Goal: Information Seeking & Learning: Check status

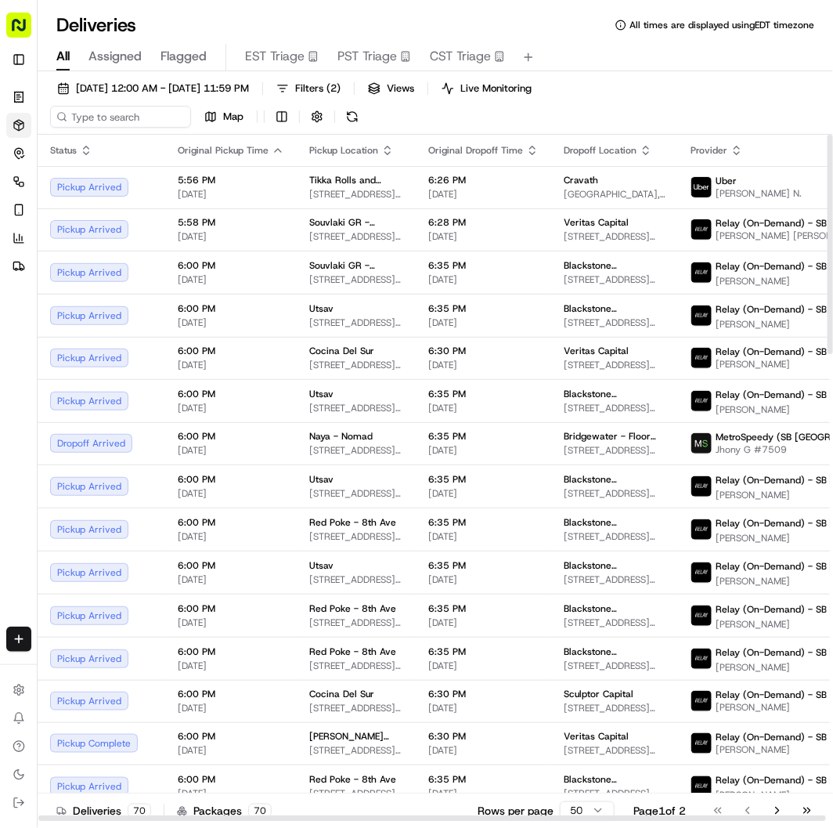
click at [502, 6] on div "Deliveries All times are displayed using EDT timezone All Assigned Flagged EST …" at bounding box center [436, 414] width 796 height 828
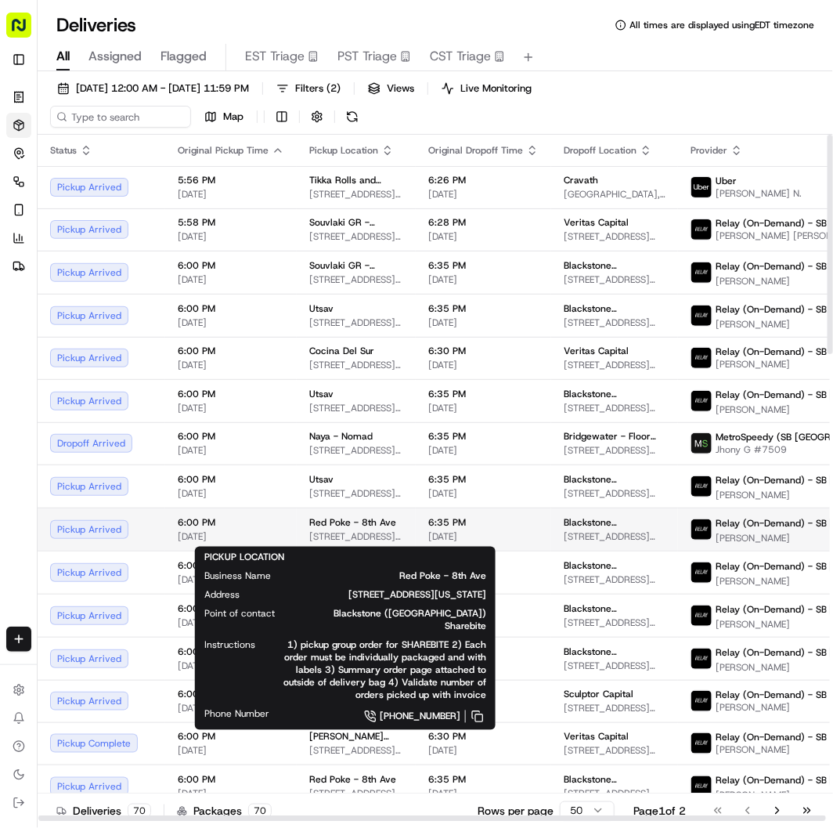
click at [342, 527] on span "Red Poke - 8th Ave" at bounding box center [352, 522] width 87 height 13
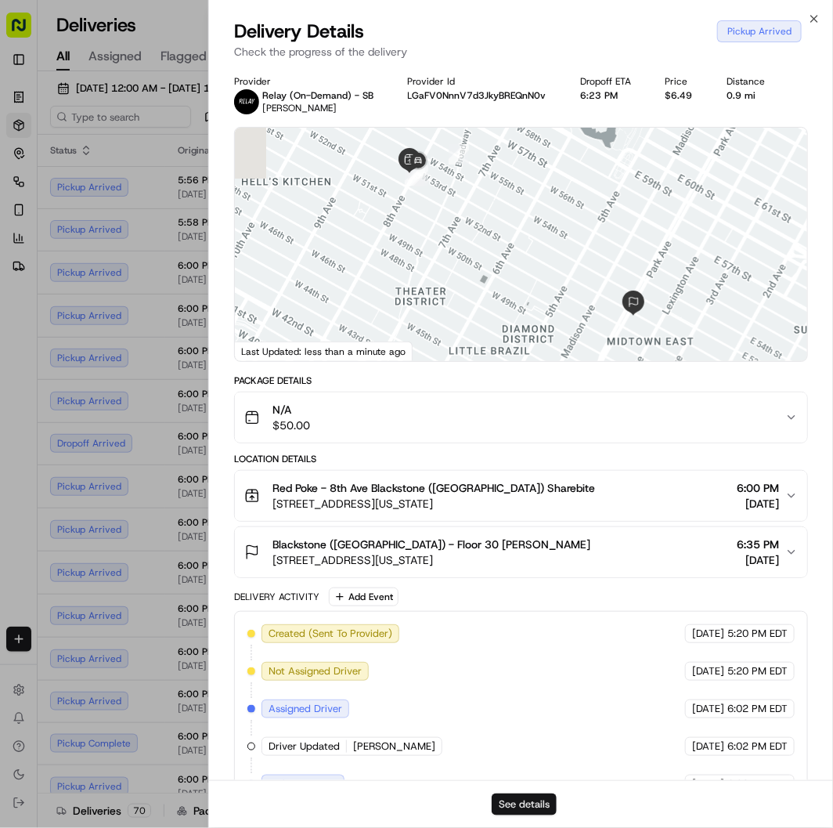
click at [528, 803] on button "See details" at bounding box center [524, 804] width 65 height 22
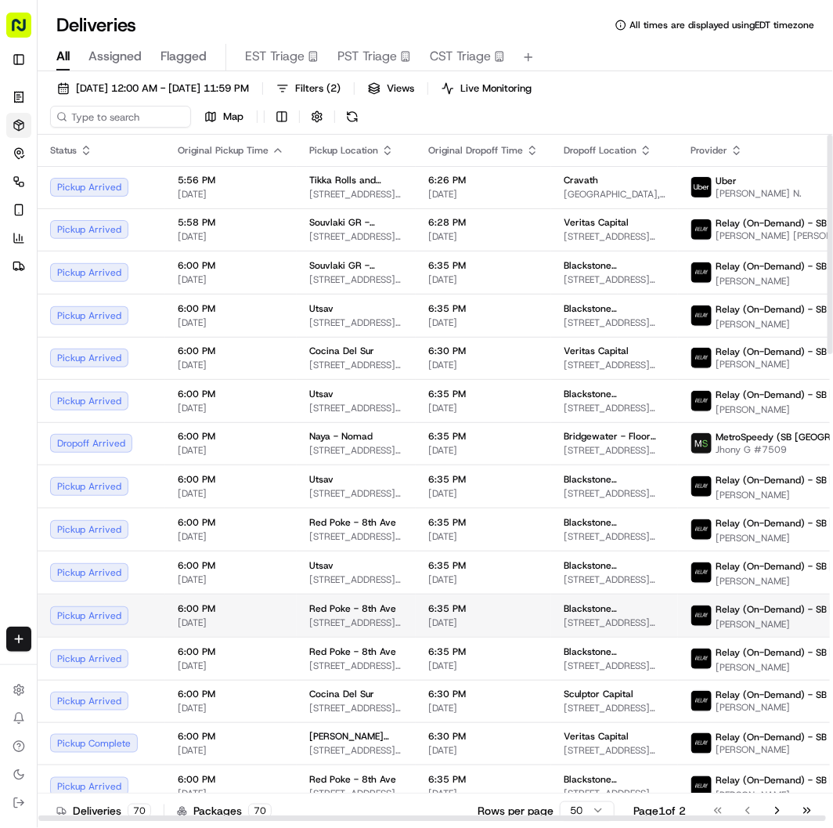
click at [284, 609] on td "6:00 PM 09/15/2025" at bounding box center [231, 615] width 132 height 43
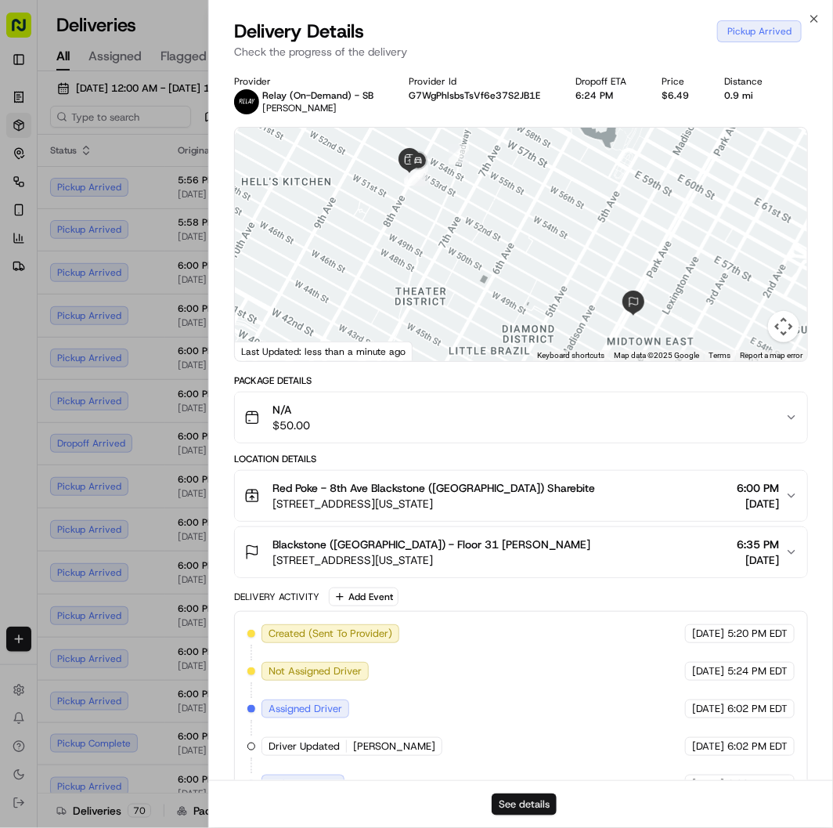
click at [526, 807] on button "See details" at bounding box center [524, 804] width 65 height 22
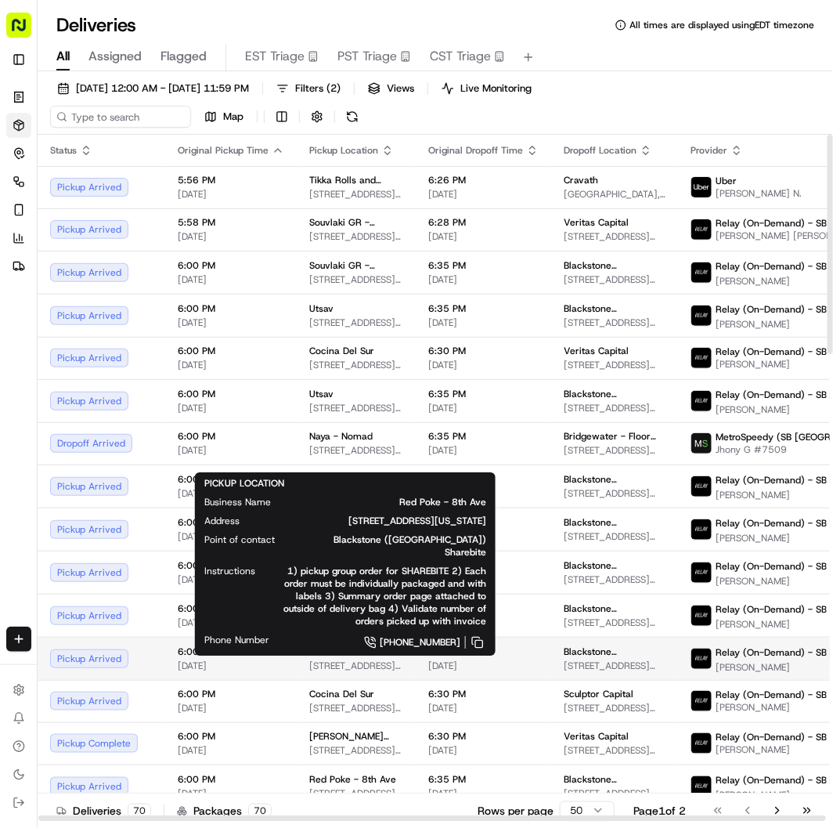
click at [373, 662] on span "885 8th Ave, New York, NY 10019, USA" at bounding box center [356, 666] width 94 height 13
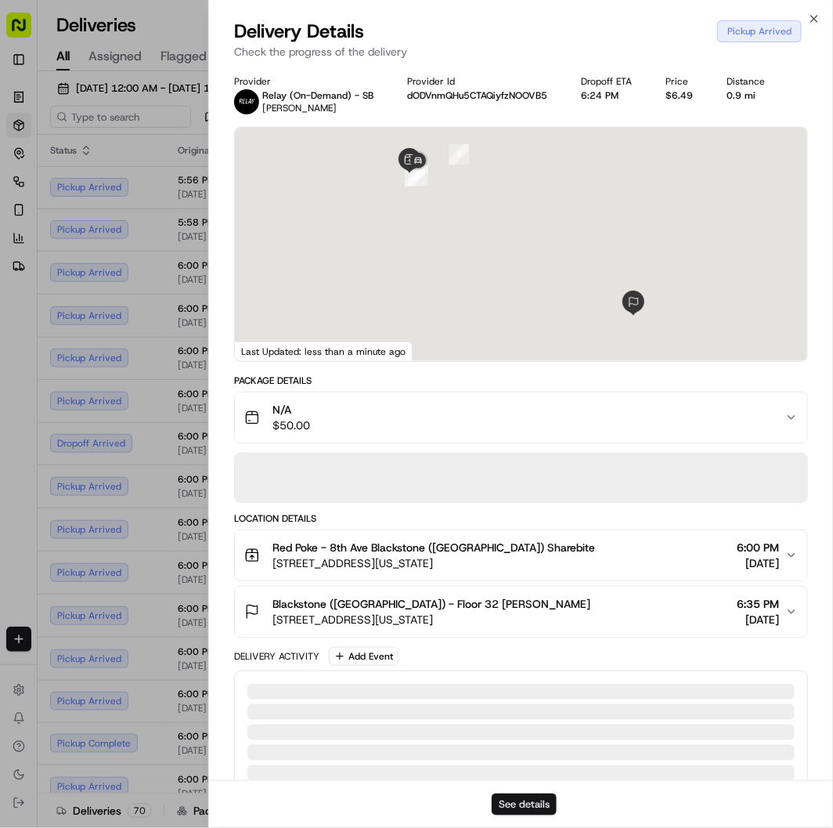
click at [515, 810] on button "See details" at bounding box center [524, 804] width 65 height 22
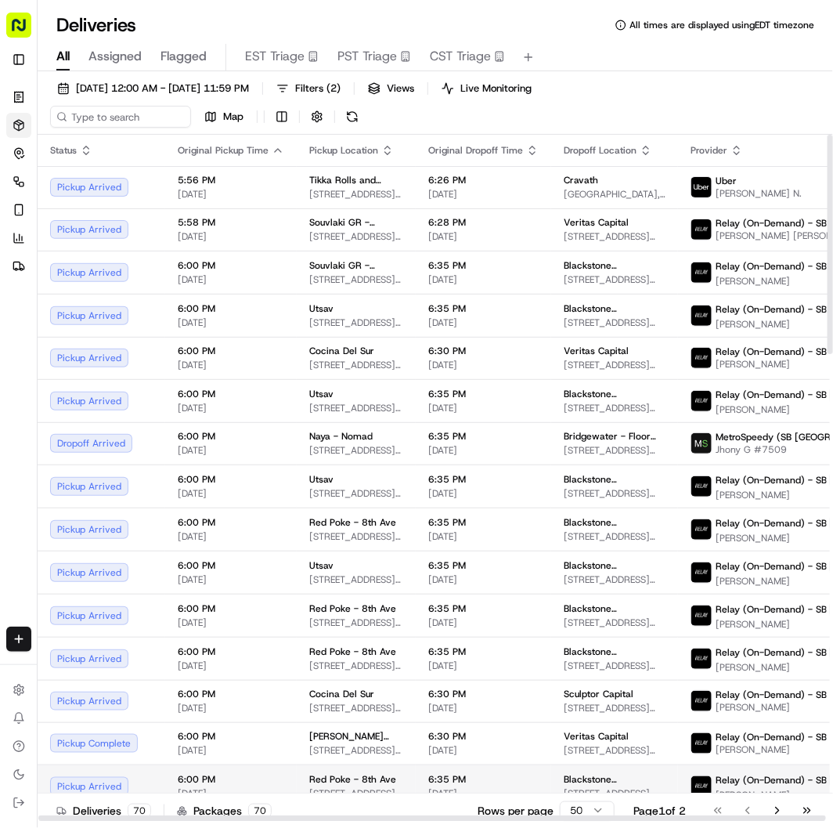
scroll to position [174, 0]
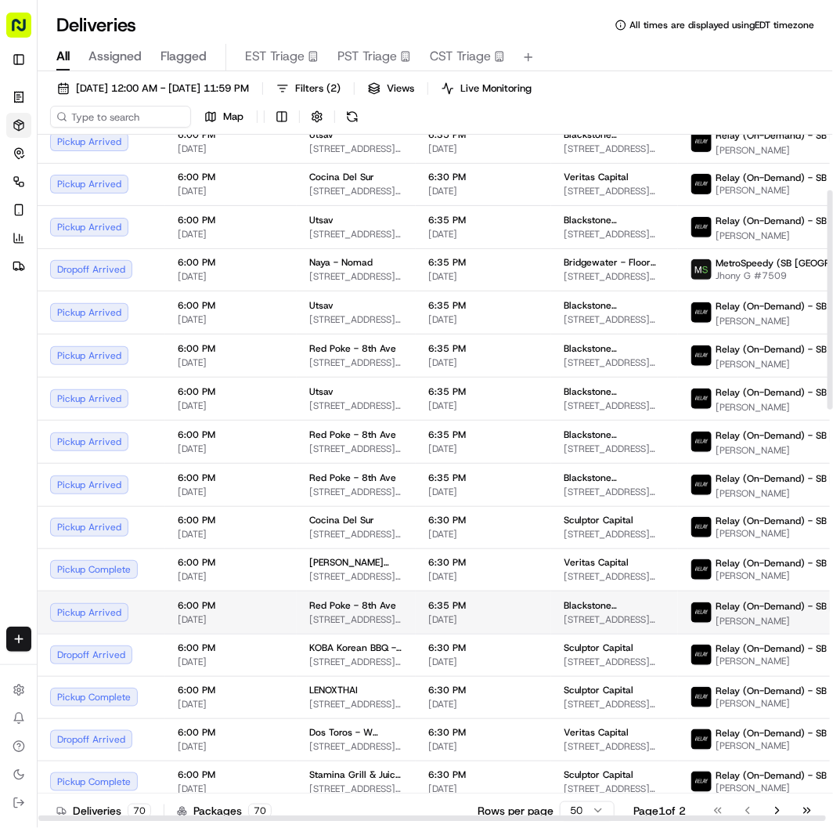
click at [356, 608] on span "Red Poke - 8th Ave" at bounding box center [352, 605] width 87 height 13
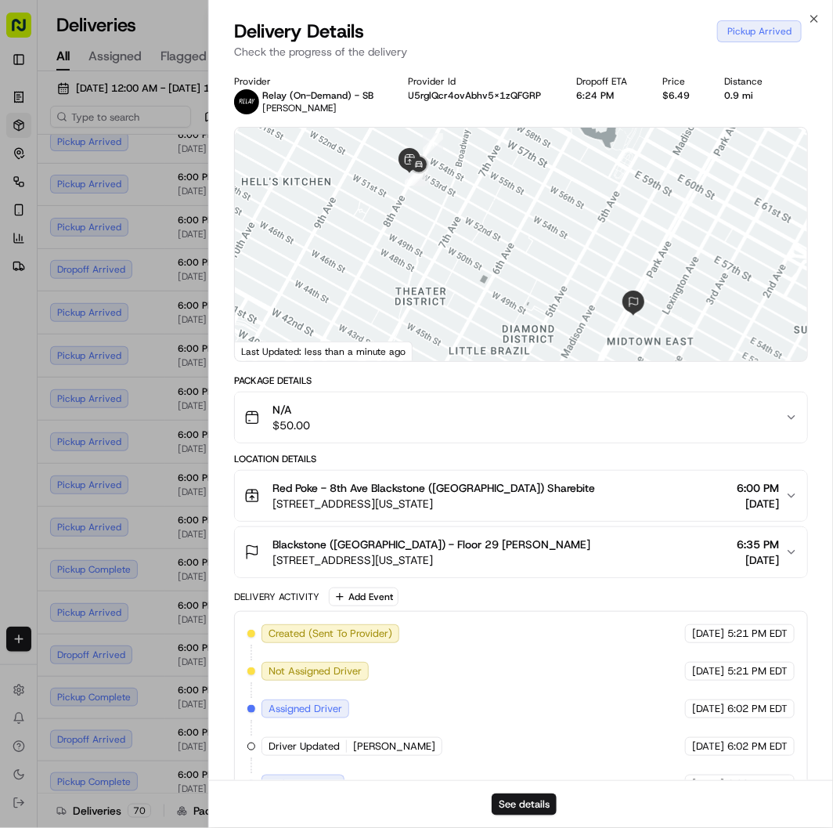
click at [517, 790] on div "See details" at bounding box center [521, 804] width 624 height 48
click at [521, 801] on button "See details" at bounding box center [524, 804] width 65 height 22
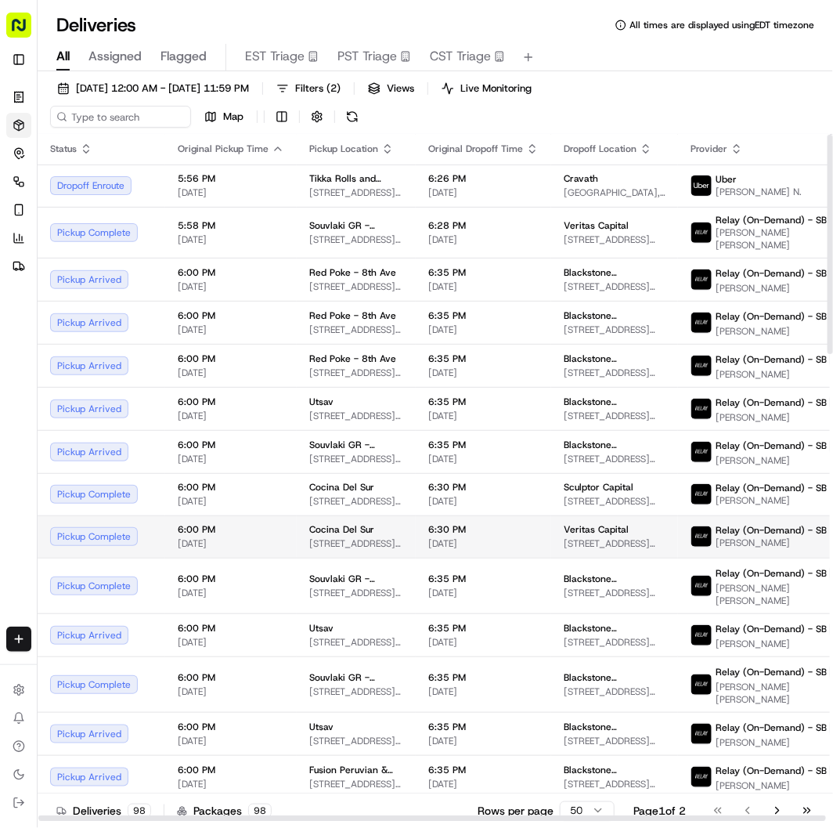
scroll to position [0, 0]
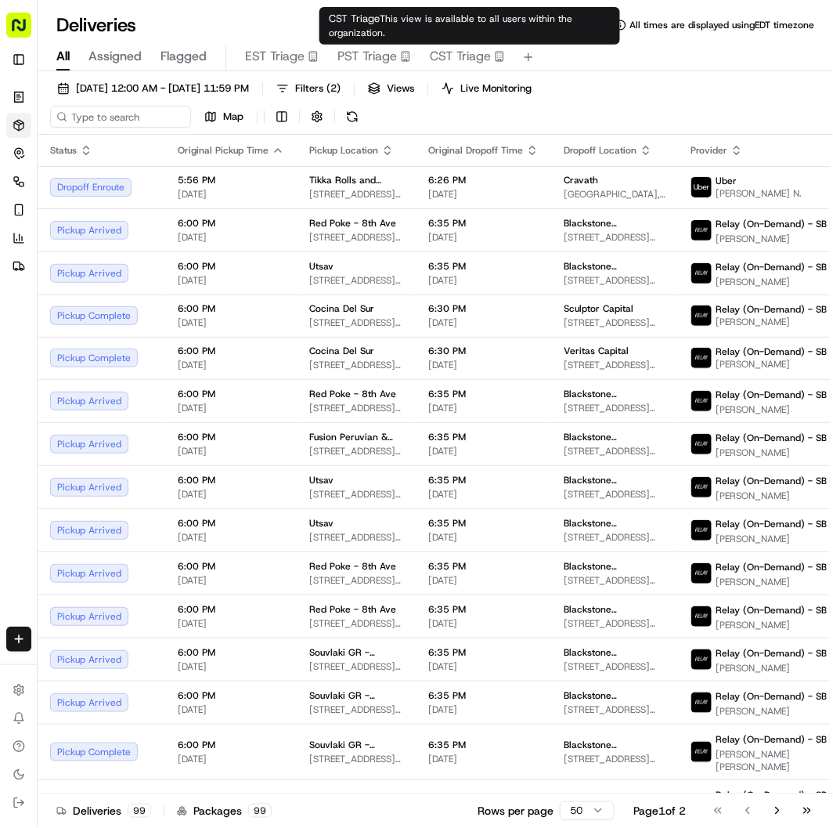
click at [321, 14] on div "CST Triage This view is available to all users within the organization. CST Tri…" at bounding box center [470, 26] width 301 height 38
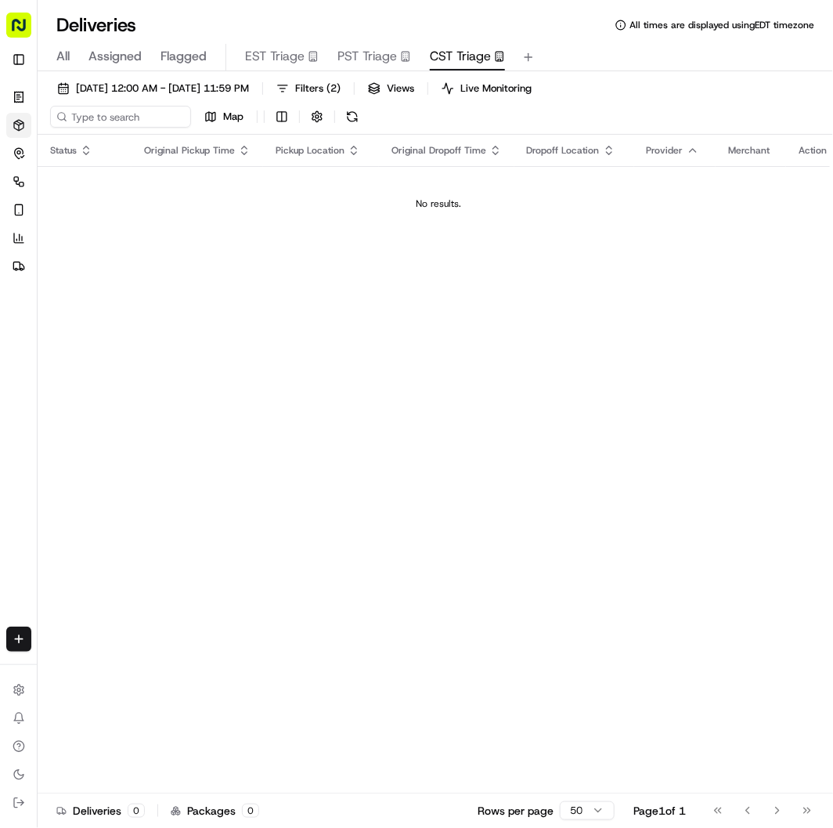
click at [56, 56] on span "All" at bounding box center [62, 56] width 13 height 19
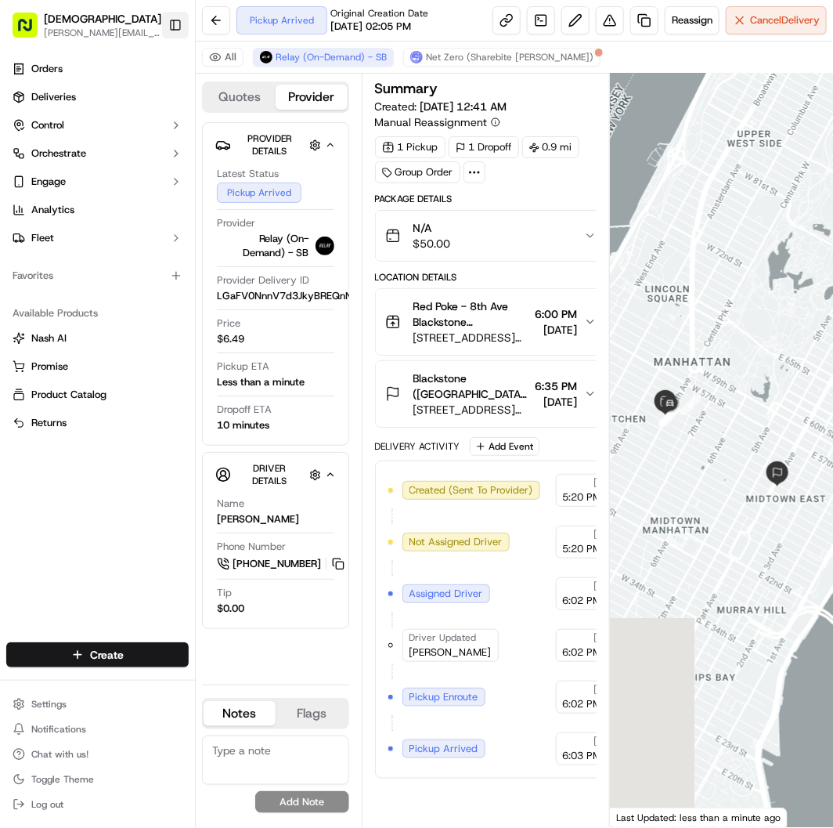
click at [168, 24] on button "Toggle Sidebar" at bounding box center [175, 25] width 27 height 27
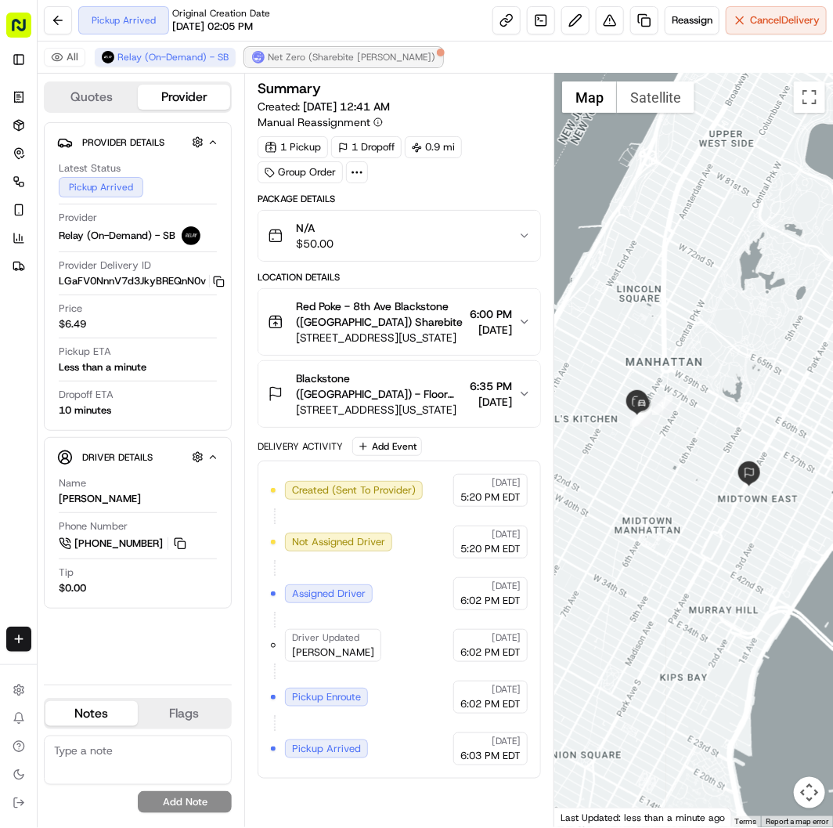
click at [316, 53] on span "Net Zero (Sharebite [PERSON_NAME])" at bounding box center [352, 57] width 168 height 13
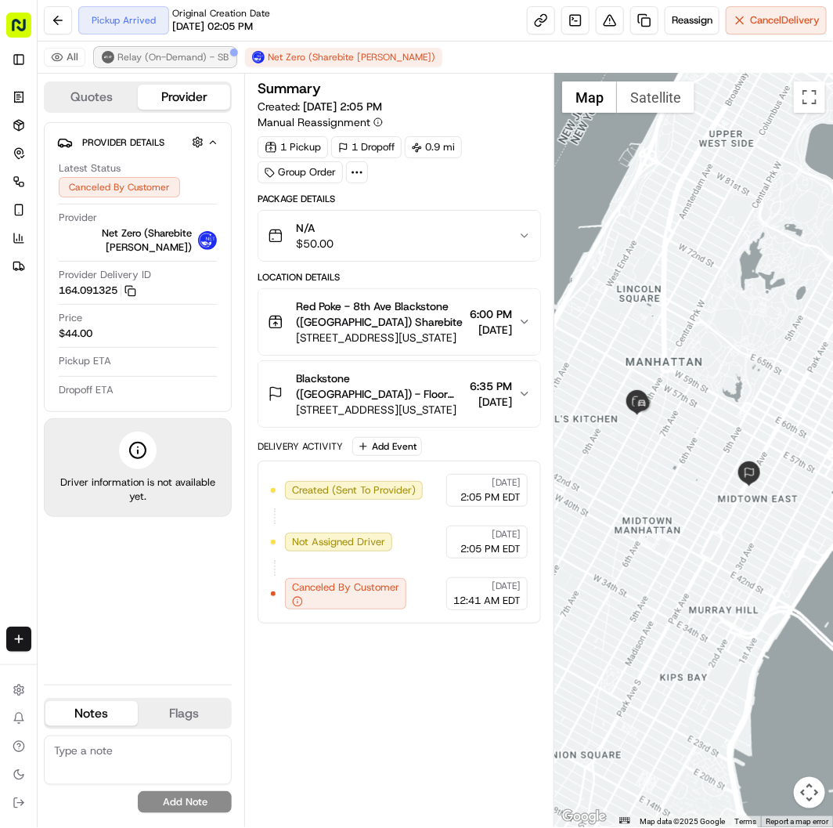
click at [139, 49] on button "Relay (On-Demand) - SB" at bounding box center [165, 57] width 141 height 19
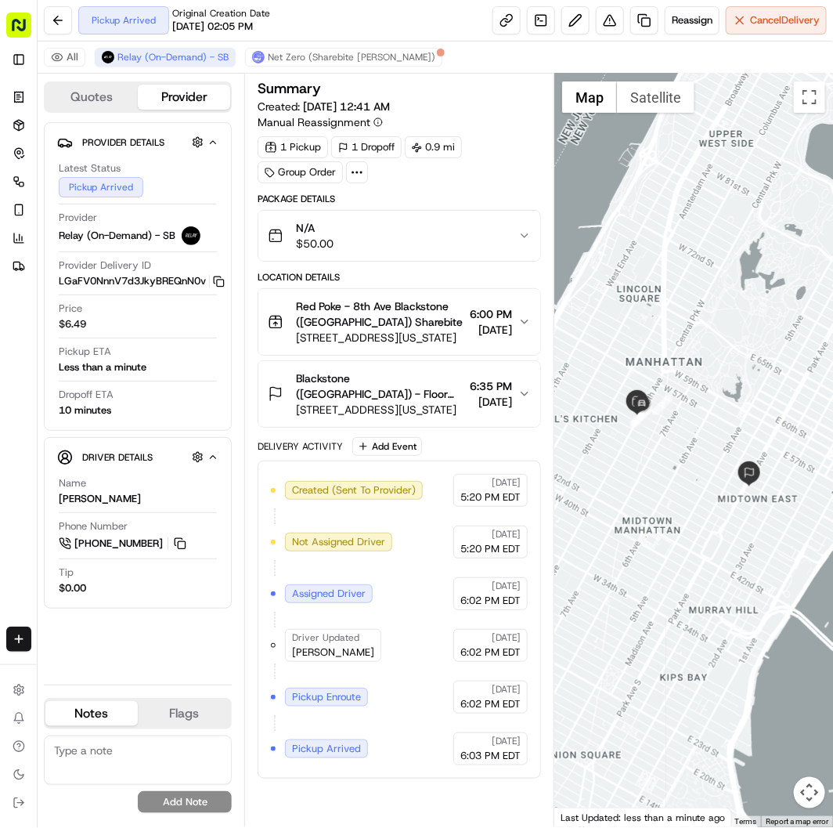
click at [350, 170] on icon at bounding box center [357, 172] width 14 height 14
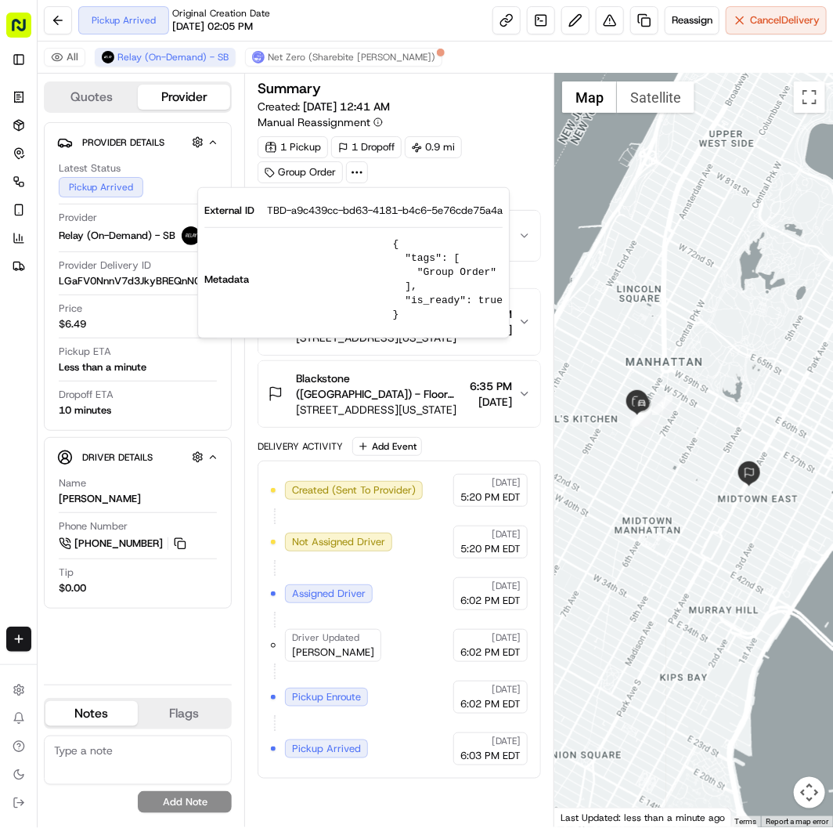
click at [393, 169] on div "1 Pickup 1 Dropoff 0.9 mi Group Order" at bounding box center [400, 159] width 284 height 47
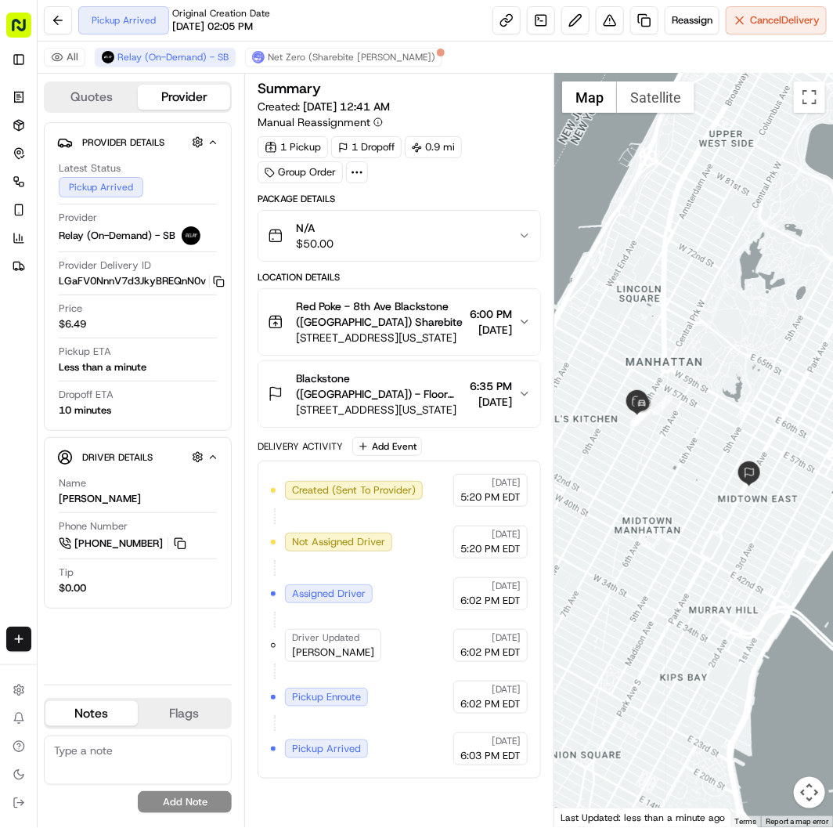
click at [357, 170] on icon at bounding box center [357, 172] width 14 height 14
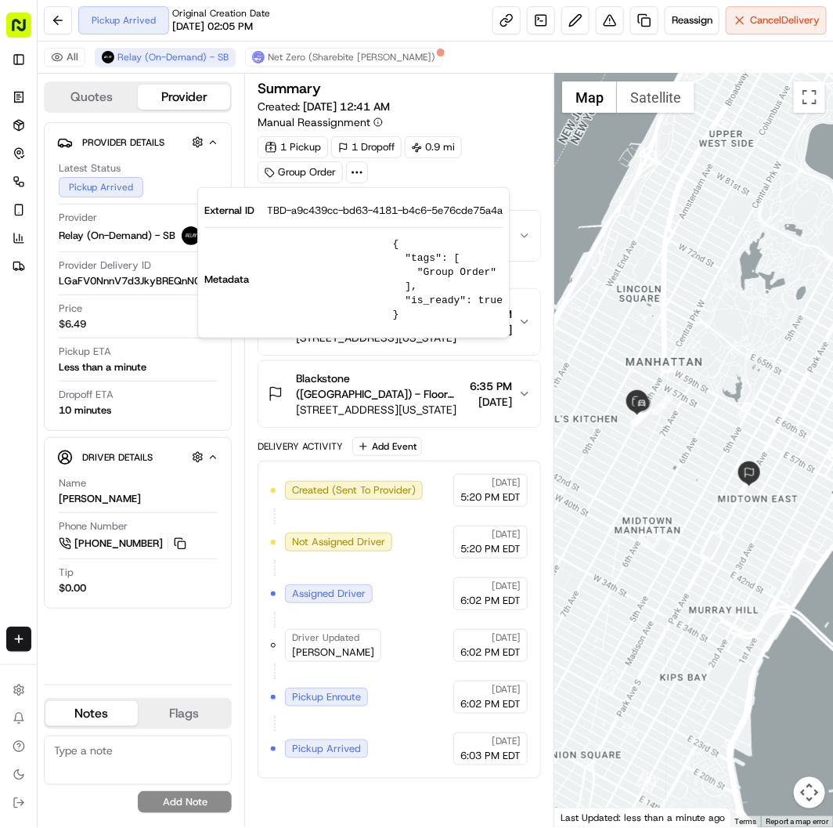
click at [357, 170] on icon at bounding box center [357, 172] width 14 height 14
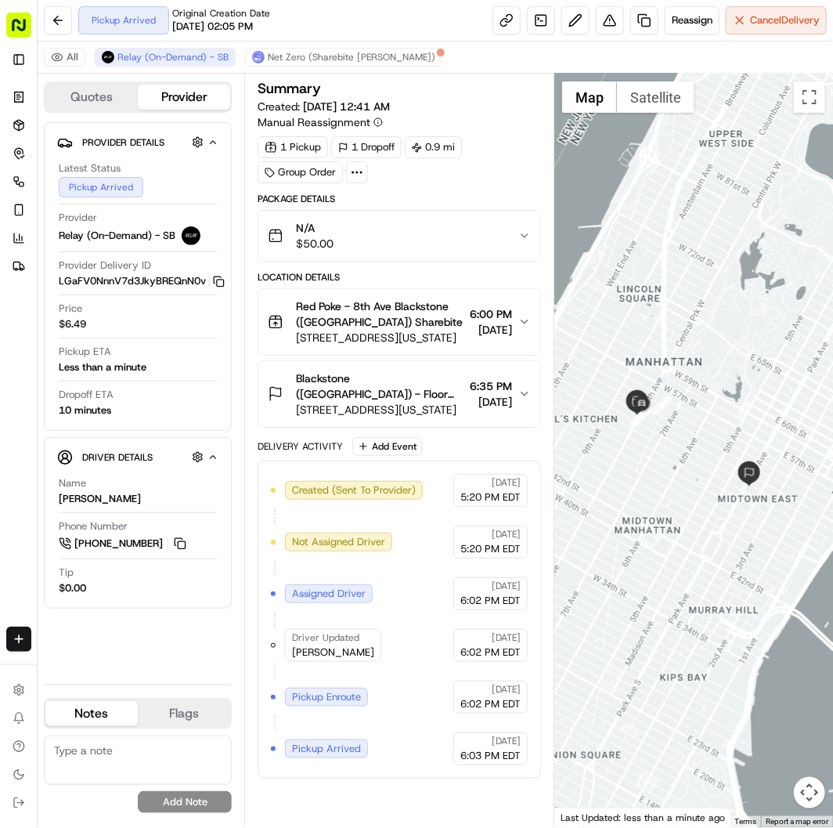
click at [353, 168] on icon at bounding box center [357, 172] width 14 height 14
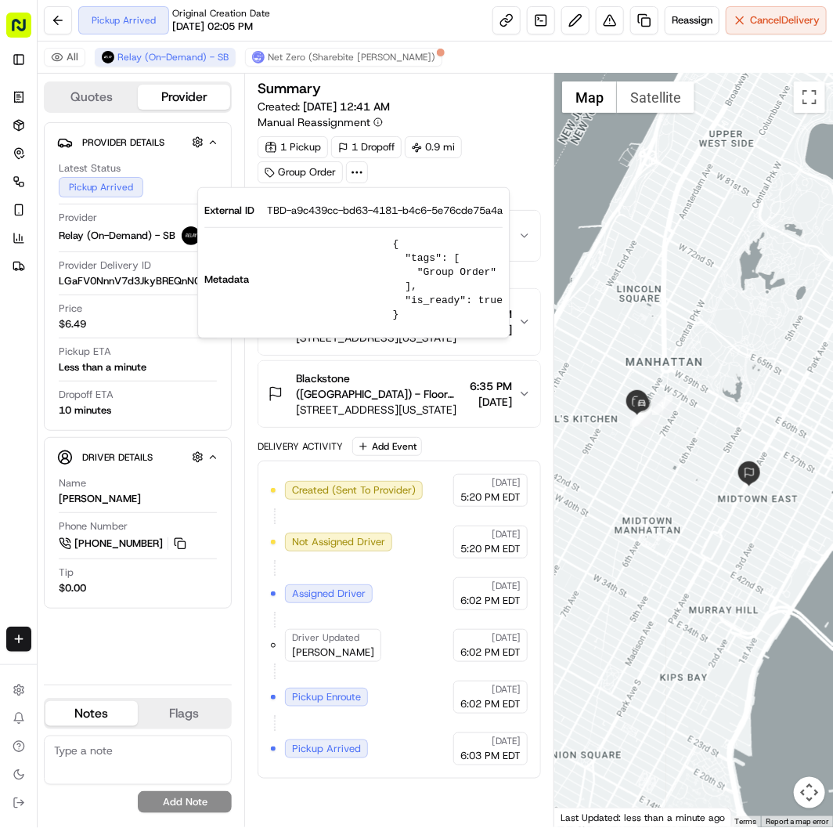
click at [474, 96] on div "Summary" at bounding box center [400, 89] width 284 height 17
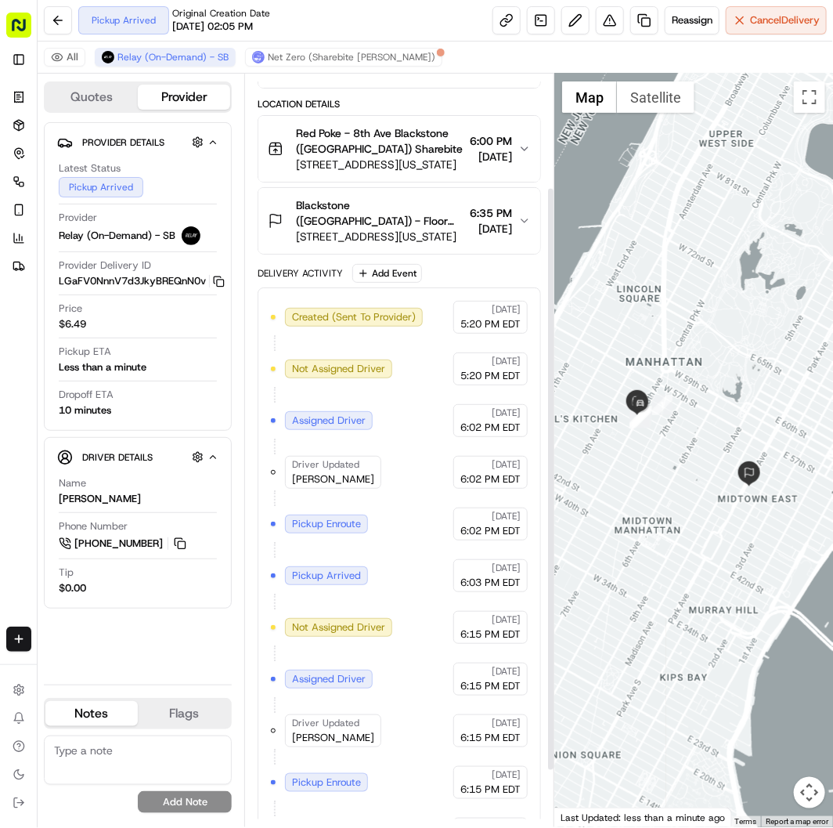
scroll to position [219, 0]
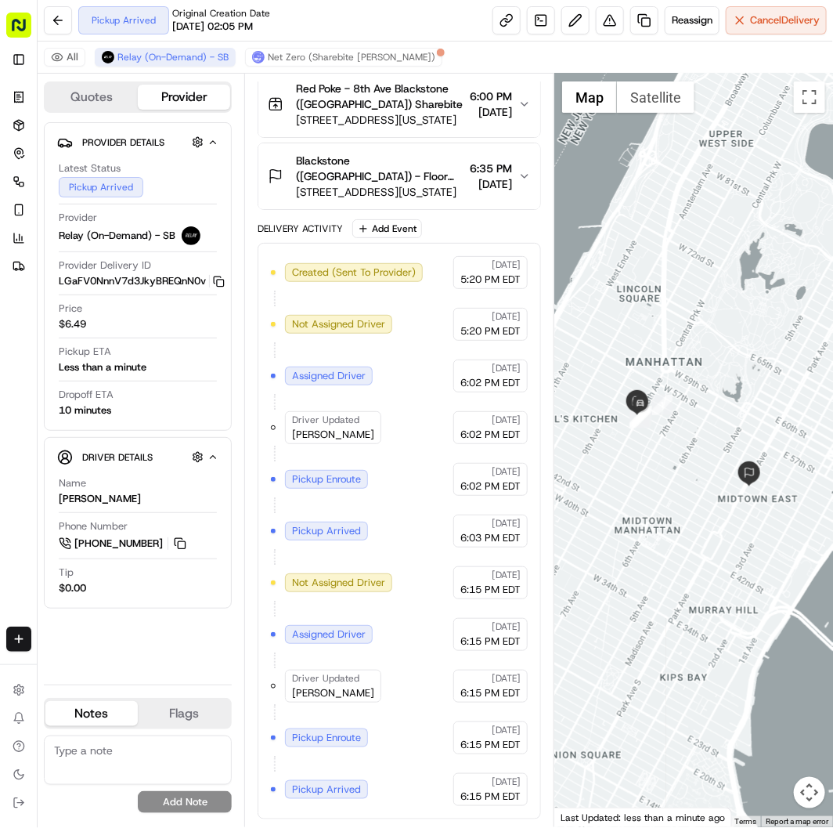
click at [363, 175] on span "Blackstone (US) - Floor 30 Elizabeth Connelly" at bounding box center [380, 168] width 168 height 31
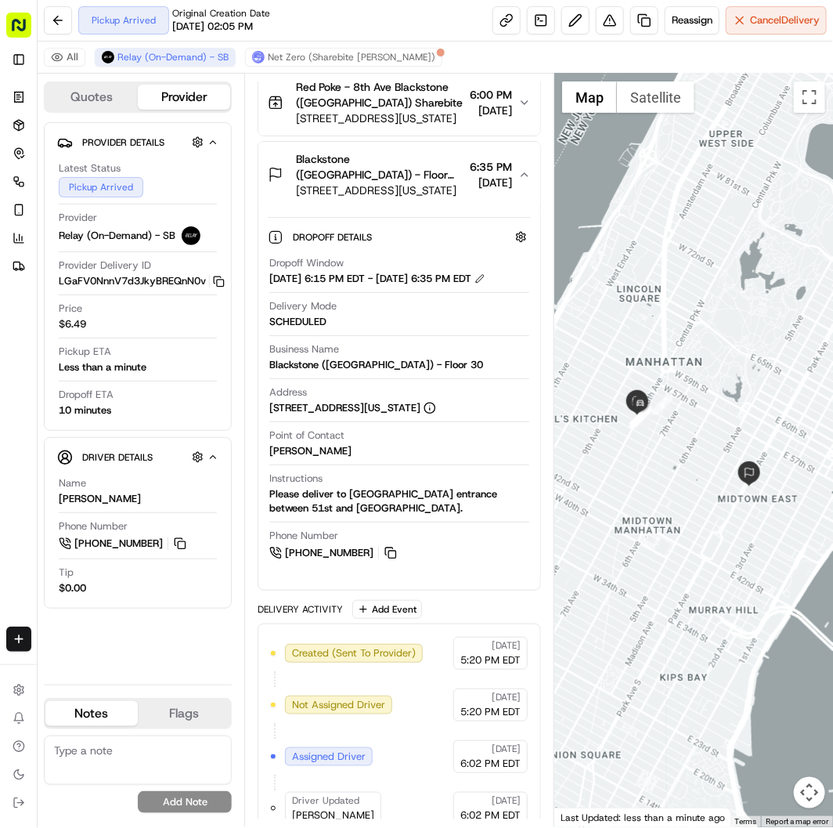
click at [369, 114] on span "885 8th Ave, New York, NY 10019, USA" at bounding box center [380, 118] width 168 height 16
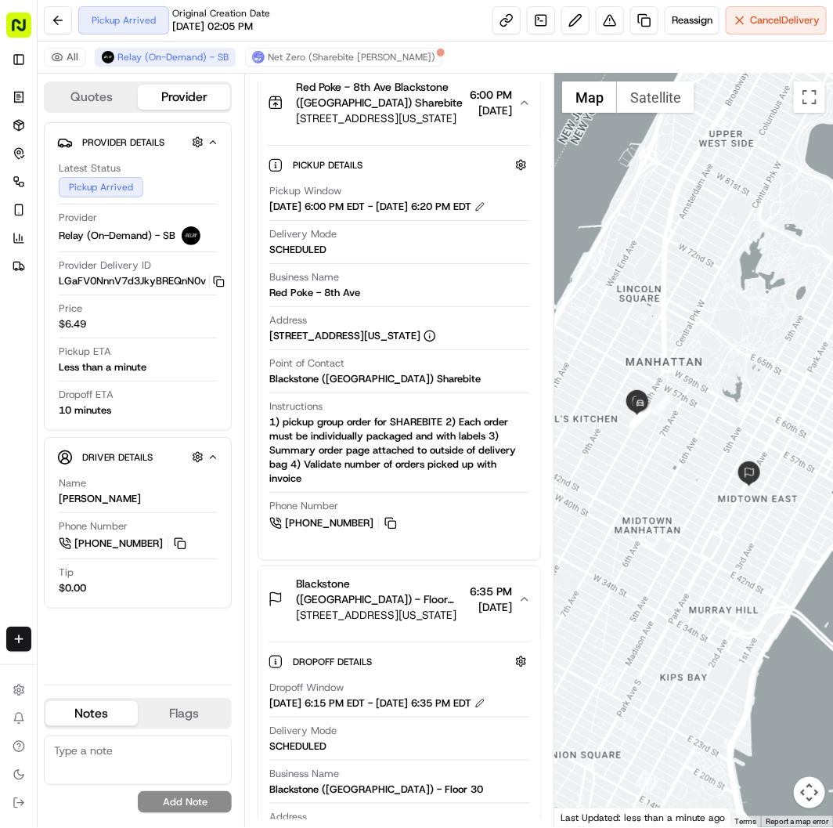
scroll to position [0, 0]
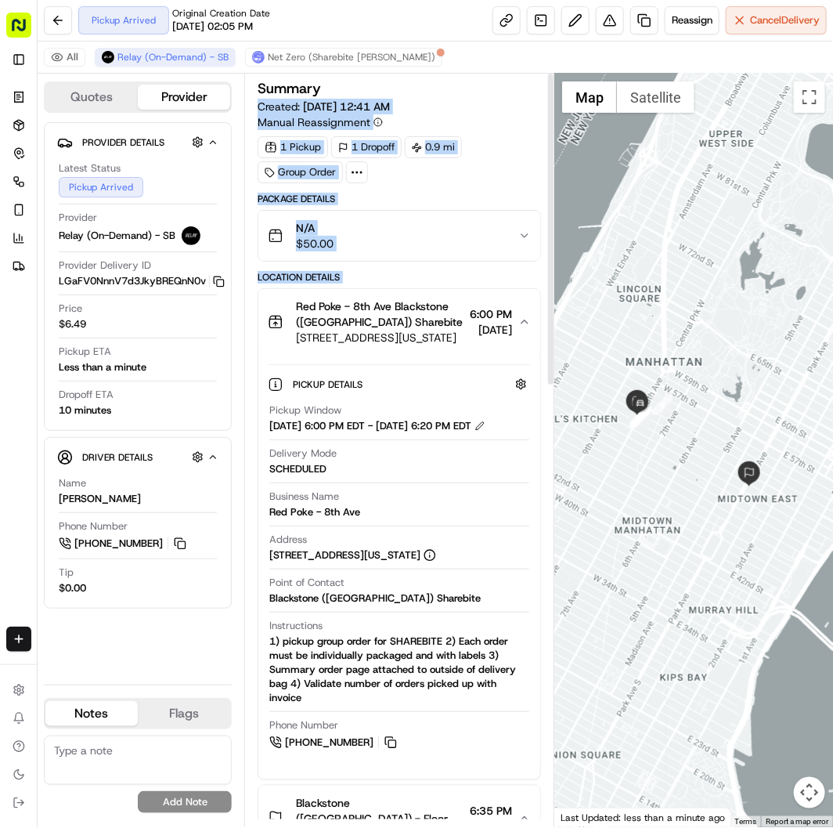
drag, startPoint x: 292, startPoint y: 87, endPoint x: 382, endPoint y: 87, distance: 90.1
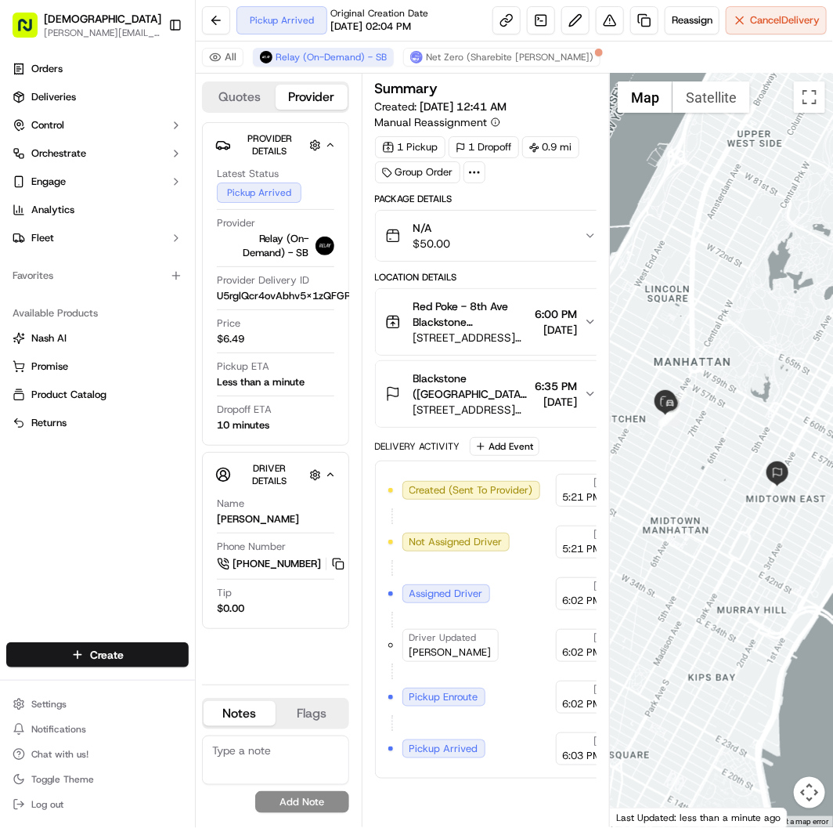
click at [475, 170] on icon at bounding box center [475, 172] width 14 height 14
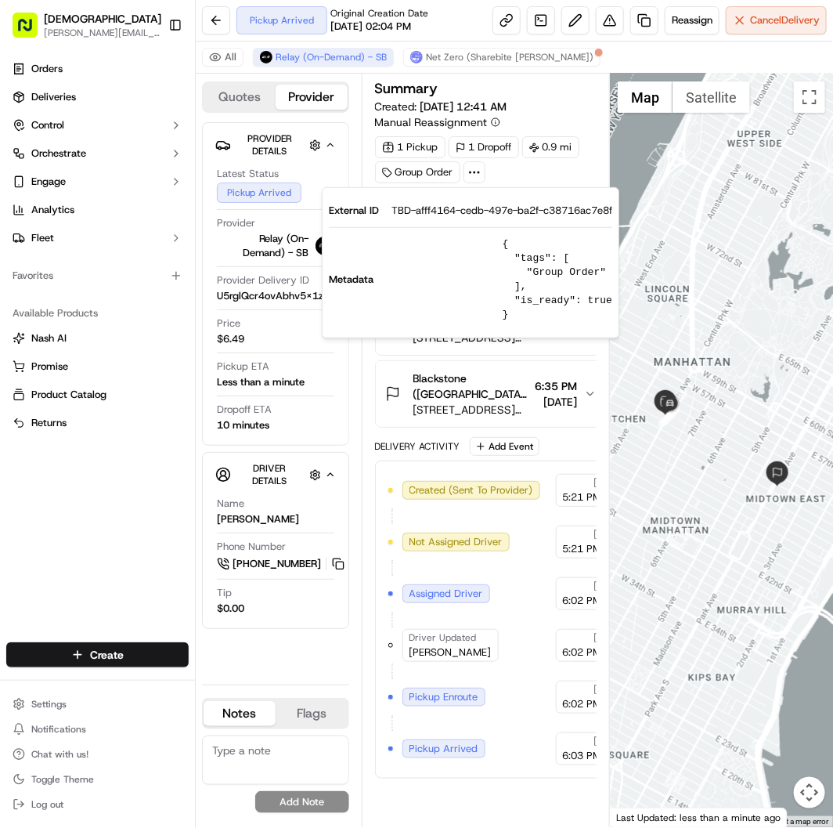
click at [475, 170] on icon at bounding box center [475, 172] width 14 height 14
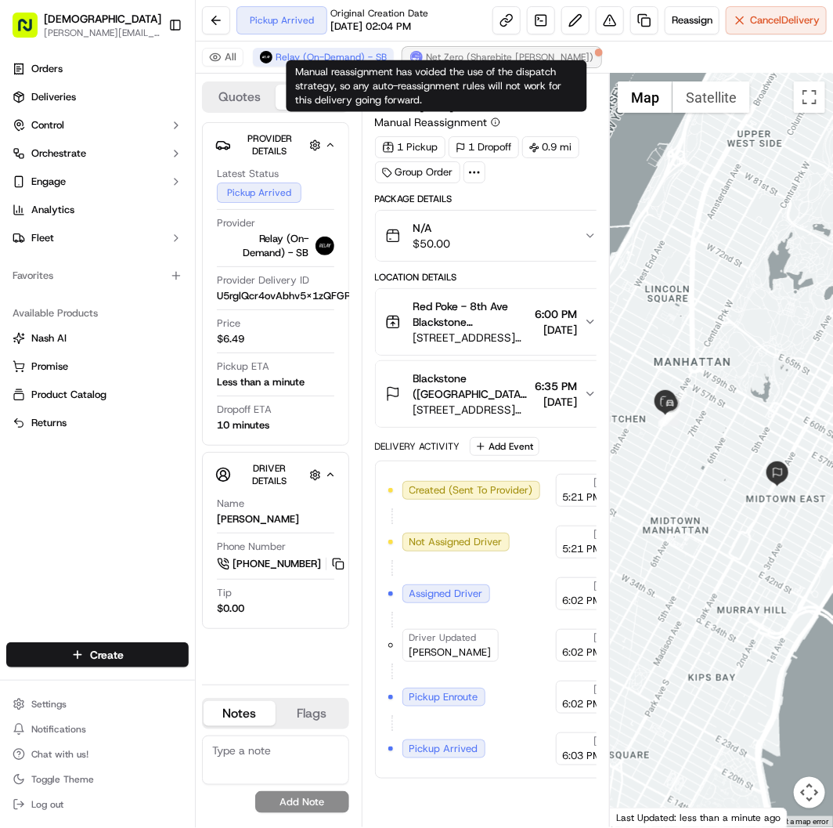
click at [426, 56] on span "Net Zero (Sharebite [PERSON_NAME])" at bounding box center [510, 57] width 168 height 13
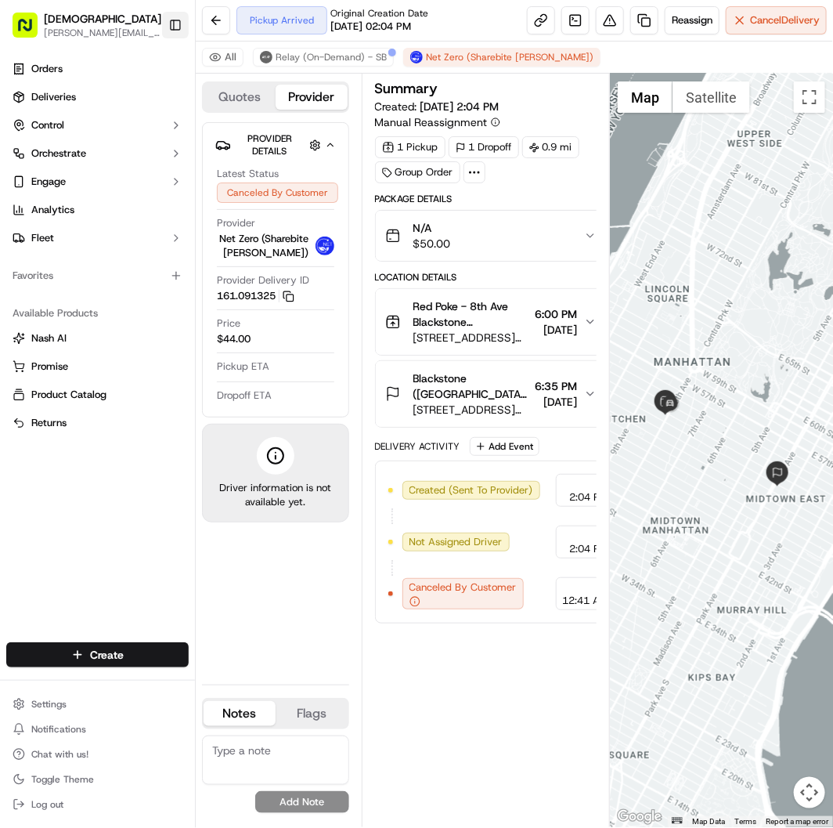
click at [184, 26] on button "Toggle Sidebar" at bounding box center [175, 25] width 27 height 27
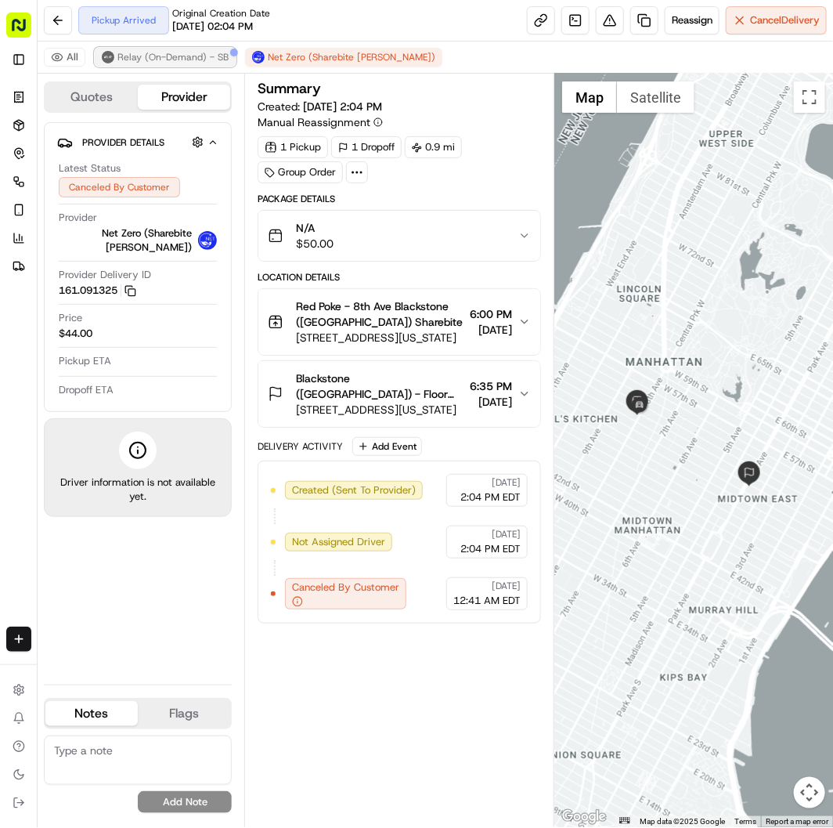
click at [189, 52] on span "Relay (On-Demand) - SB" at bounding box center [172, 57] width 111 height 13
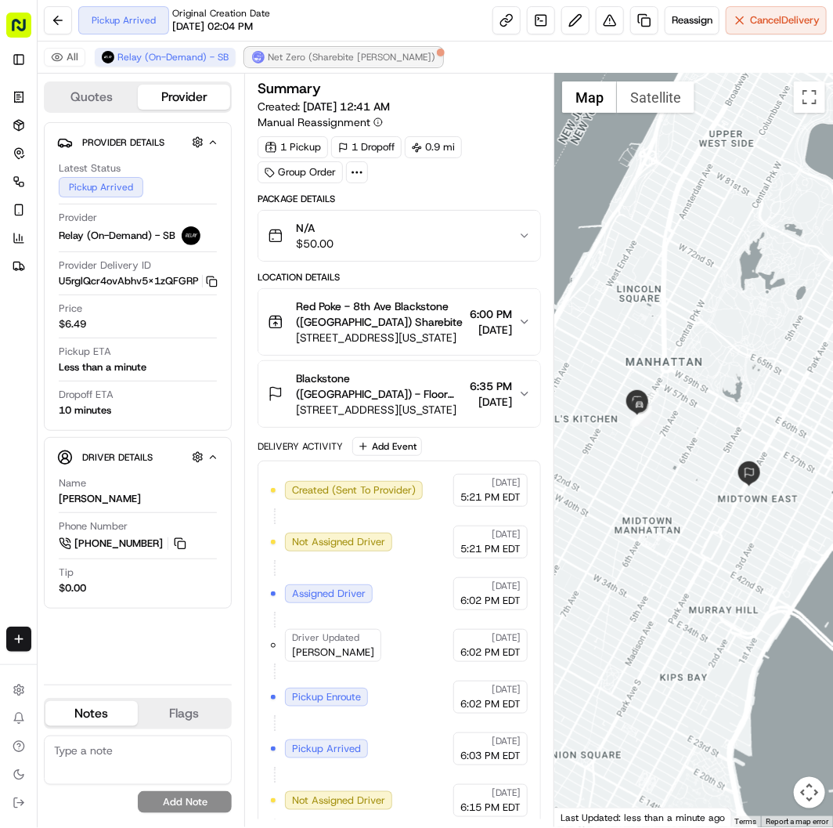
click at [301, 55] on span "Net Zero (Sharebite [PERSON_NAME])" at bounding box center [352, 57] width 168 height 13
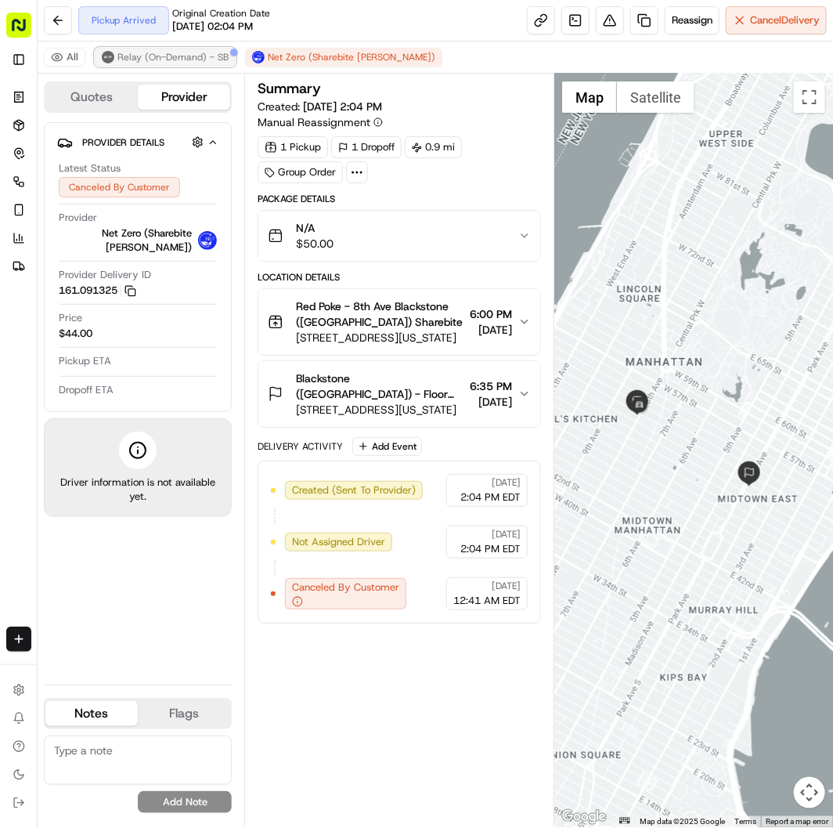
click at [165, 55] on span "Relay (On-Demand) - SB" at bounding box center [172, 57] width 111 height 13
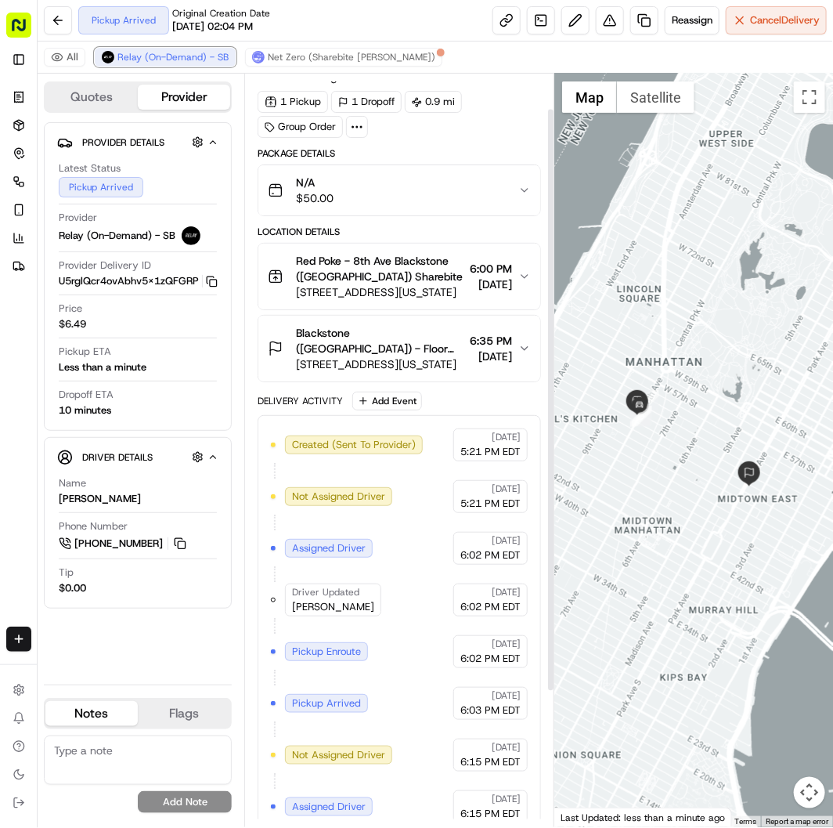
scroll to position [45, 0]
click at [338, 61] on span "Net Zero (Sharebite [PERSON_NAME])" at bounding box center [352, 57] width 168 height 13
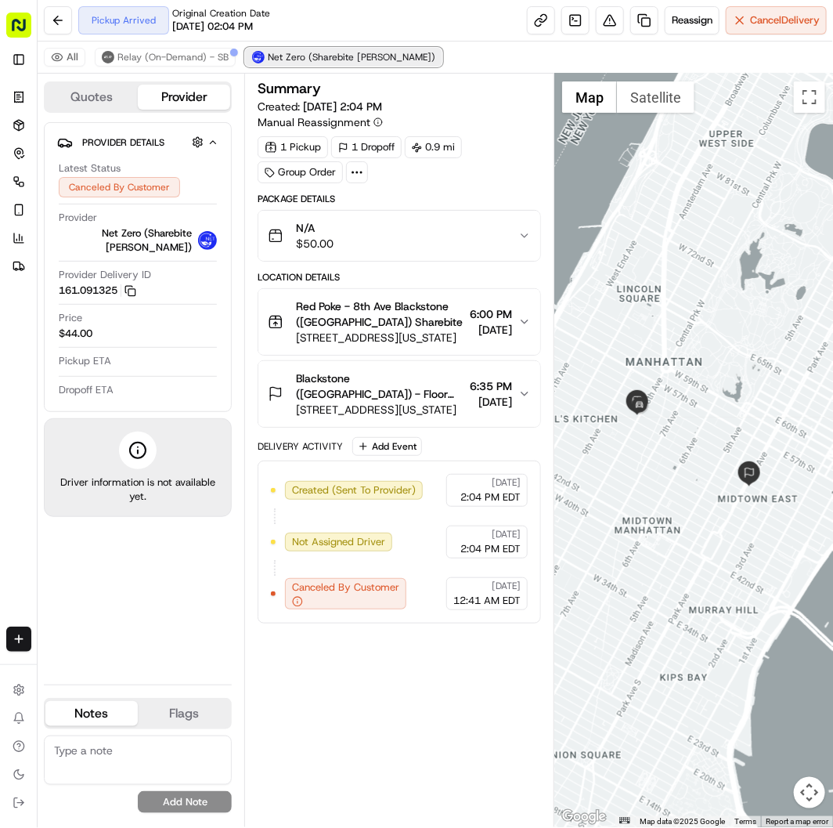
scroll to position [0, 0]
click at [201, 56] on span "Relay (On-Demand) - SB" at bounding box center [172, 57] width 111 height 13
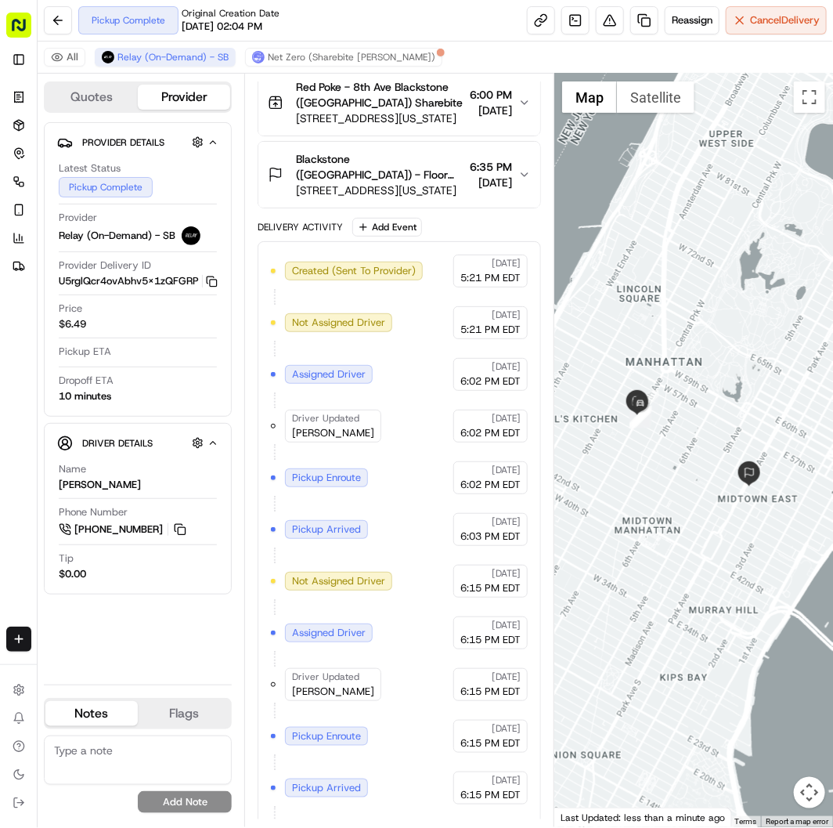
scroll to position [271, 0]
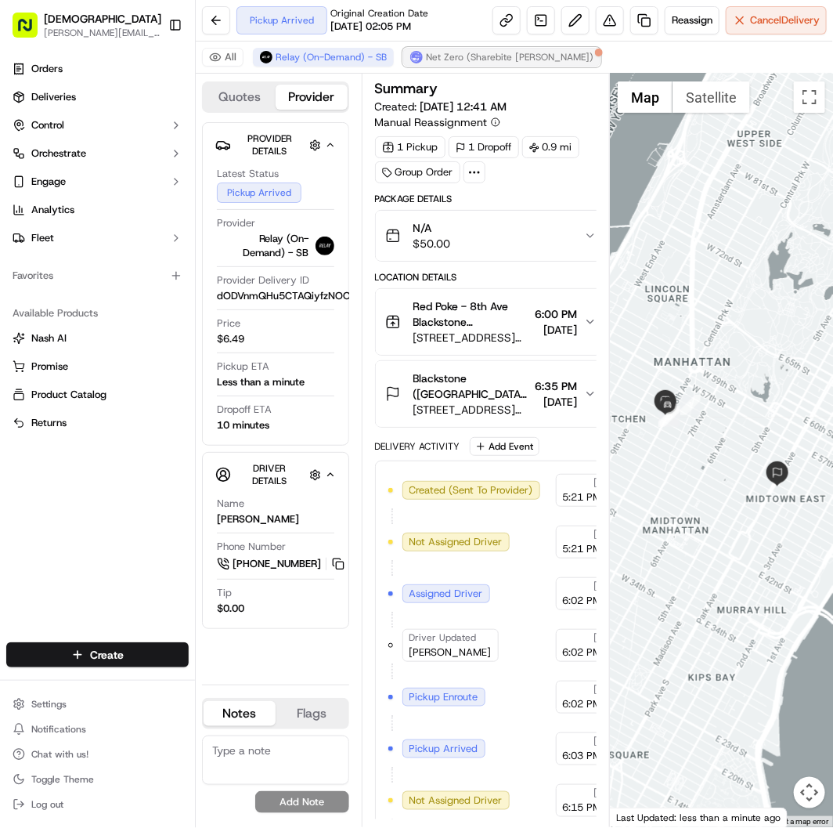
click at [427, 55] on span "Net Zero (Sharebite [PERSON_NAME])" at bounding box center [510, 57] width 168 height 13
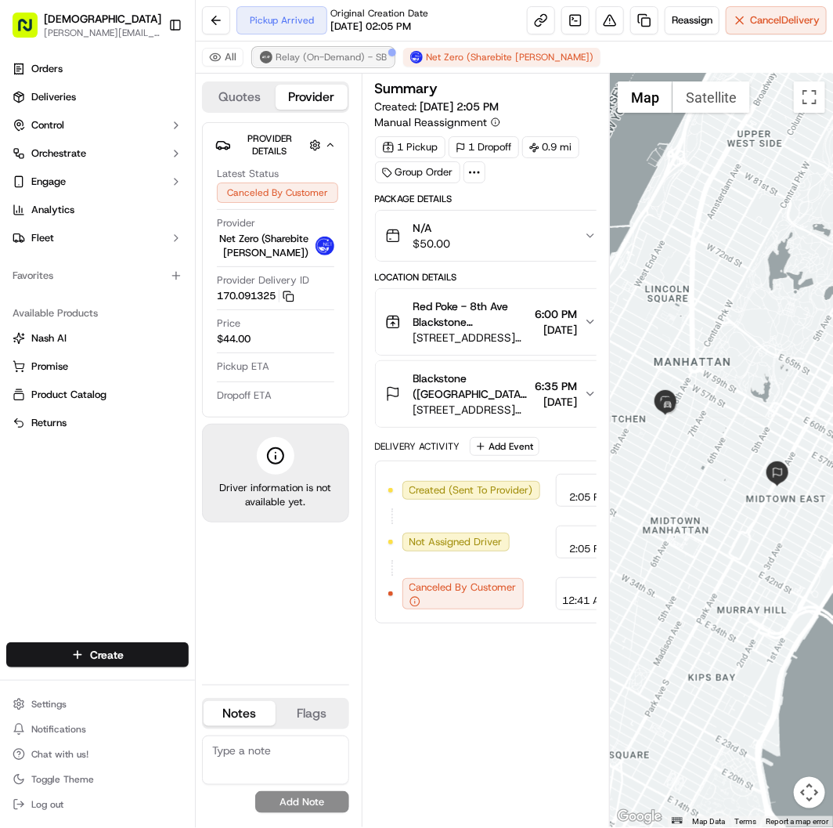
drag, startPoint x: 329, startPoint y: 53, endPoint x: 321, endPoint y: 55, distance: 8.0
click at [325, 53] on span "Relay (On-Demand) - SB" at bounding box center [331, 57] width 111 height 13
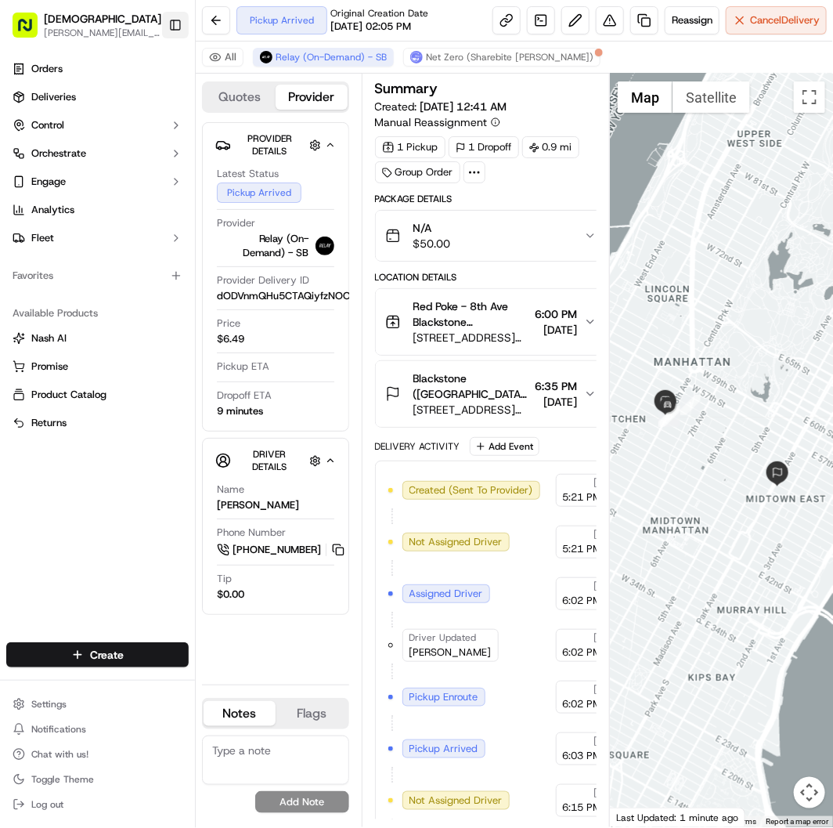
click at [174, 22] on button "Toggle Sidebar" at bounding box center [175, 25] width 27 height 27
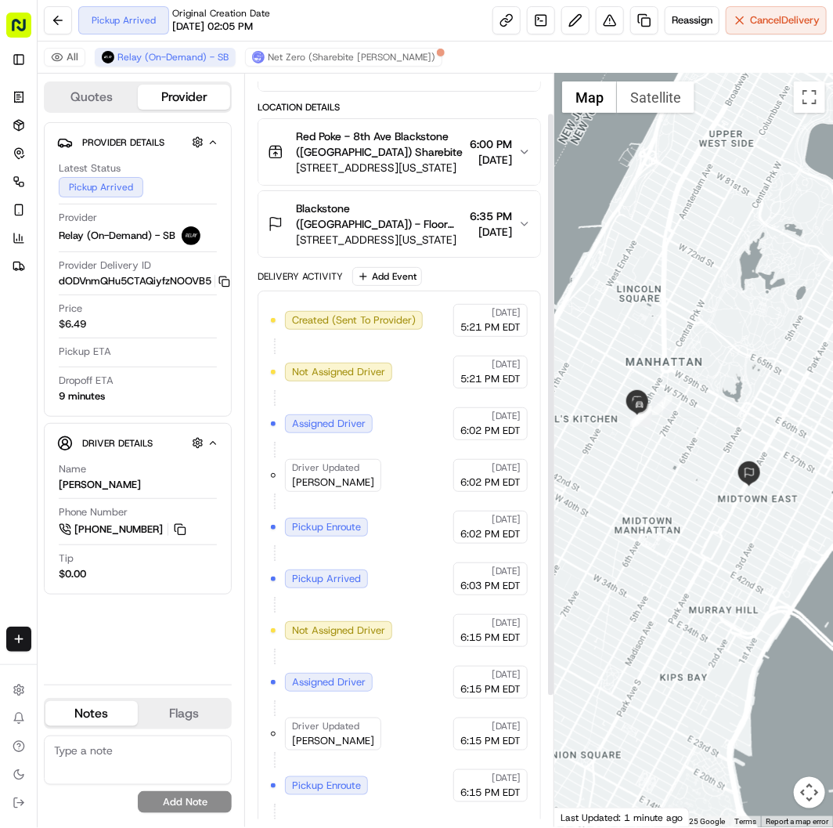
scroll to position [219, 0]
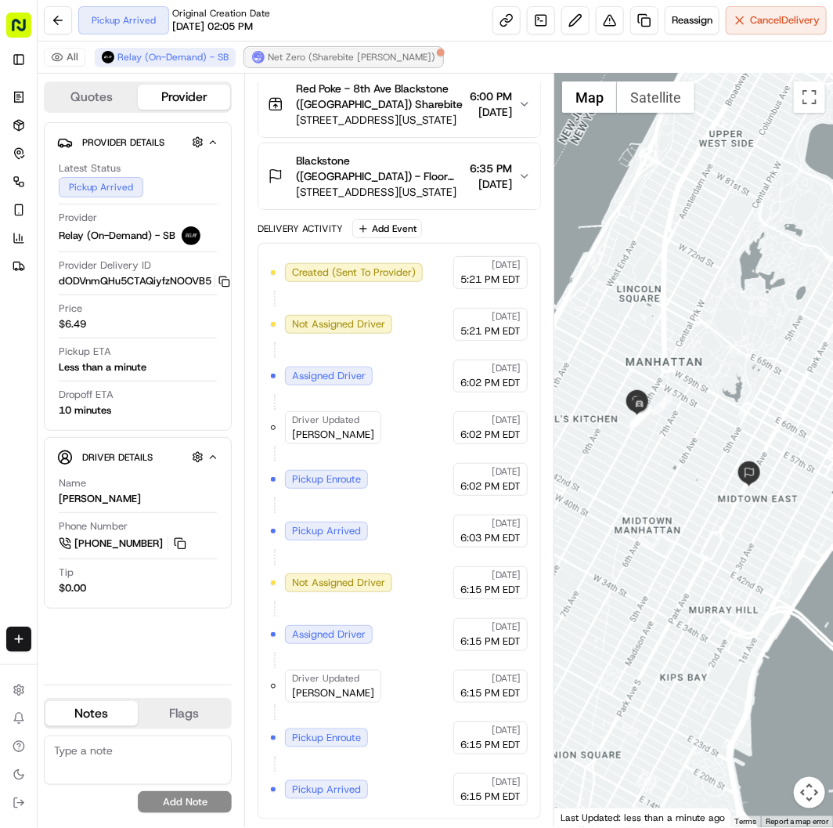
click at [346, 58] on span "Net Zero (Sharebite [PERSON_NAME])" at bounding box center [352, 57] width 168 height 13
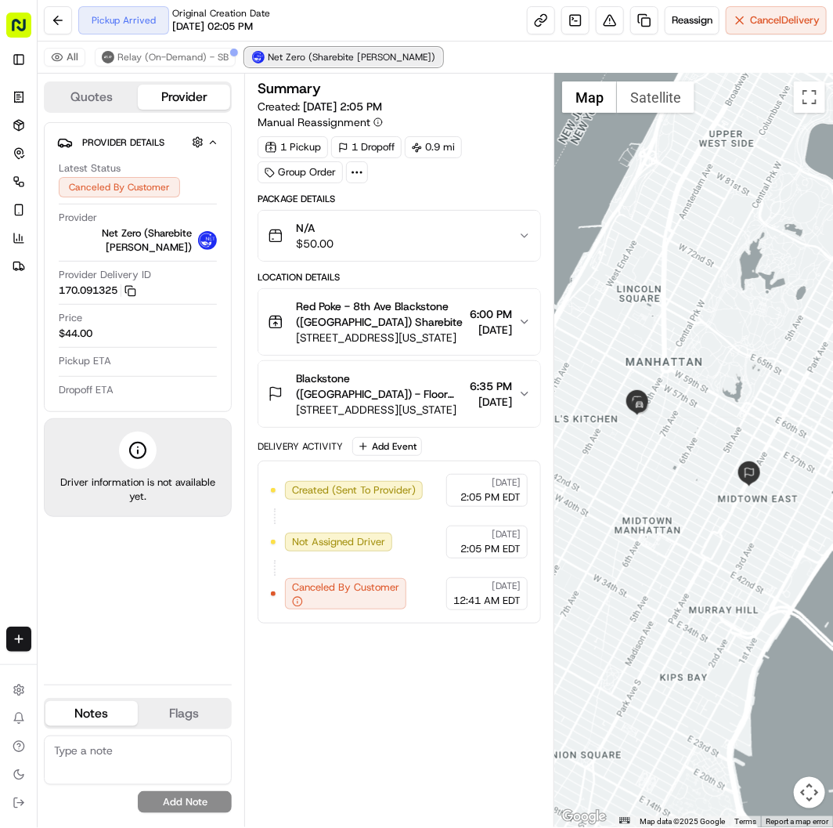
scroll to position [0, 0]
click at [355, 172] on icon at bounding box center [357, 172] width 14 height 14
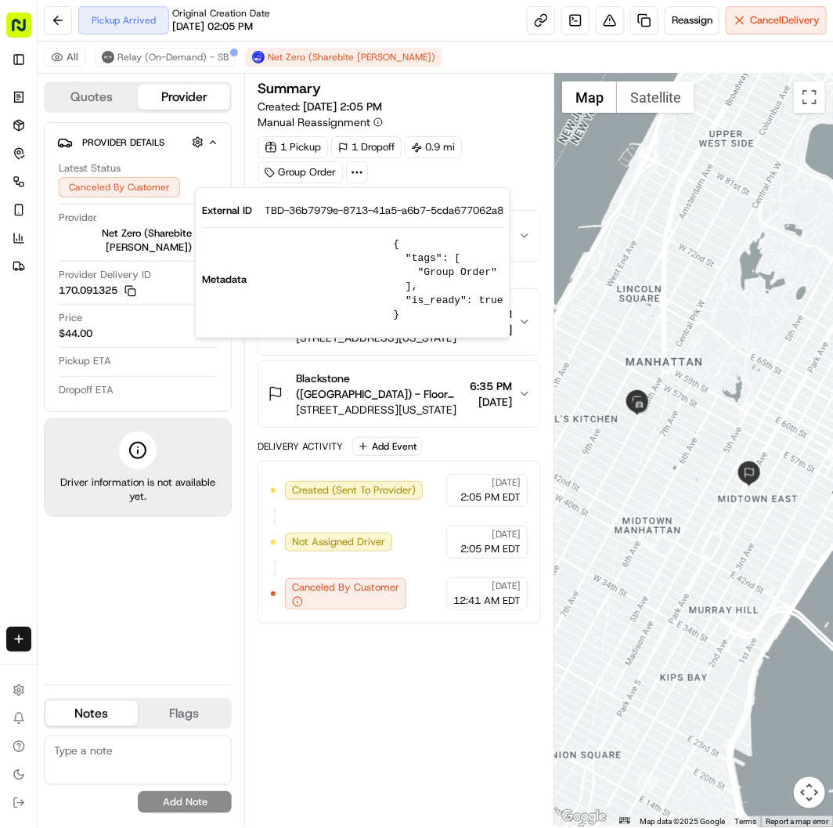
click at [450, 23] on div "Pickup Arrived Original Creation Date 09/13/2025 02:05 PM Reassign Cancel Deliv…" at bounding box center [436, 21] width 796 height 42
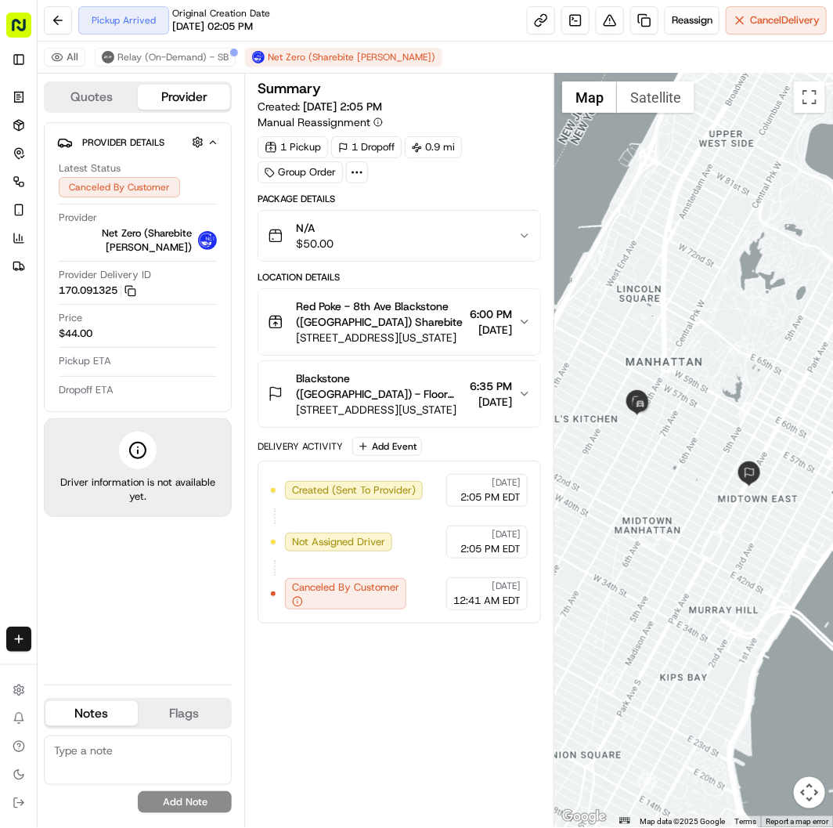
click at [351, 173] on icon at bounding box center [357, 172] width 14 height 14
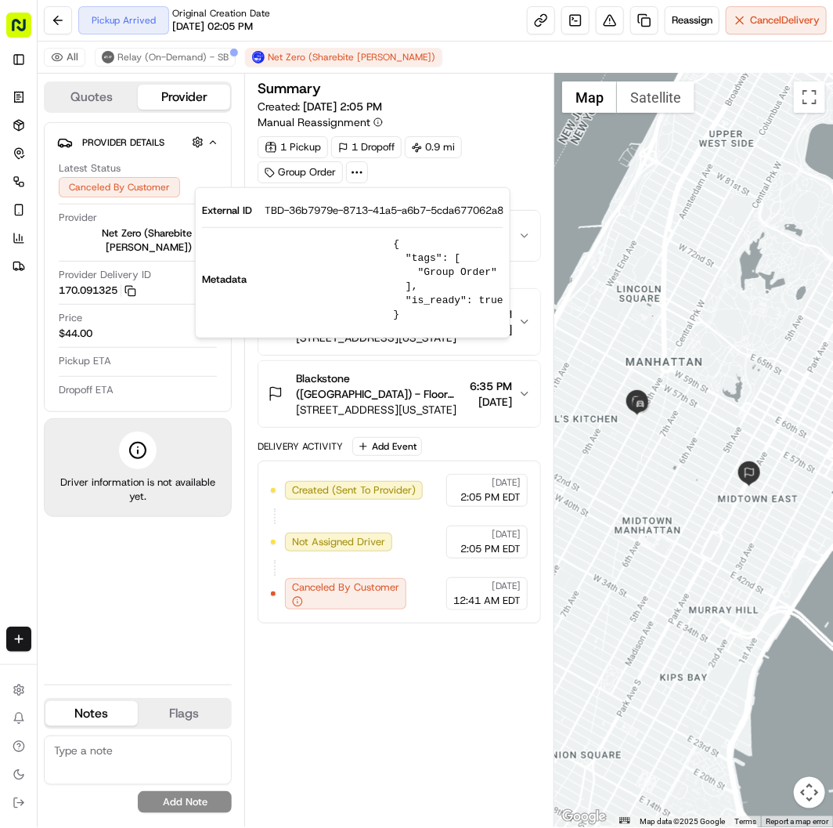
click at [433, 19] on div "Pickup Arrived Original Creation Date 09/13/2025 02:05 PM Reassign Cancel Deliv…" at bounding box center [436, 21] width 796 height 42
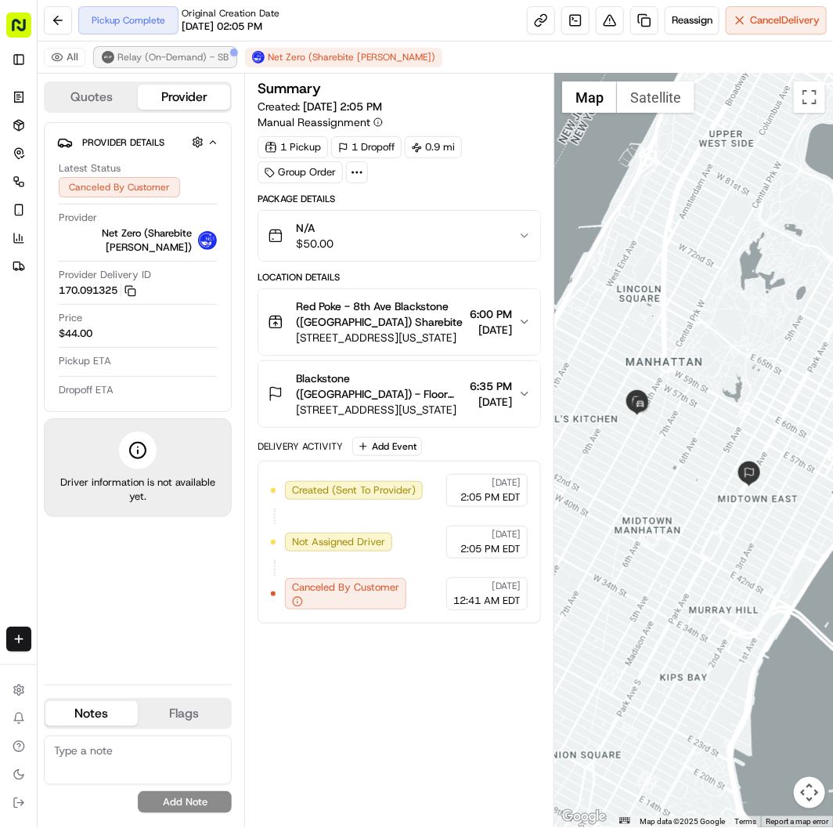
click at [175, 51] on span "Relay (On-Demand) - SB" at bounding box center [172, 57] width 111 height 13
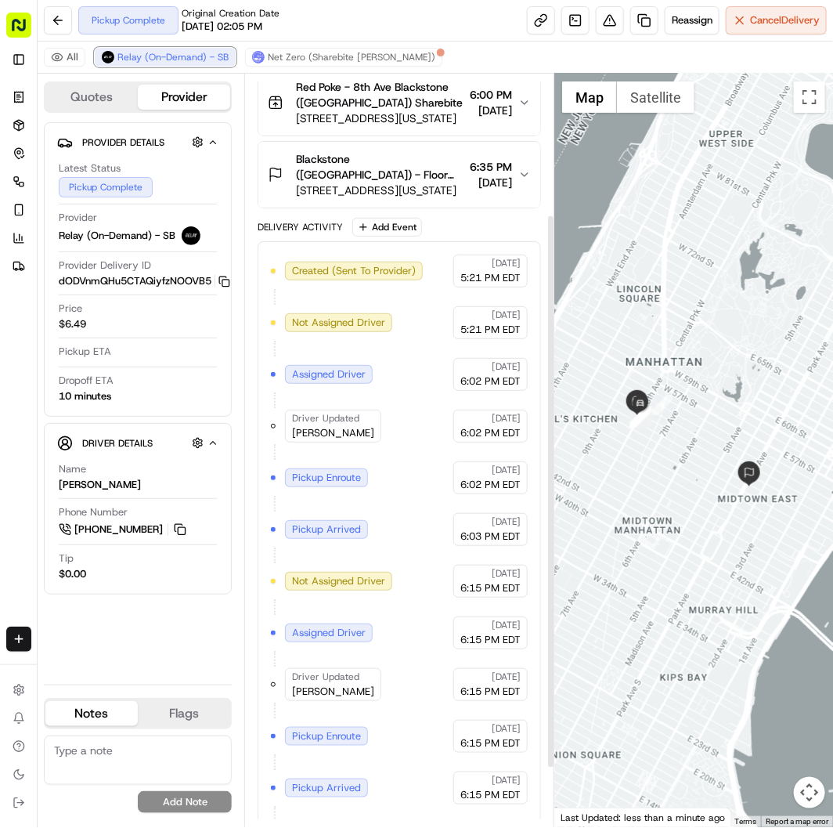
scroll to position [271, 0]
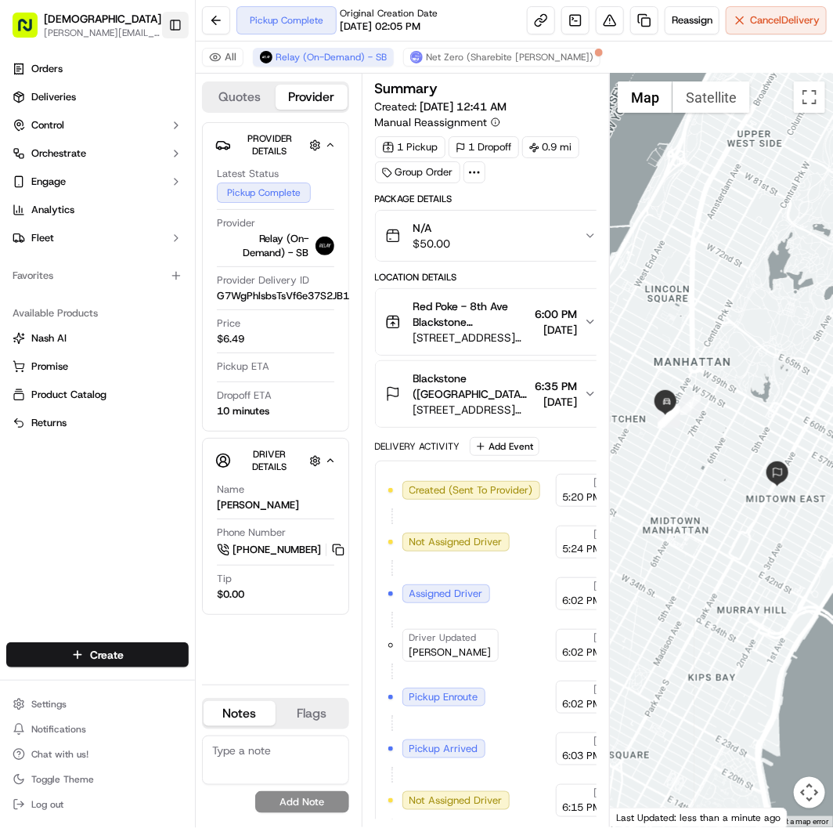
click at [179, 21] on button "Toggle Sidebar" at bounding box center [175, 25] width 27 height 27
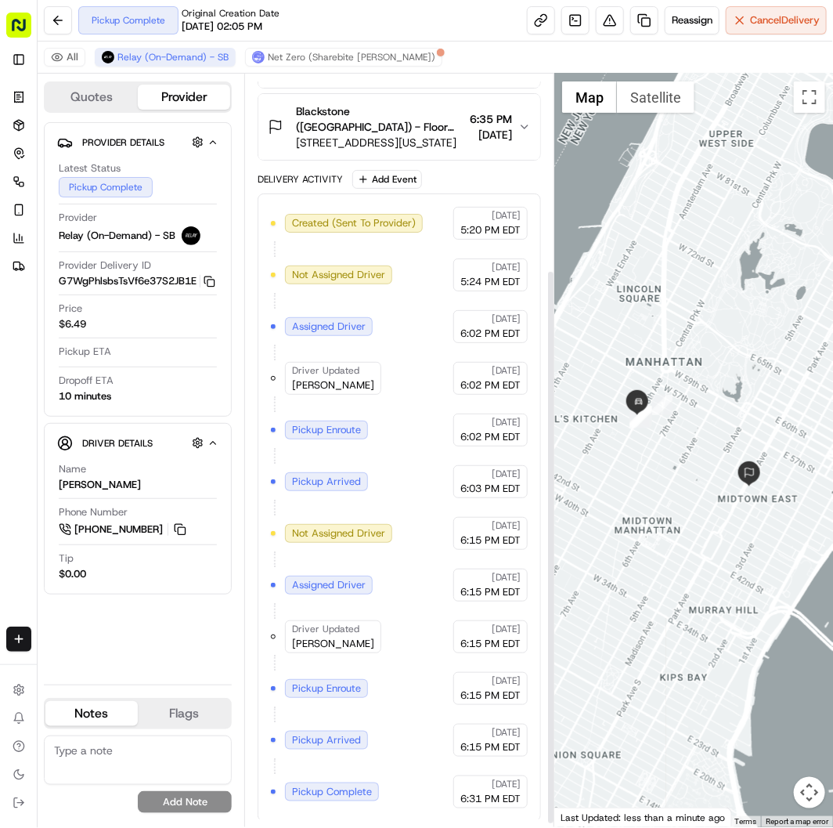
scroll to position [271, 0]
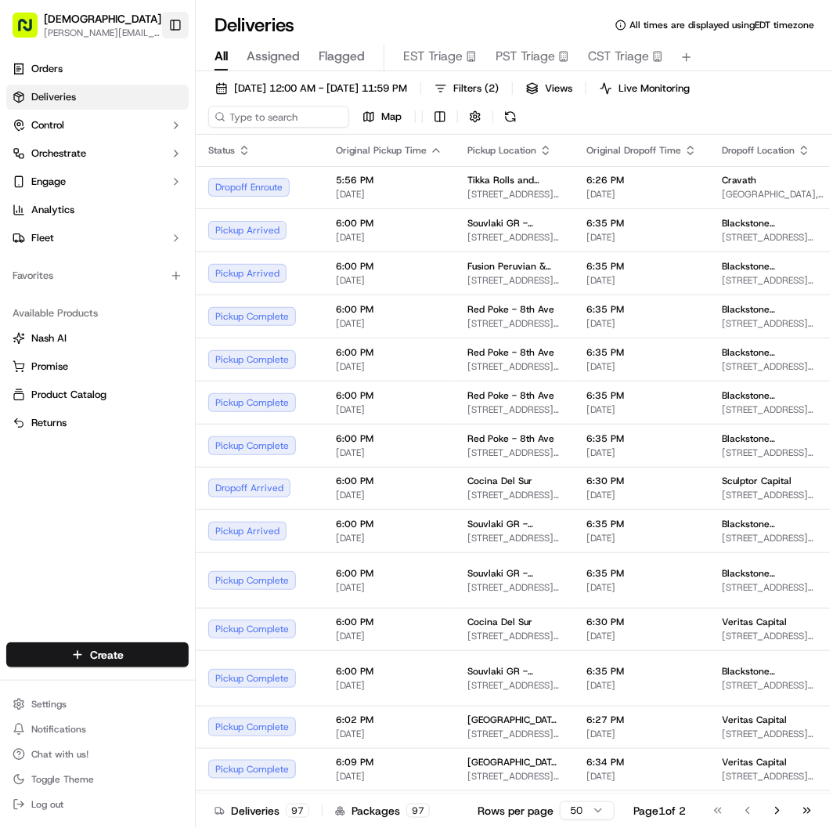
click at [171, 20] on button "Toggle Sidebar" at bounding box center [175, 25] width 27 height 27
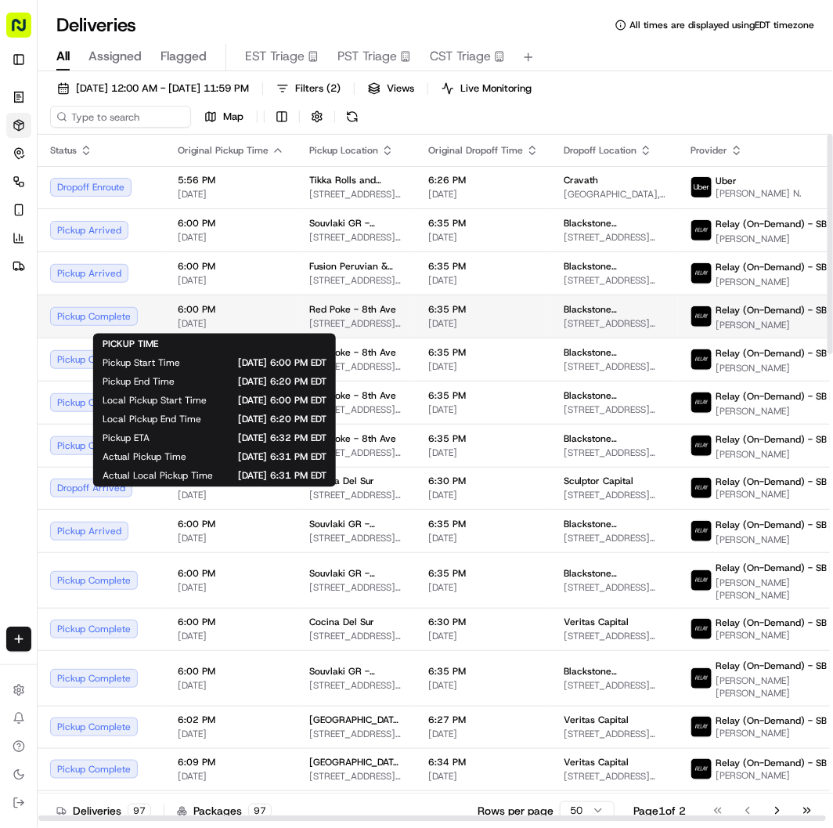
click at [248, 311] on span "6:00 PM" at bounding box center [231, 309] width 107 height 13
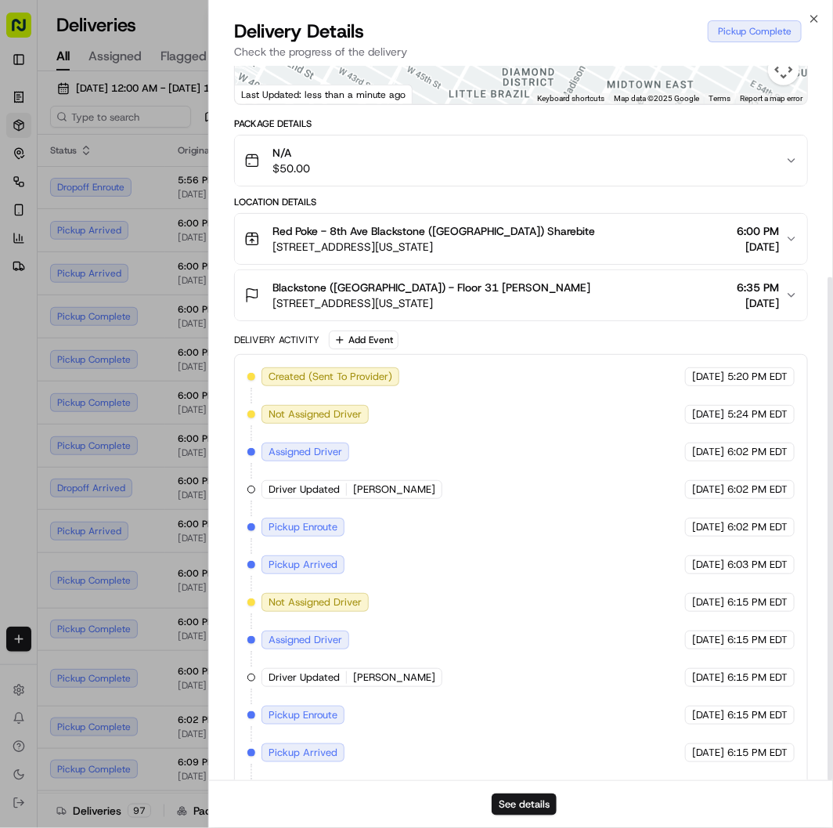
scroll to position [301, 0]
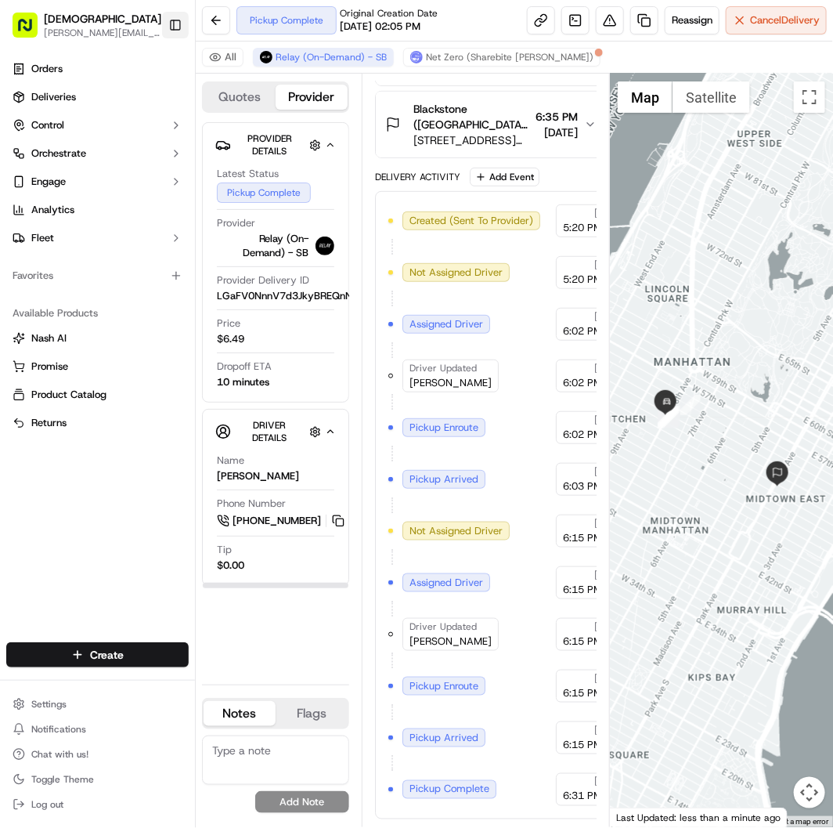
click at [163, 20] on button "Toggle Sidebar" at bounding box center [175, 25] width 27 height 27
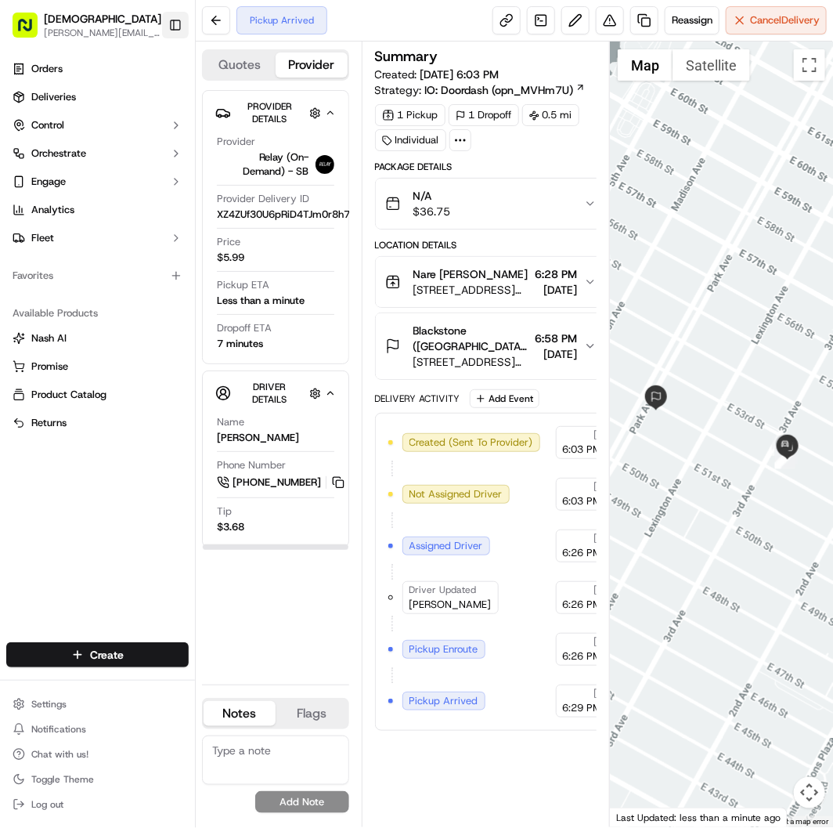
click at [177, 26] on button "Toggle Sidebar" at bounding box center [175, 25] width 27 height 27
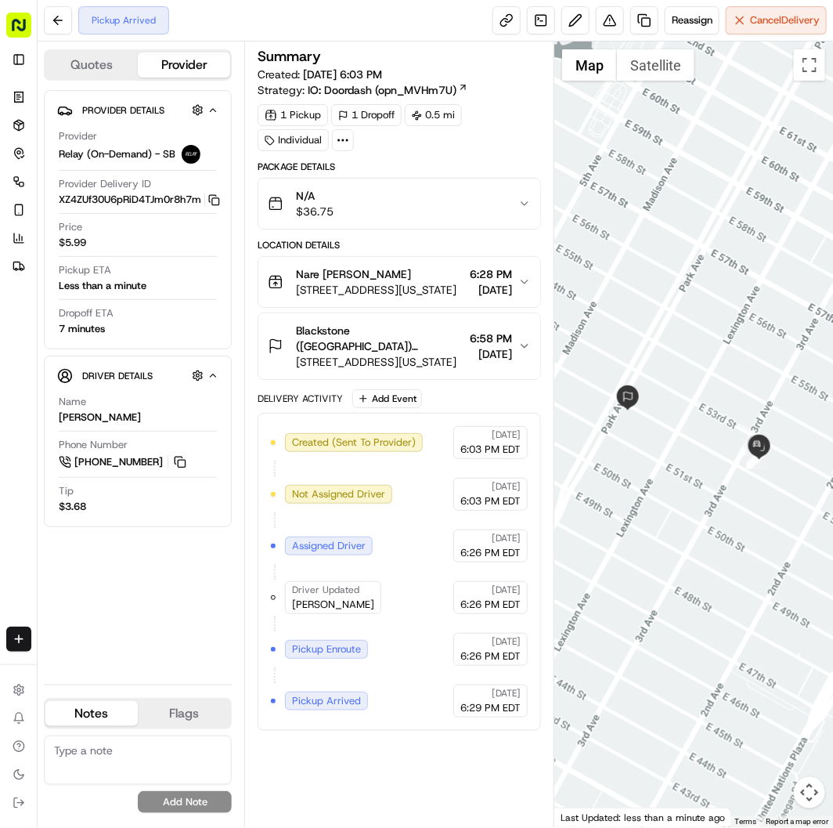
click at [451, 746] on div "Summary Created: [DATE] 6:03 PM Strategy: IO: Doordash (opn_MVHm7U) 1 Pickup 1 …" at bounding box center [400, 434] width 284 height 770
click at [351, 779] on div "Summary Created: 09/15/2025 6:03 PM Strategy: IO: Doordash (opn_MVHm7U) 1 Picku…" at bounding box center [400, 434] width 284 height 770
click at [418, 165] on div "Package Details N/A $36.75" at bounding box center [400, 195] width 284 height 69
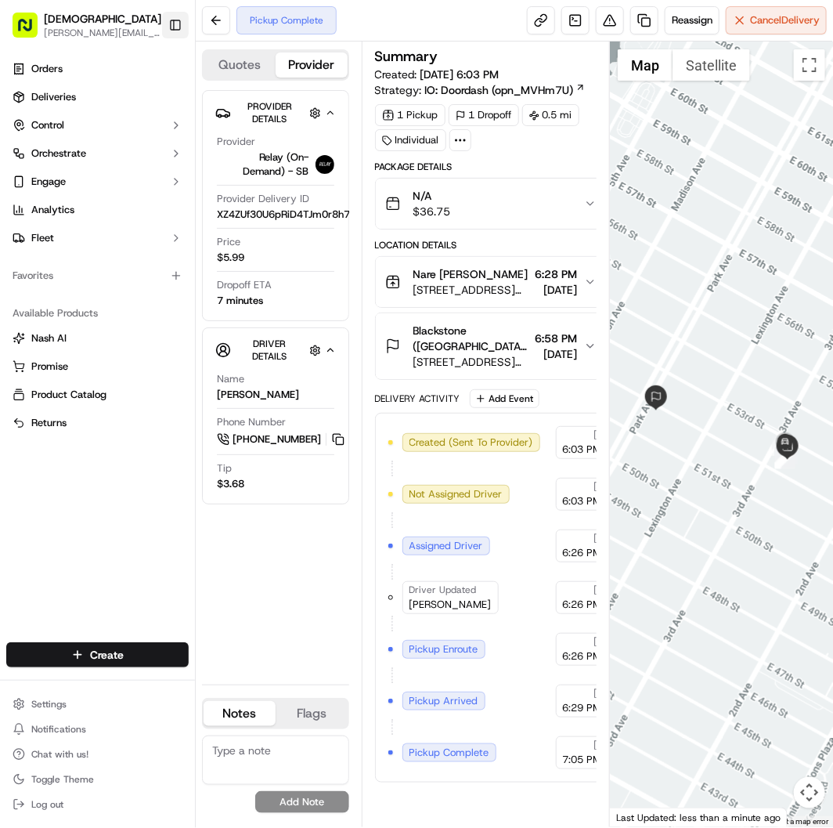
click at [168, 27] on button "Toggle Sidebar" at bounding box center [175, 25] width 27 height 27
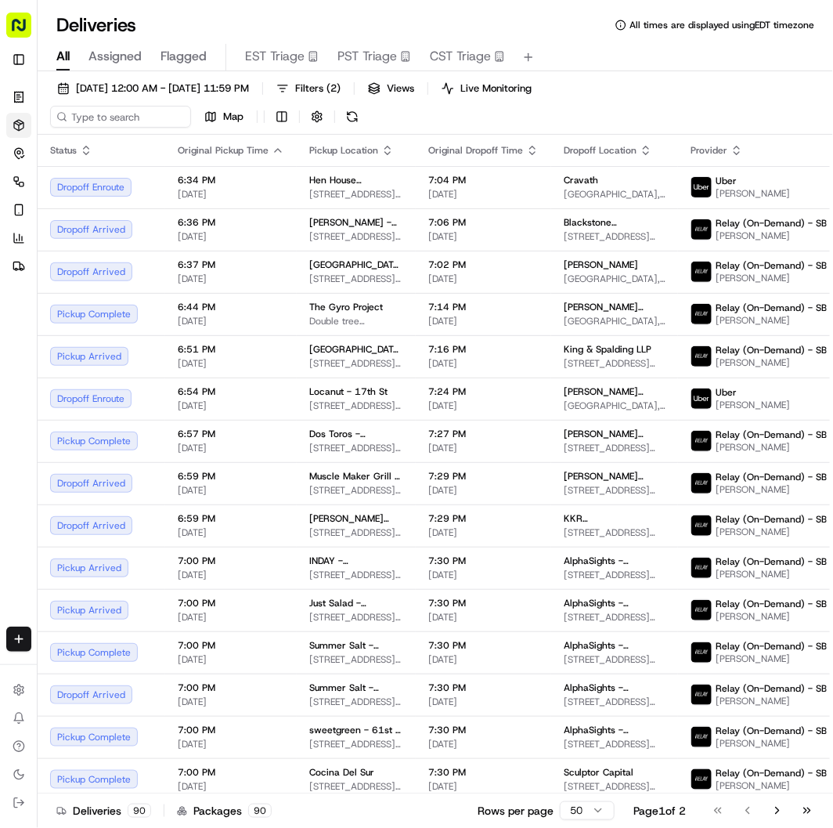
click at [547, 30] on div "Deliveries All times are displayed using EDT timezone" at bounding box center [436, 25] width 796 height 25
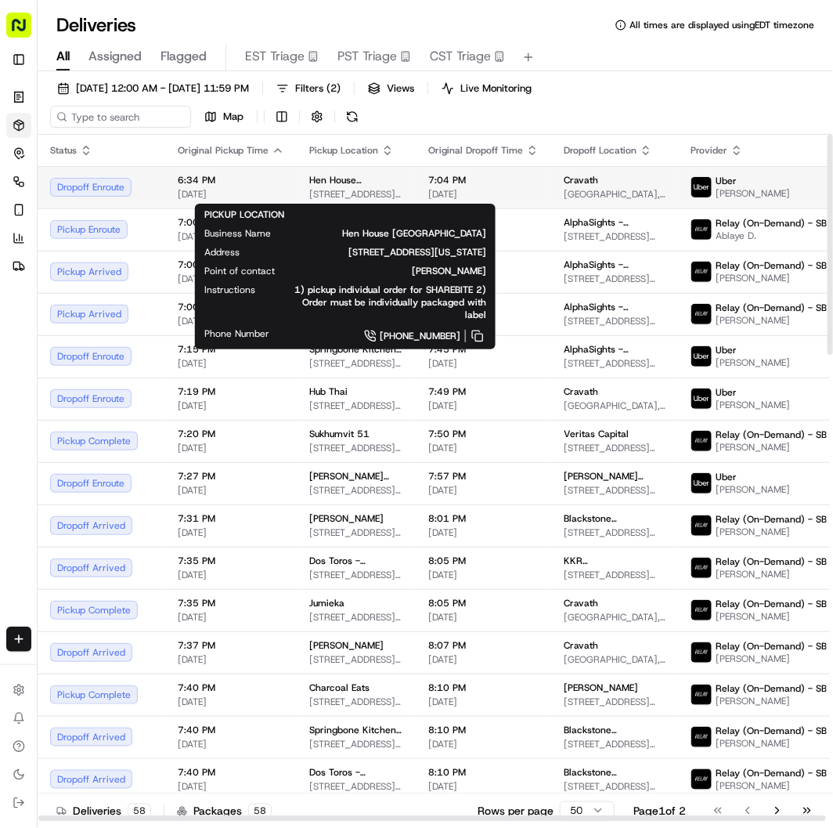
click at [371, 183] on span "Hen House [GEOGRAPHIC_DATA]" at bounding box center [356, 180] width 94 height 13
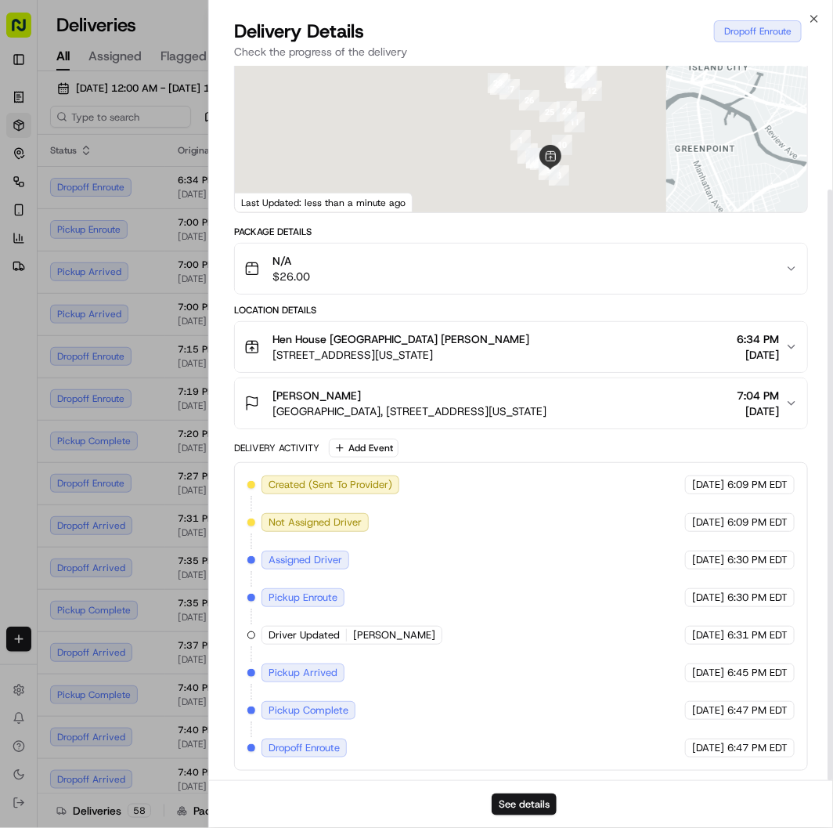
scroll to position [150, 0]
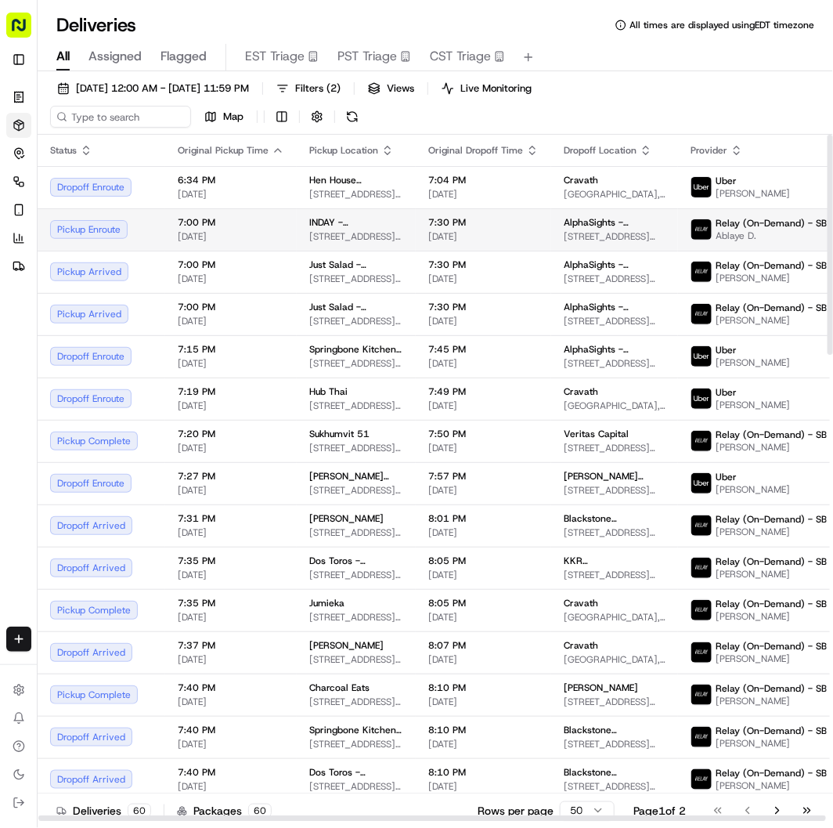
click at [254, 237] on span "[DATE]" at bounding box center [231, 236] width 107 height 13
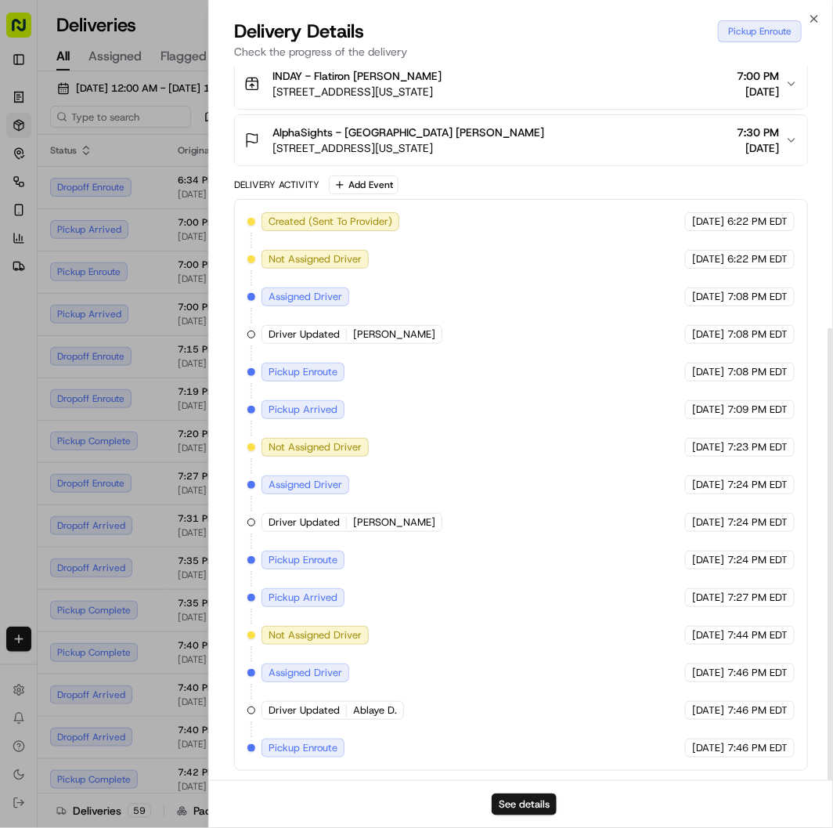
scroll to position [414, 0]
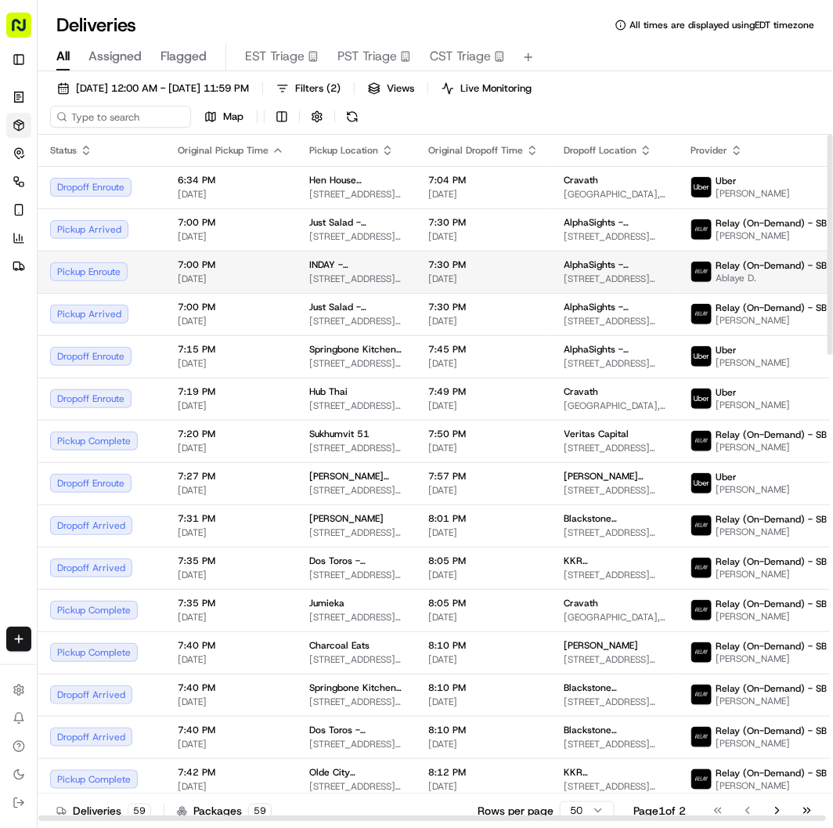
click at [273, 260] on span "7:00 PM" at bounding box center [231, 264] width 107 height 13
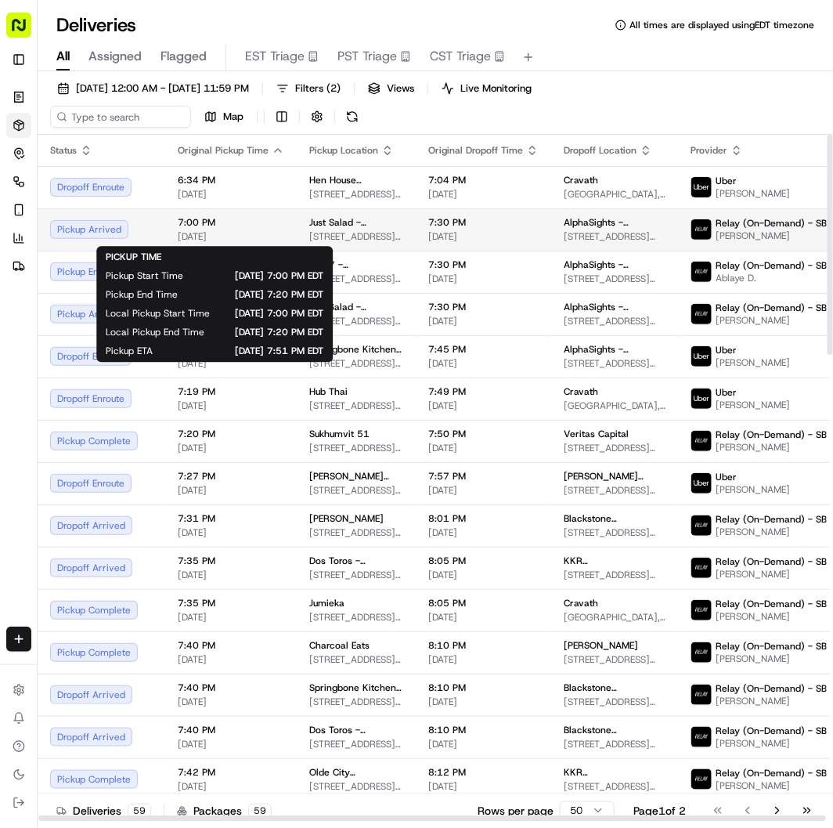
click at [252, 235] on span "[DATE]" at bounding box center [231, 236] width 107 height 13
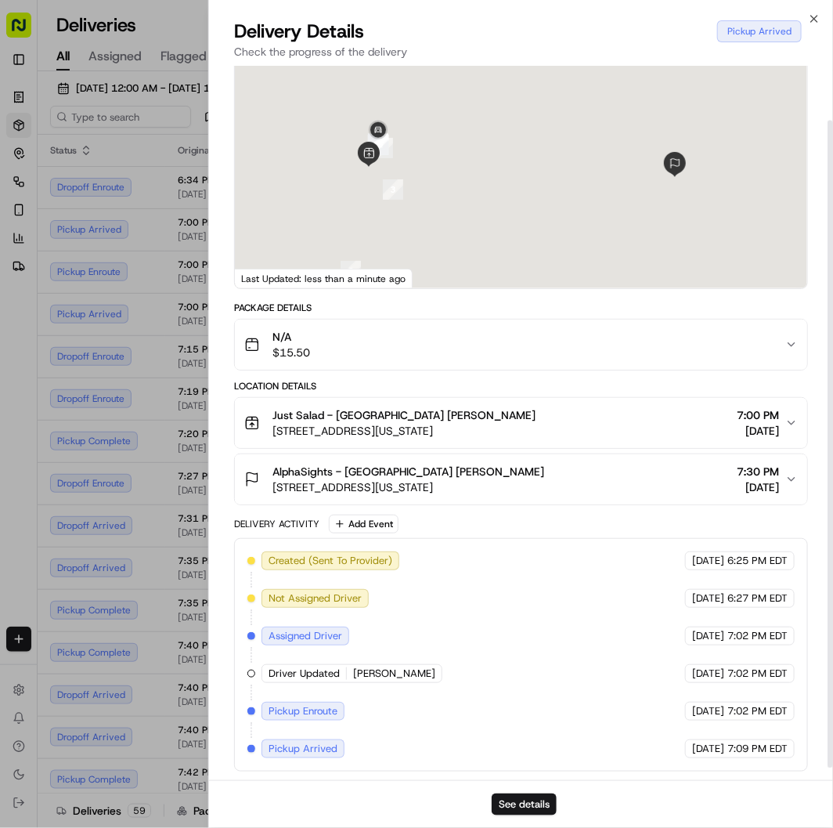
scroll to position [74, 0]
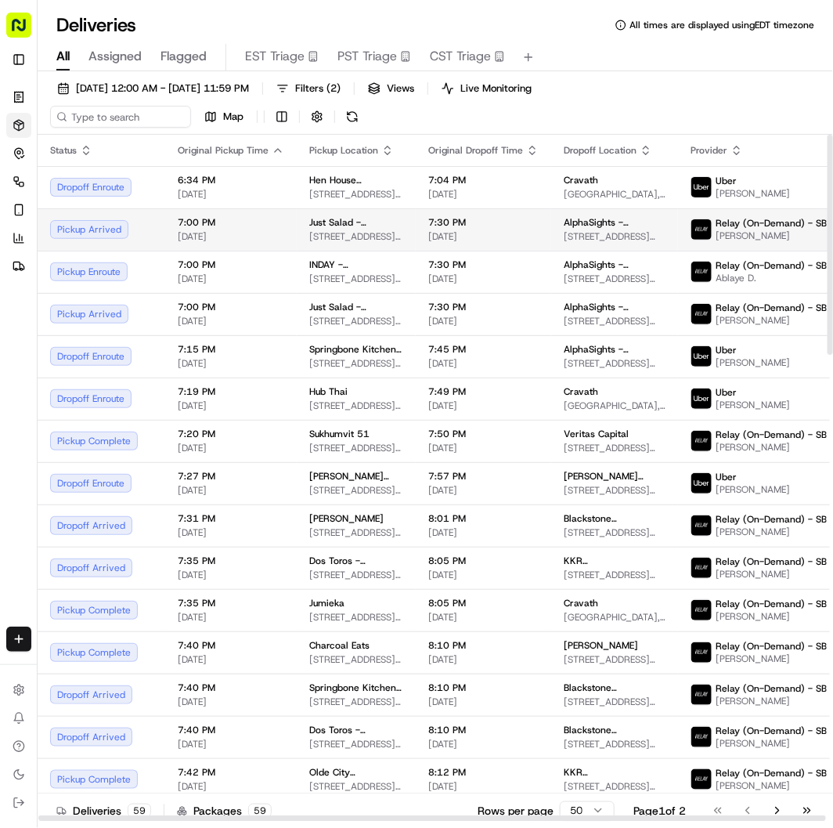
click at [332, 228] on span "Just Salad - Garment District" at bounding box center [356, 222] width 94 height 13
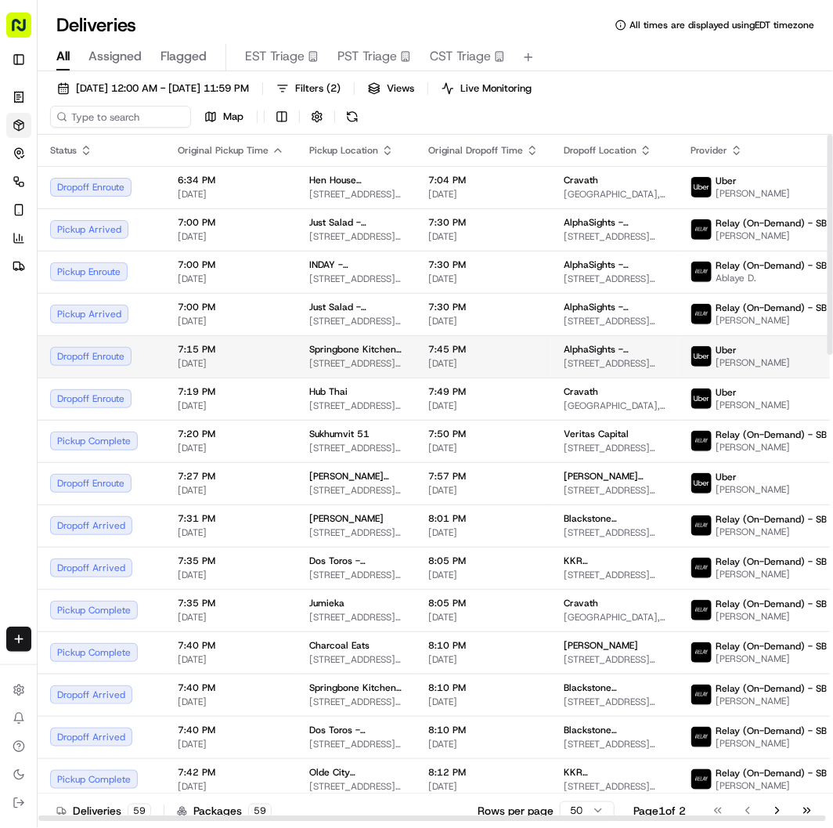
click at [228, 355] on span "7:15 PM" at bounding box center [231, 349] width 107 height 13
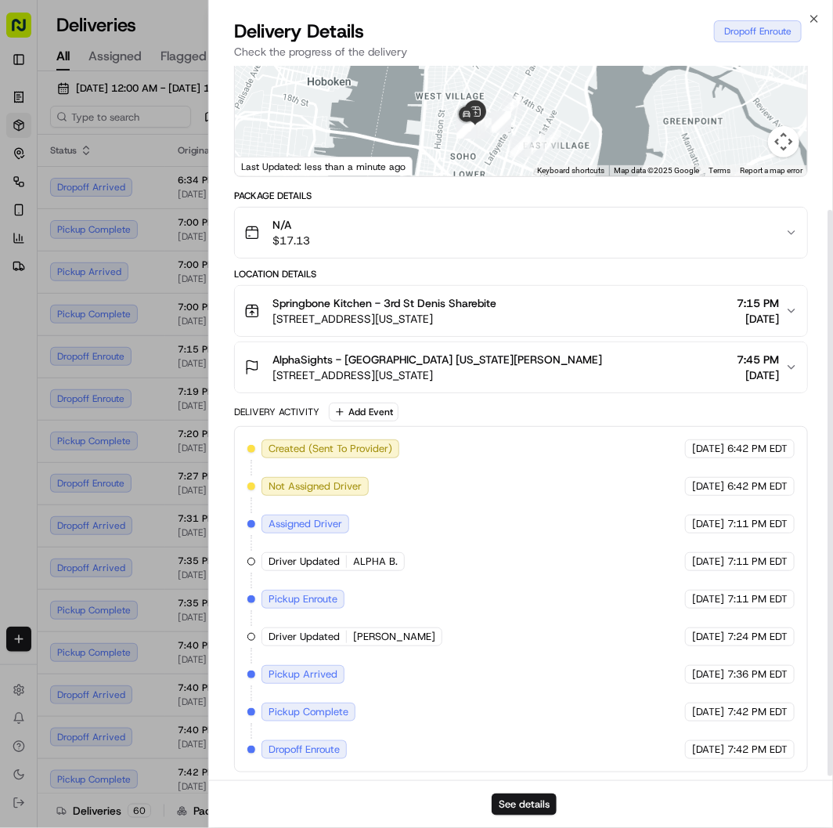
scroll to position [188, 0]
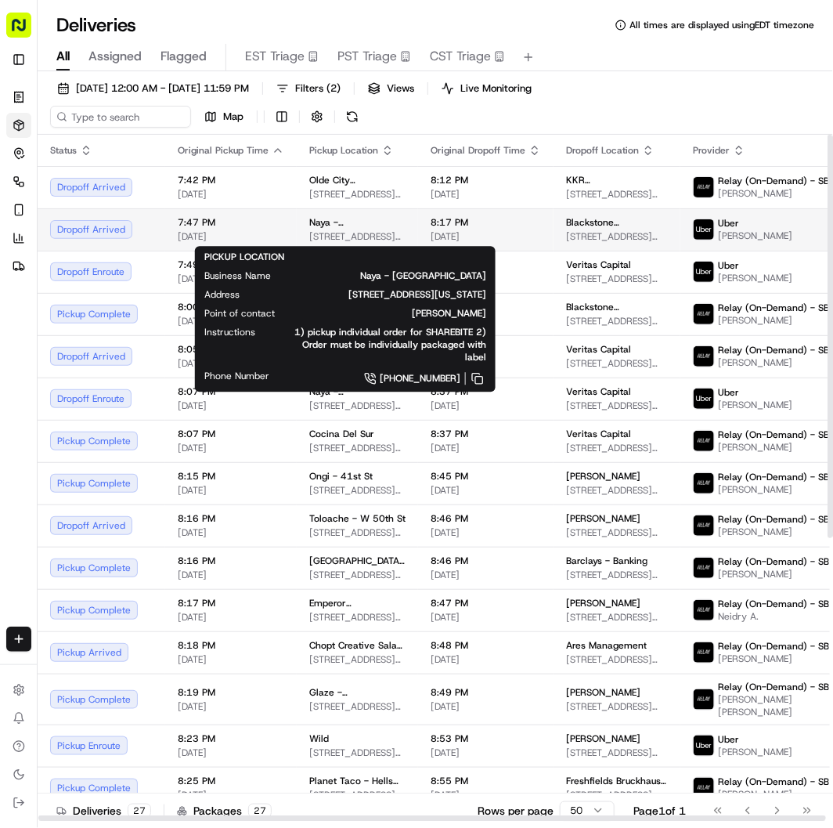
click at [358, 237] on span "83 University Pl, New York, NY 10003, USA" at bounding box center [357, 236] width 96 height 13
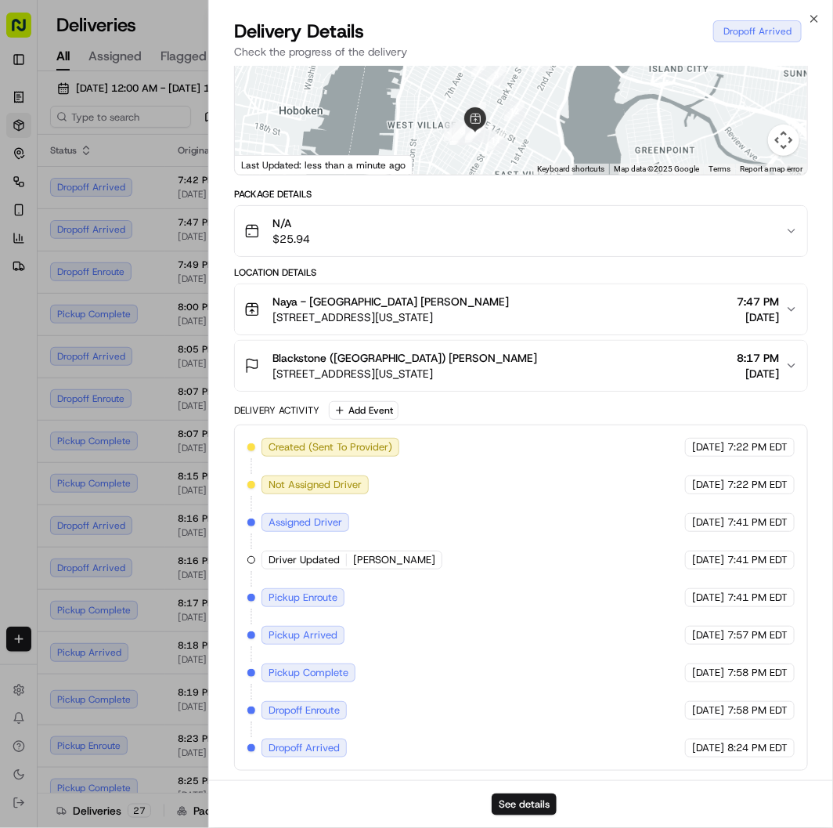
drag, startPoint x: 152, startPoint y: 22, endPoint x: 172, endPoint y: 22, distance: 20.4
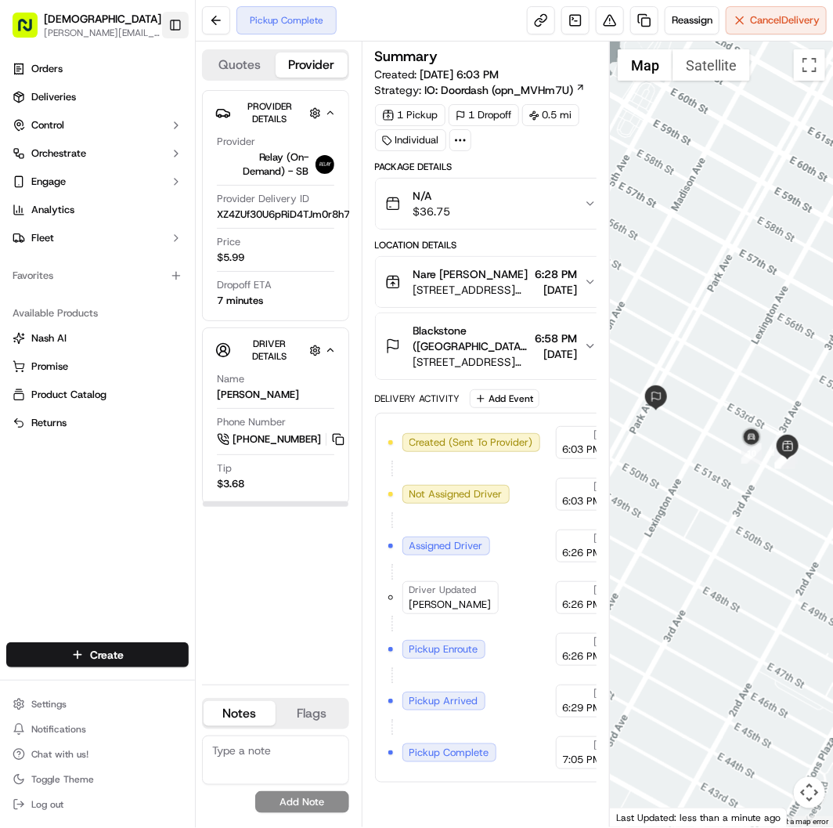
click at [168, 17] on button "Toggle Sidebar" at bounding box center [175, 25] width 27 height 27
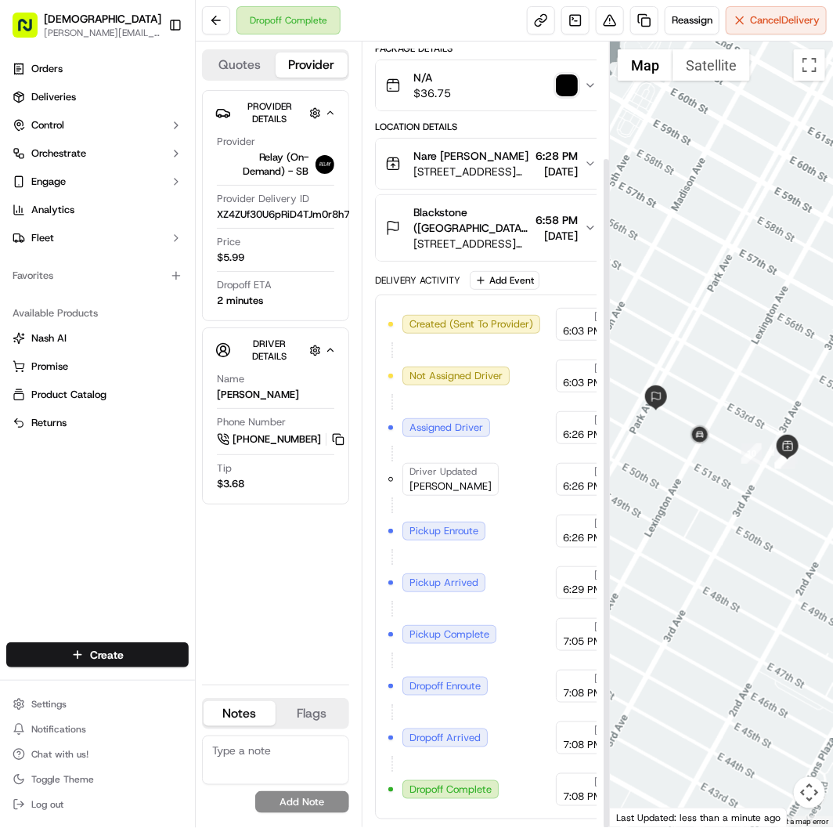
scroll to position [136, 0]
click at [556, 74] on img "button" at bounding box center [567, 85] width 22 height 22
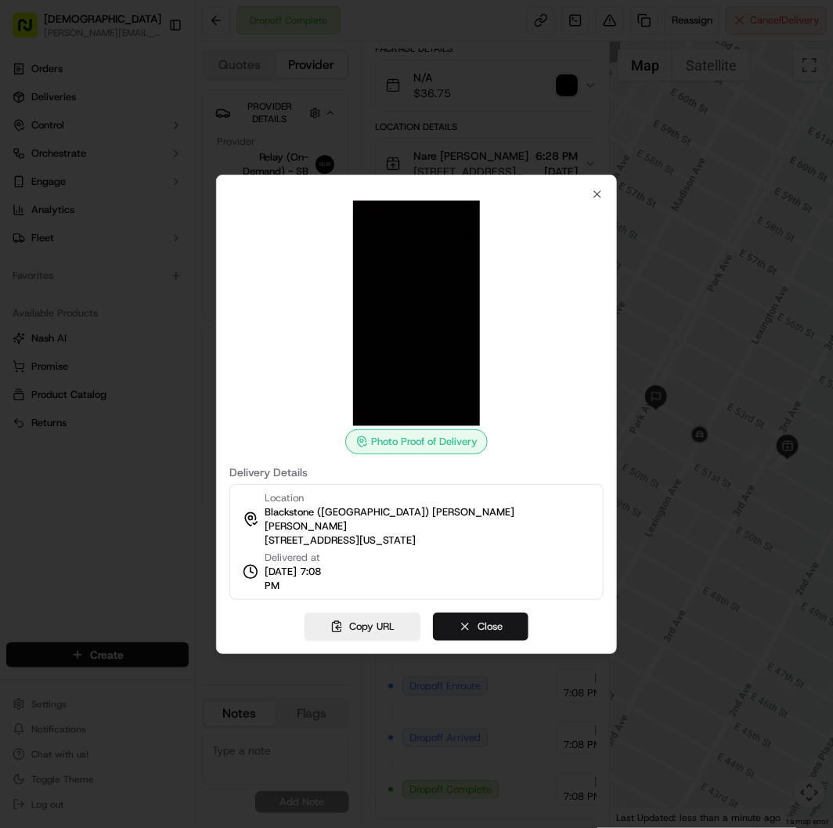
click at [497, 613] on button "Close" at bounding box center [481, 627] width 96 height 28
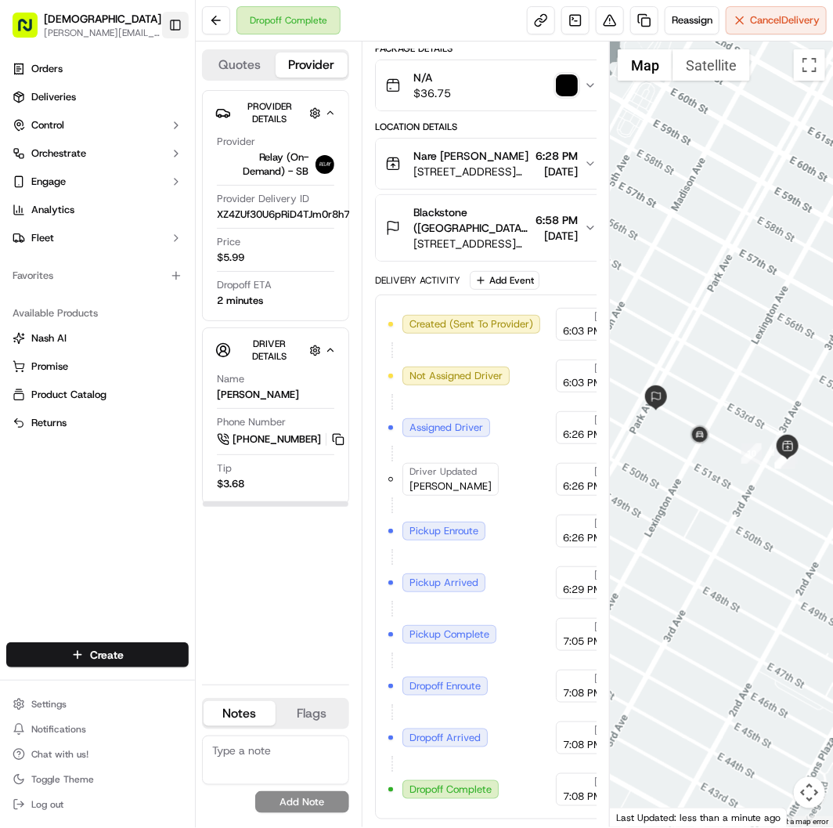
click at [179, 24] on button "Toggle Sidebar" at bounding box center [175, 25] width 27 height 27
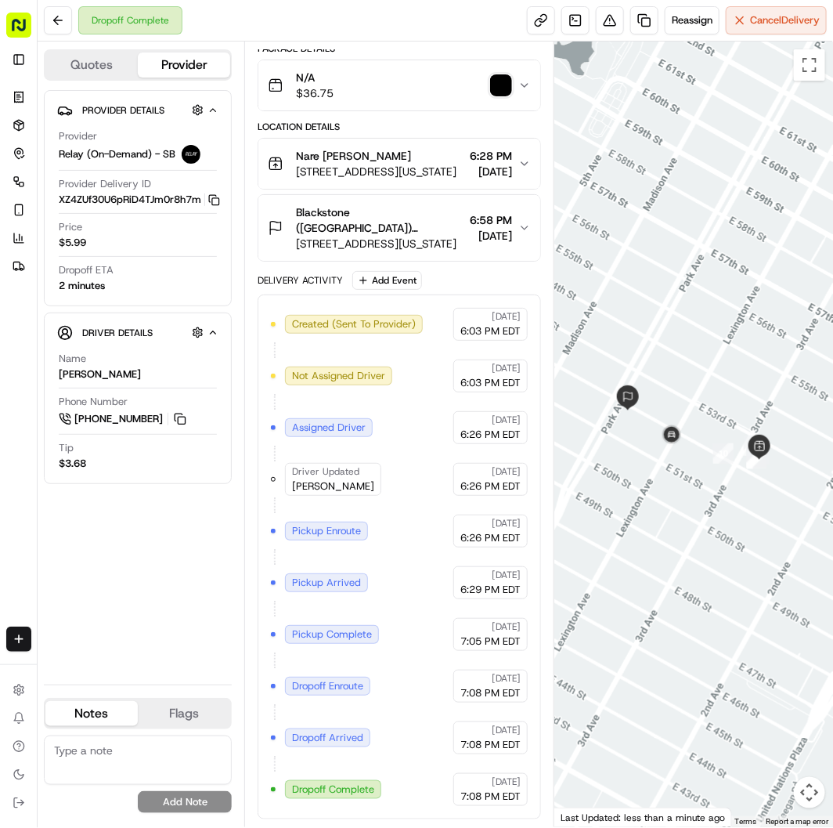
scroll to position [121, 0]
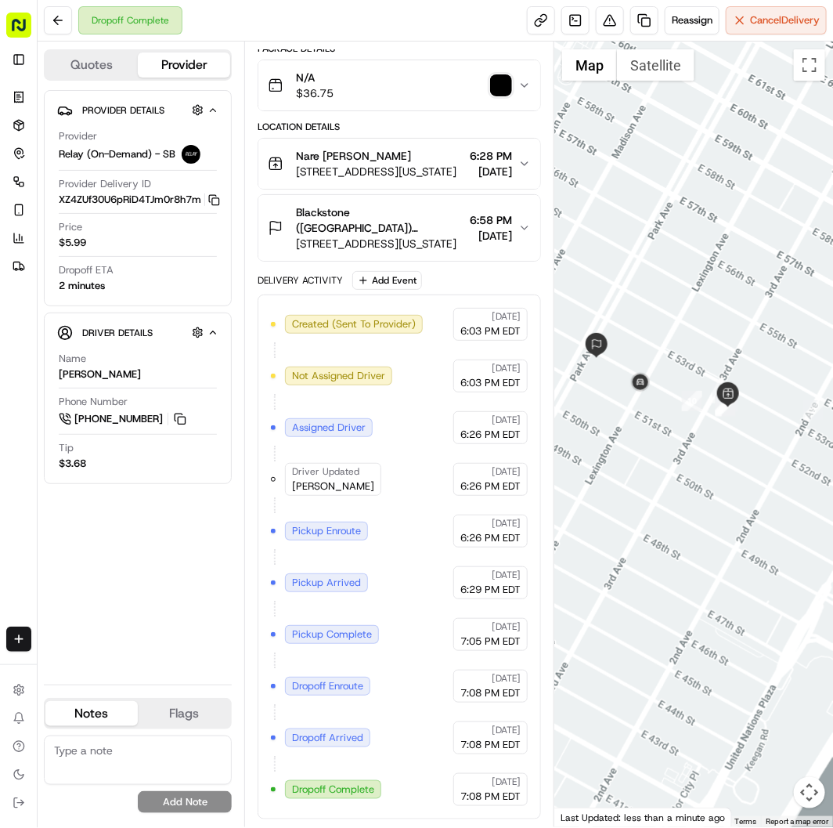
click at [496, 77] on img "button" at bounding box center [501, 85] width 22 height 22
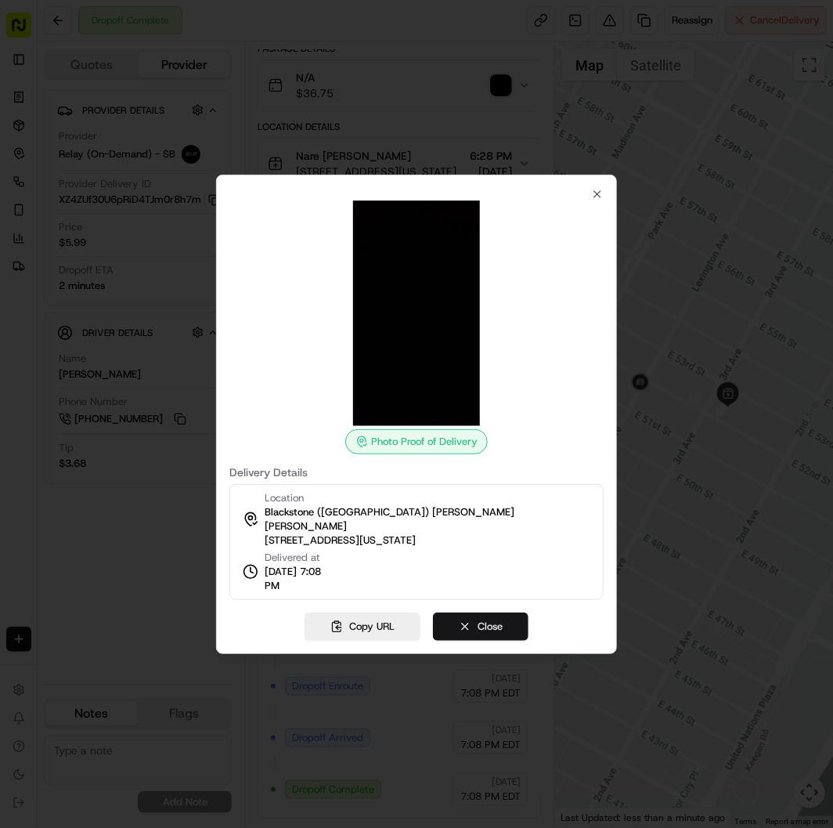
click at [494, 623] on button "Close" at bounding box center [481, 627] width 96 height 28
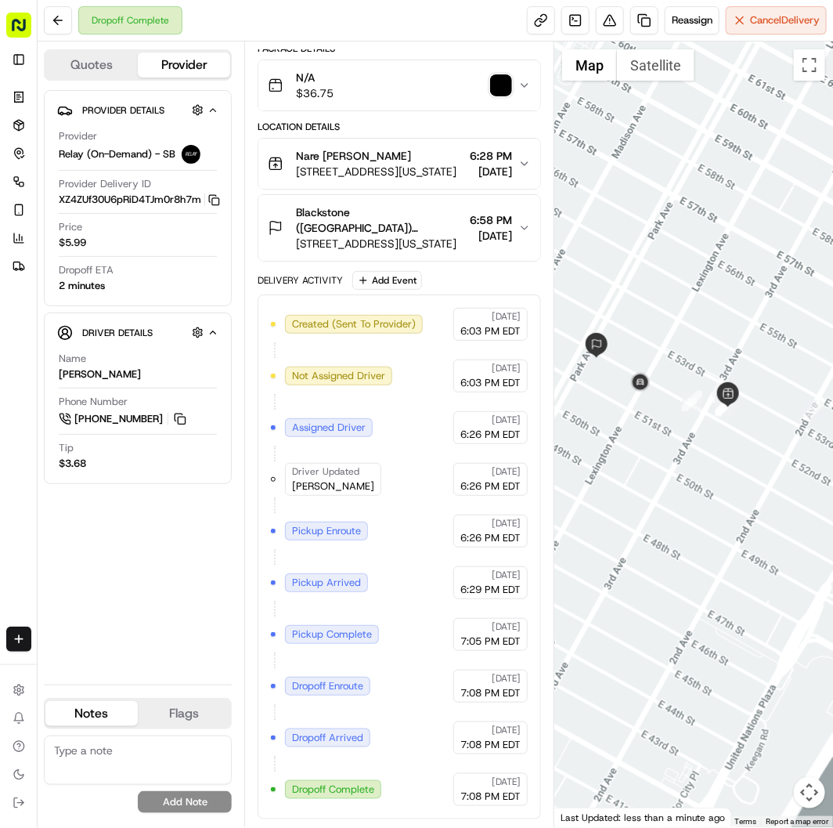
click at [495, 86] on img "button" at bounding box center [501, 85] width 22 height 22
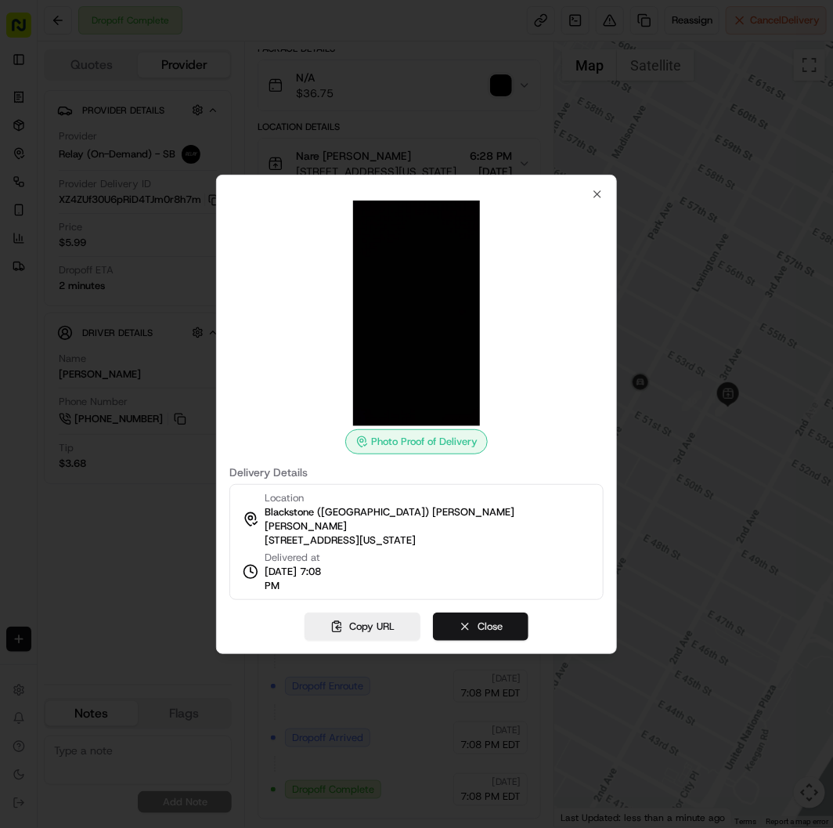
click at [504, 622] on button "Close" at bounding box center [481, 627] width 96 height 28
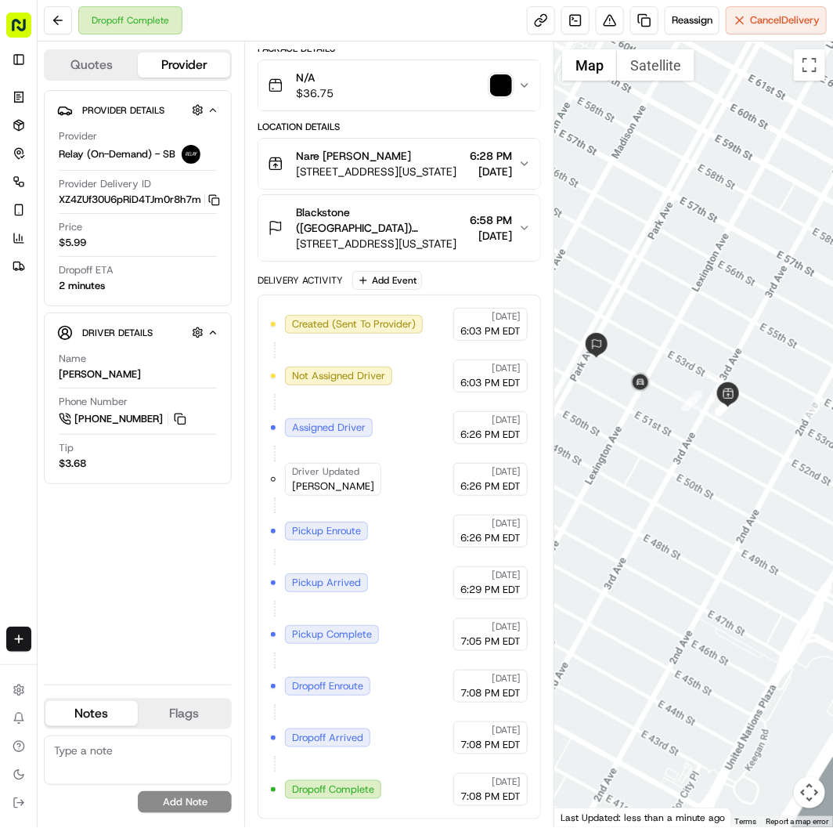
click at [507, 74] on img "button" at bounding box center [501, 85] width 22 height 22
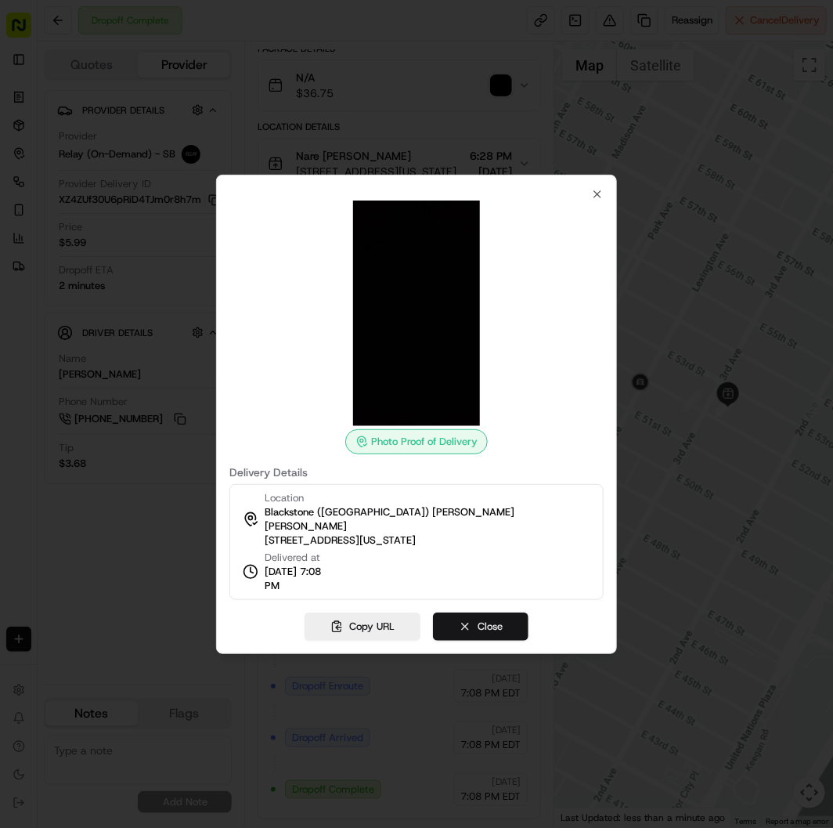
click at [505, 617] on button "Close" at bounding box center [481, 627] width 96 height 28
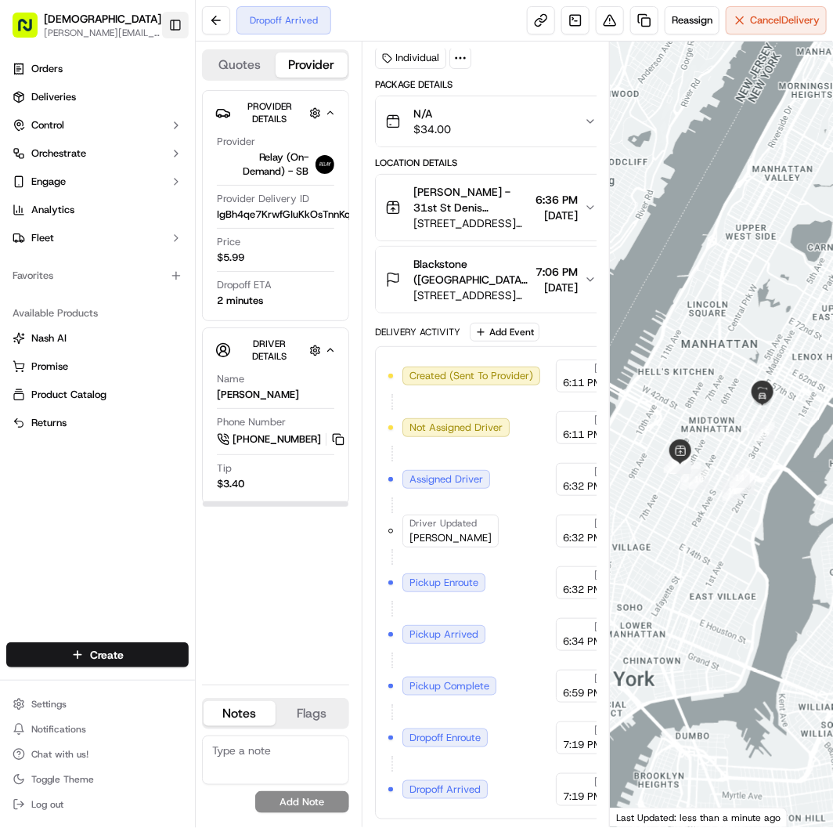
click at [170, 25] on button "Toggle Sidebar" at bounding box center [175, 25] width 27 height 27
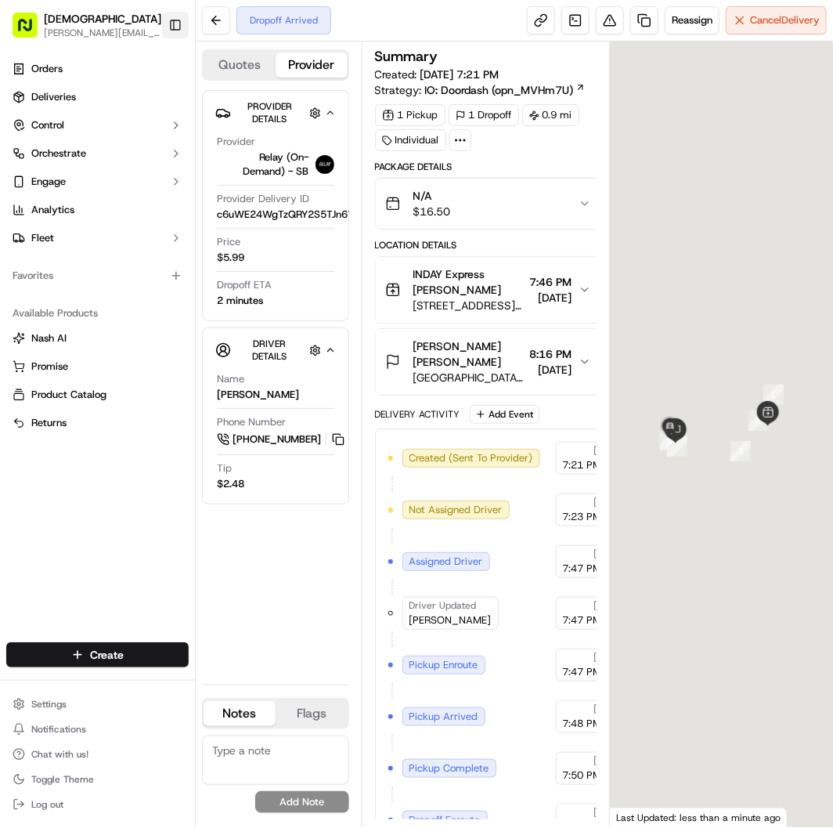
click at [175, 22] on button "Toggle Sidebar" at bounding box center [175, 25] width 27 height 27
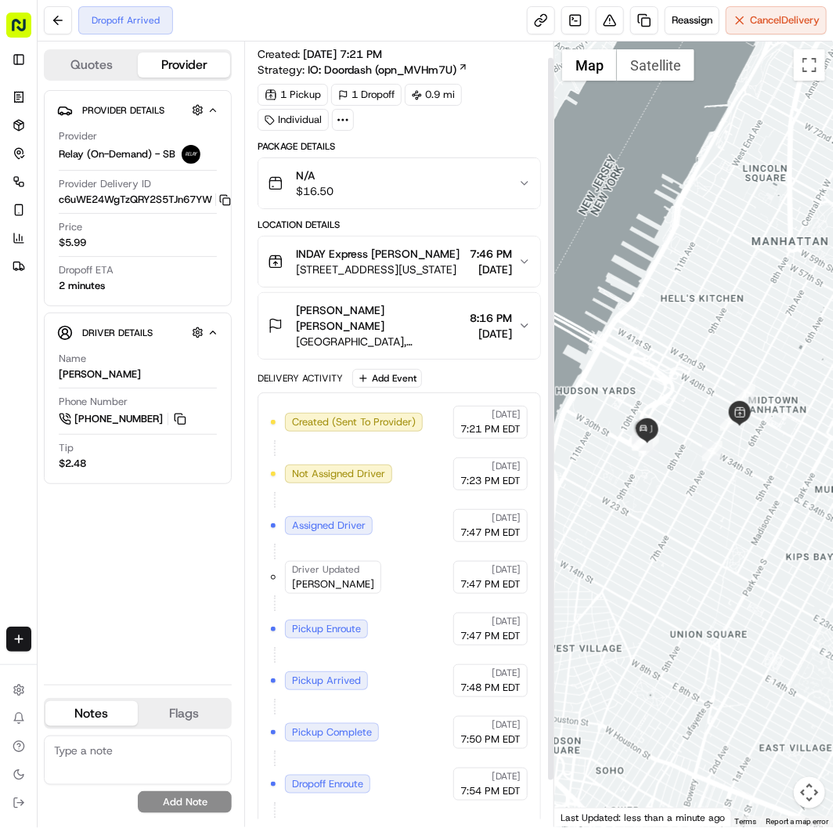
scroll to position [68, 0]
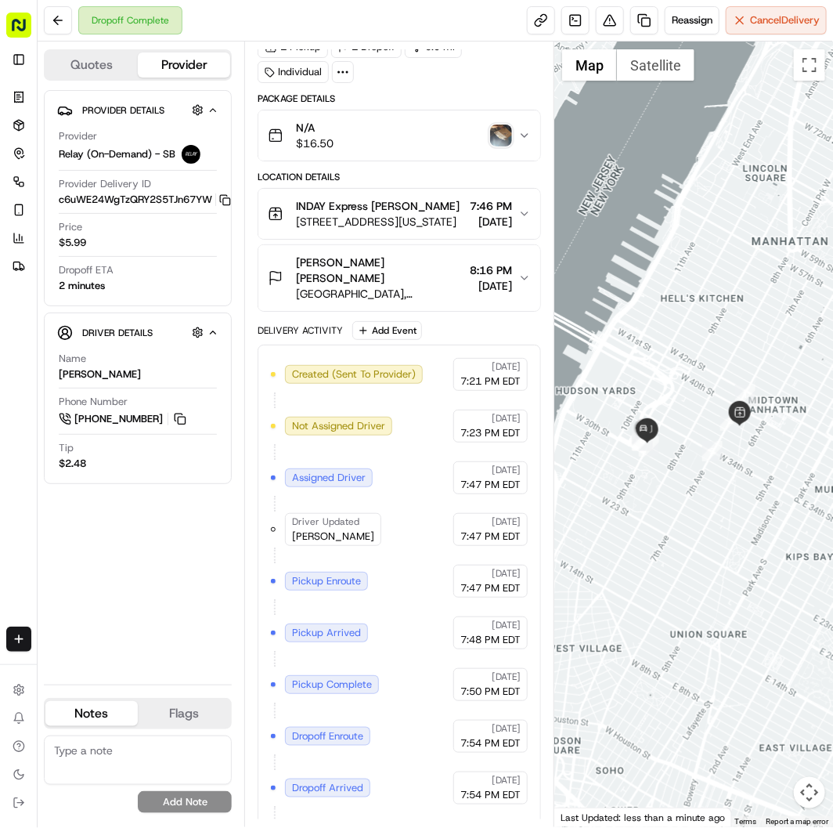
click at [497, 125] on img "button" at bounding box center [501, 136] width 22 height 22
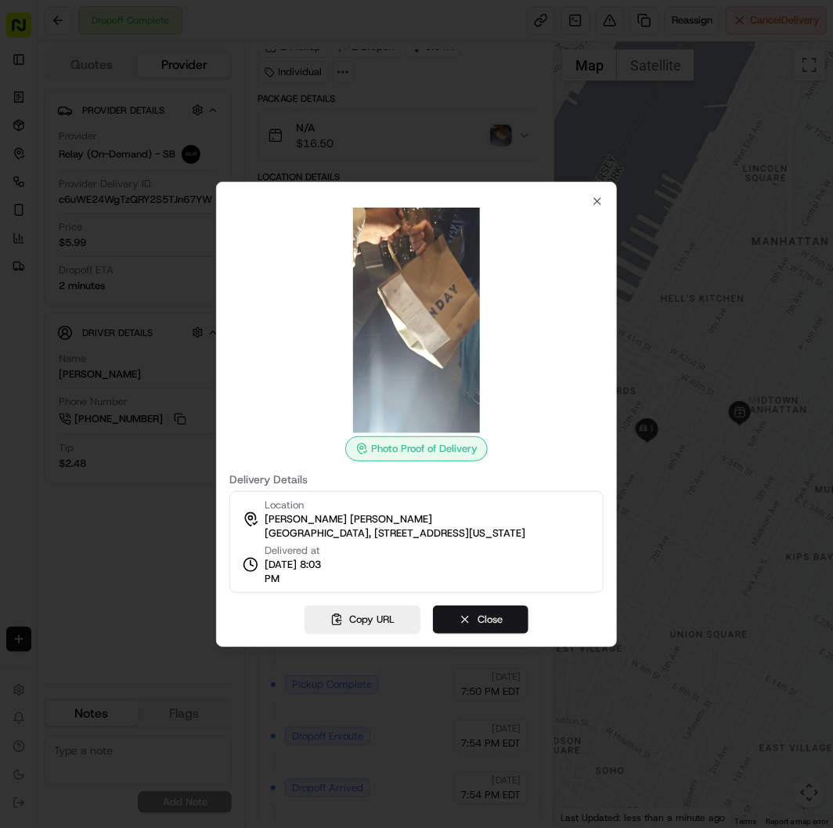
click at [474, 616] on button "Close" at bounding box center [481, 619] width 96 height 28
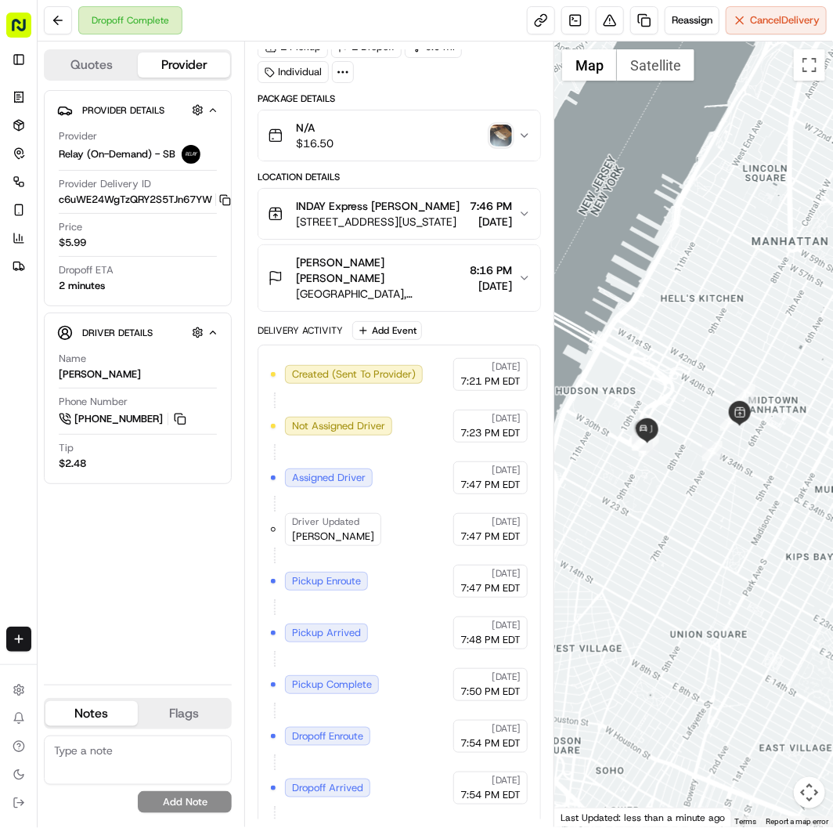
click at [495, 121] on div "N/A $16.50" at bounding box center [393, 135] width 251 height 31
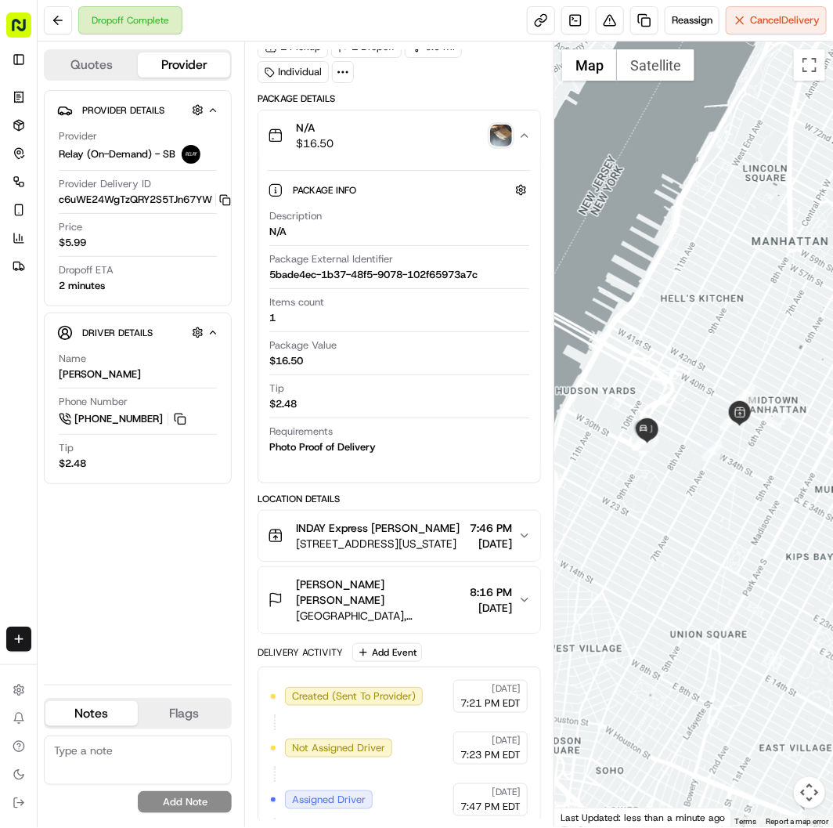
click at [497, 136] on img "button" at bounding box center [501, 136] width 22 height 22
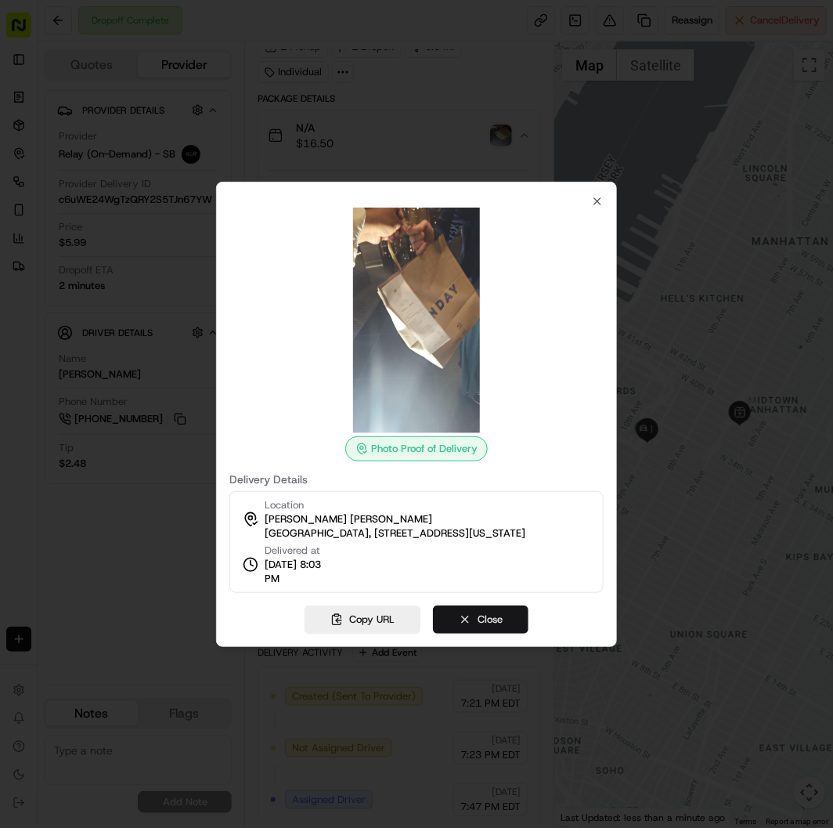
click at [497, 624] on button "Close" at bounding box center [481, 619] width 96 height 28
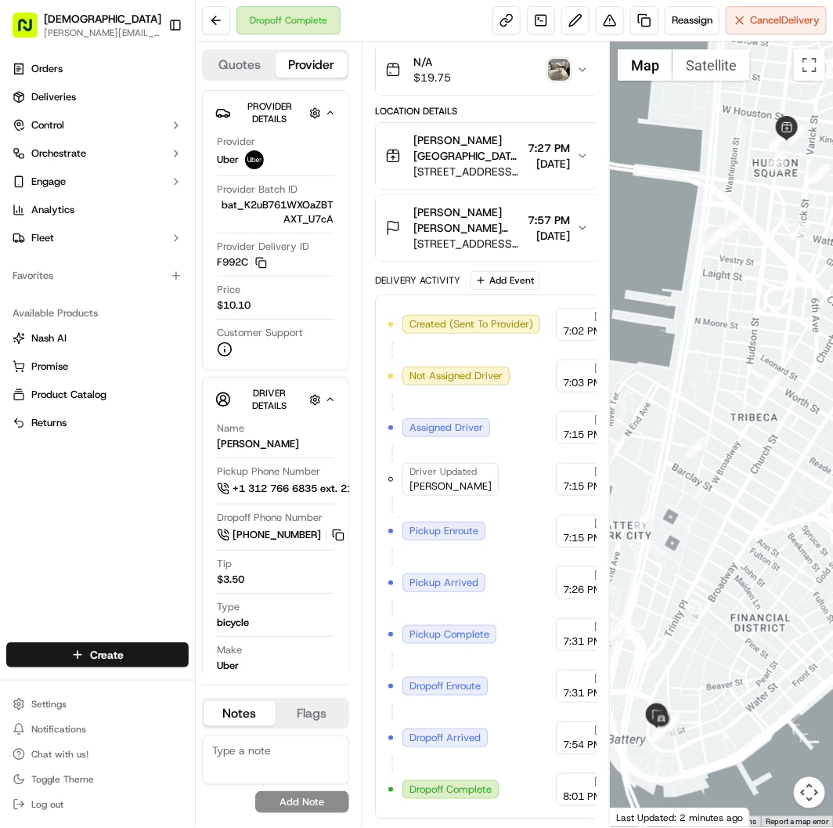
click at [559, 68] on img "button" at bounding box center [559, 70] width 22 height 22
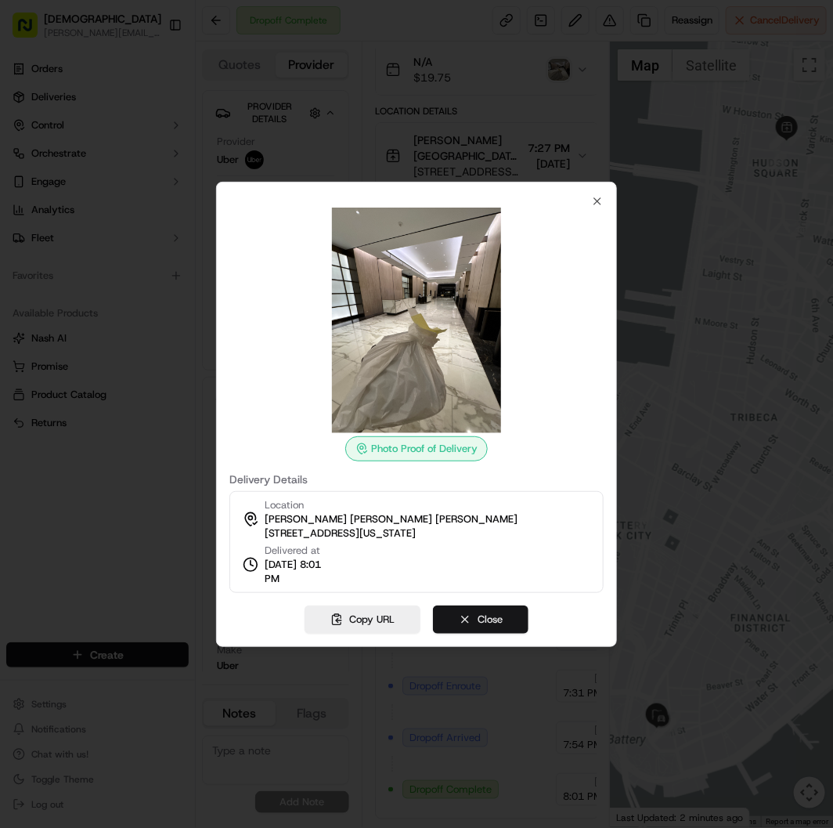
click at [504, 619] on button "Close" at bounding box center [481, 619] width 96 height 28
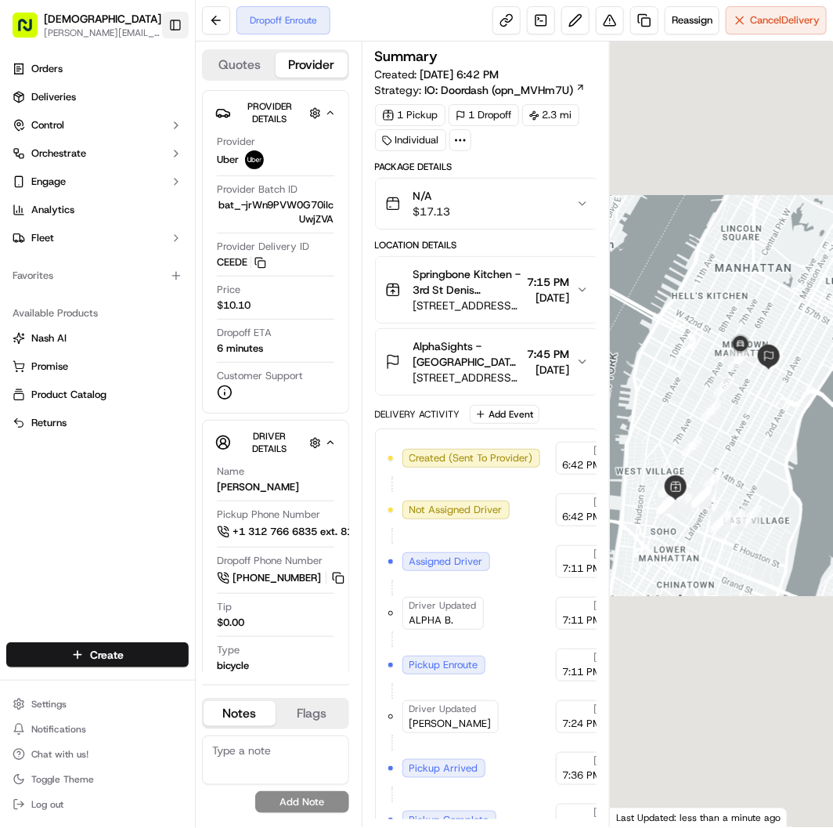
click at [176, 26] on button "Toggle Sidebar" at bounding box center [175, 25] width 27 height 27
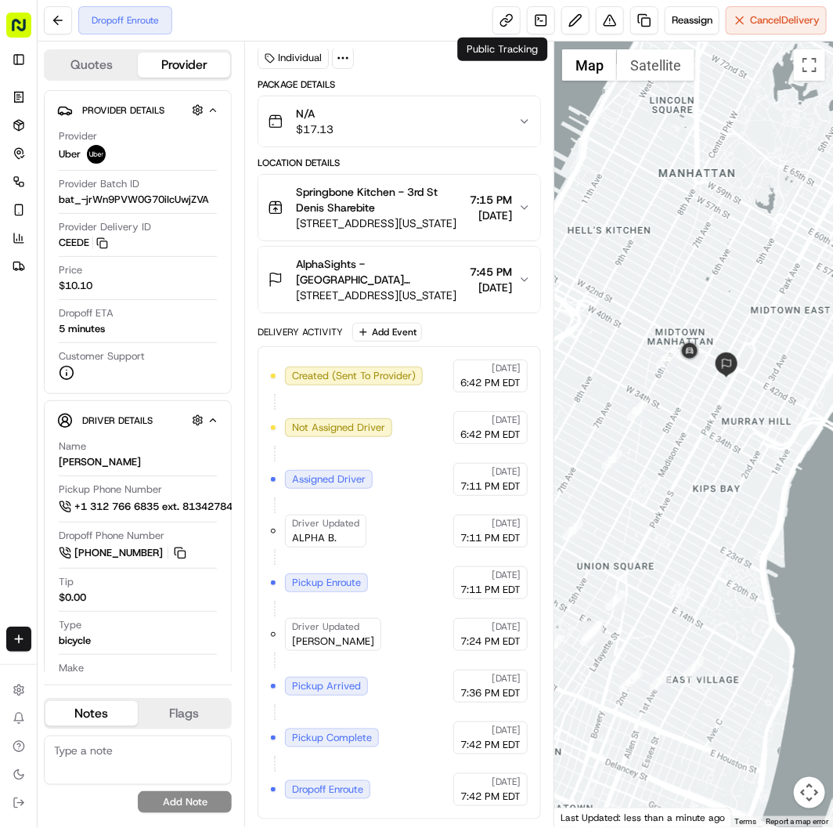
drag, startPoint x: 710, startPoint y: 351, endPoint x: 705, endPoint y: 428, distance: 77.7
click at [709, 421] on div at bounding box center [694, 435] width 279 height 786
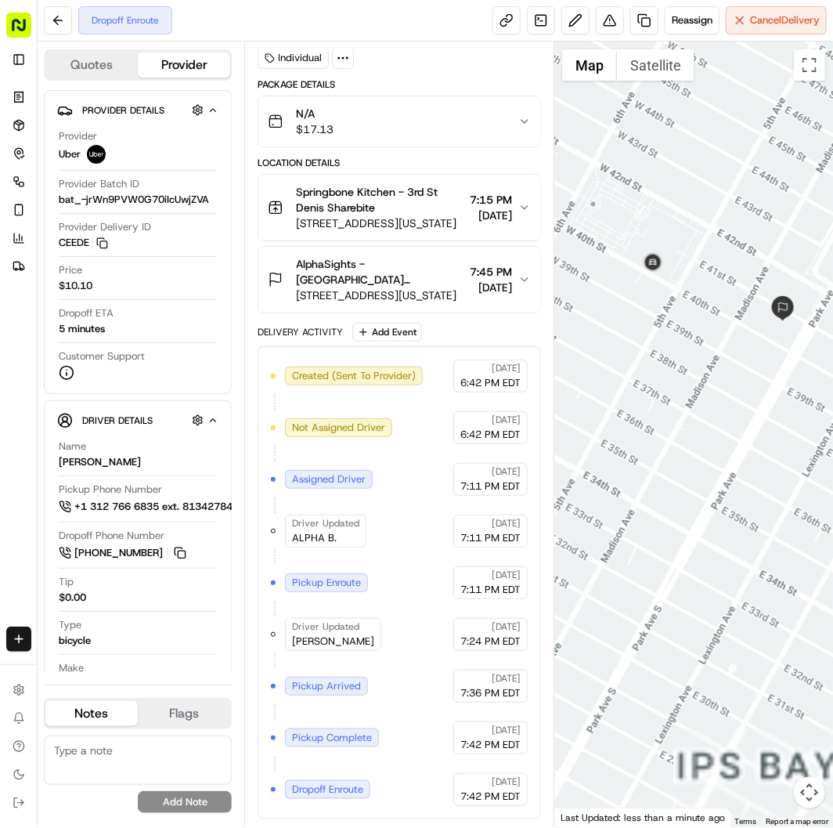
drag, startPoint x: 714, startPoint y: 385, endPoint x: 697, endPoint y: 385, distance: 16.4
click at [703, 385] on div at bounding box center [694, 435] width 279 height 786
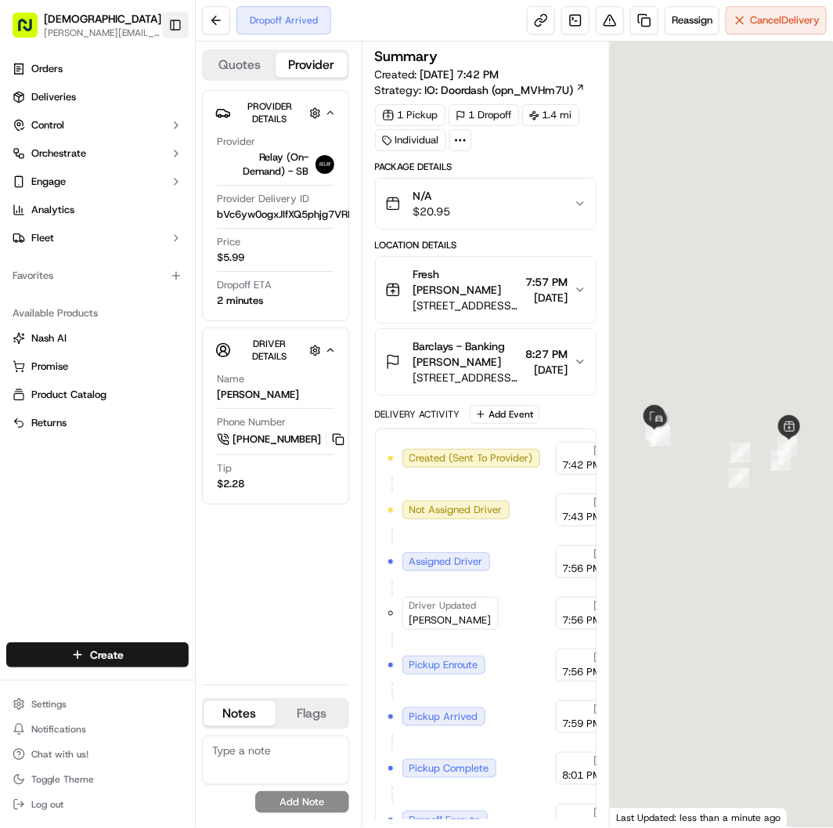
click at [172, 27] on button "Toggle Sidebar" at bounding box center [175, 25] width 27 height 27
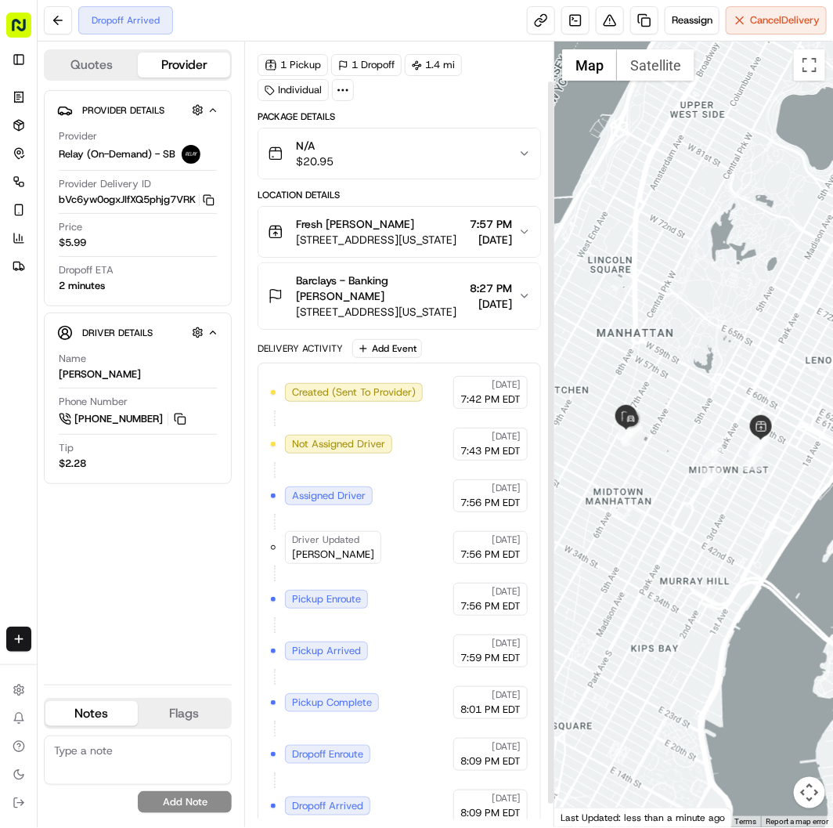
scroll to position [68, 0]
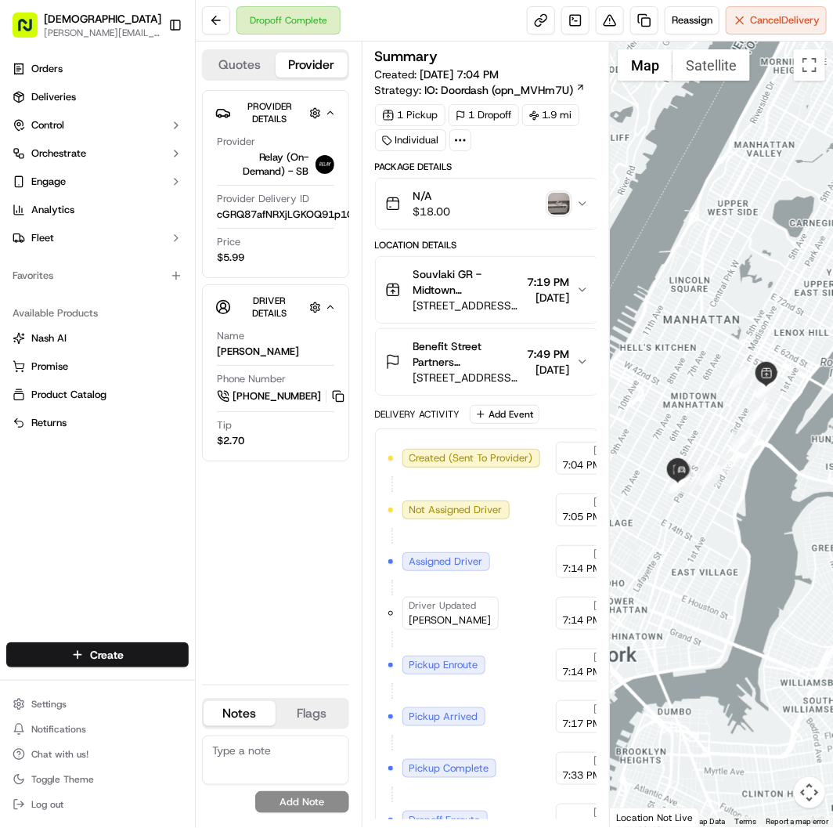
click at [557, 198] on img "button" at bounding box center [559, 204] width 22 height 22
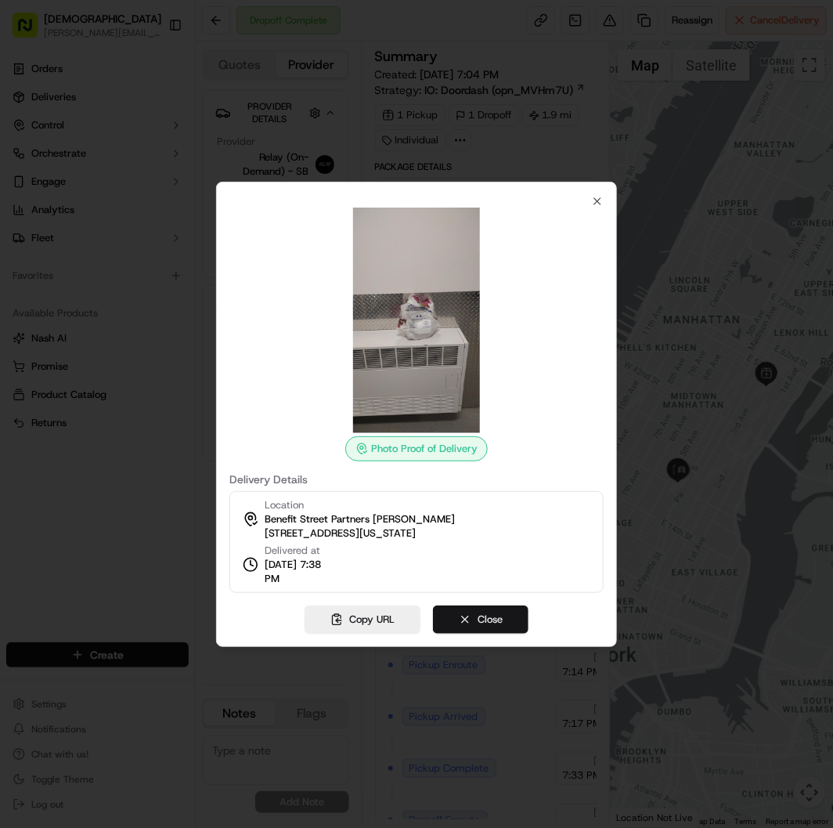
click at [515, 624] on button "Close" at bounding box center [481, 619] width 96 height 28
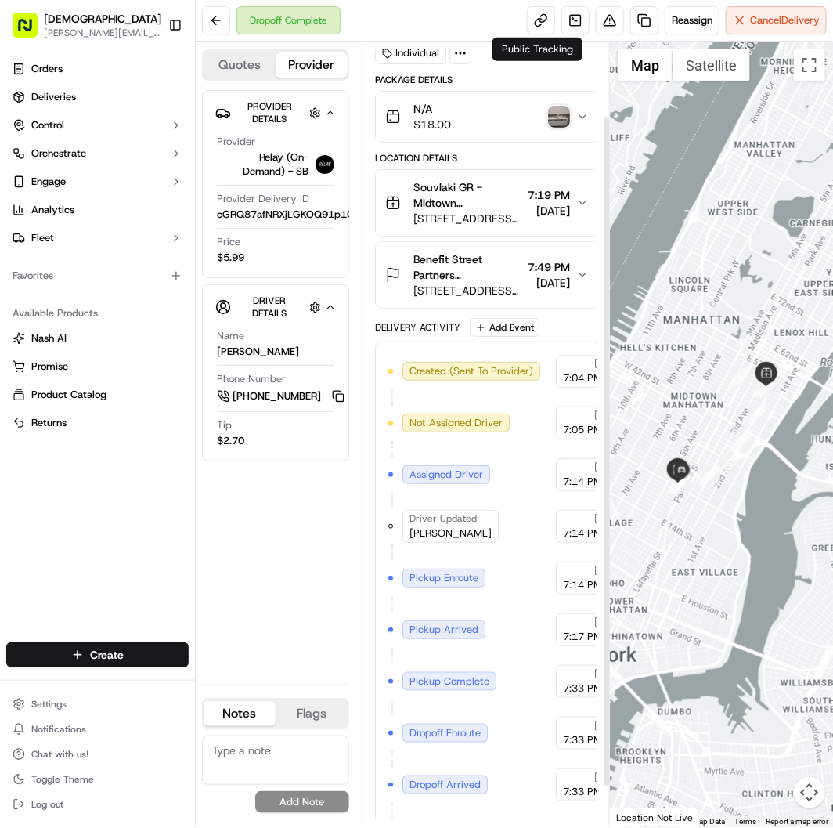
scroll to position [136, 0]
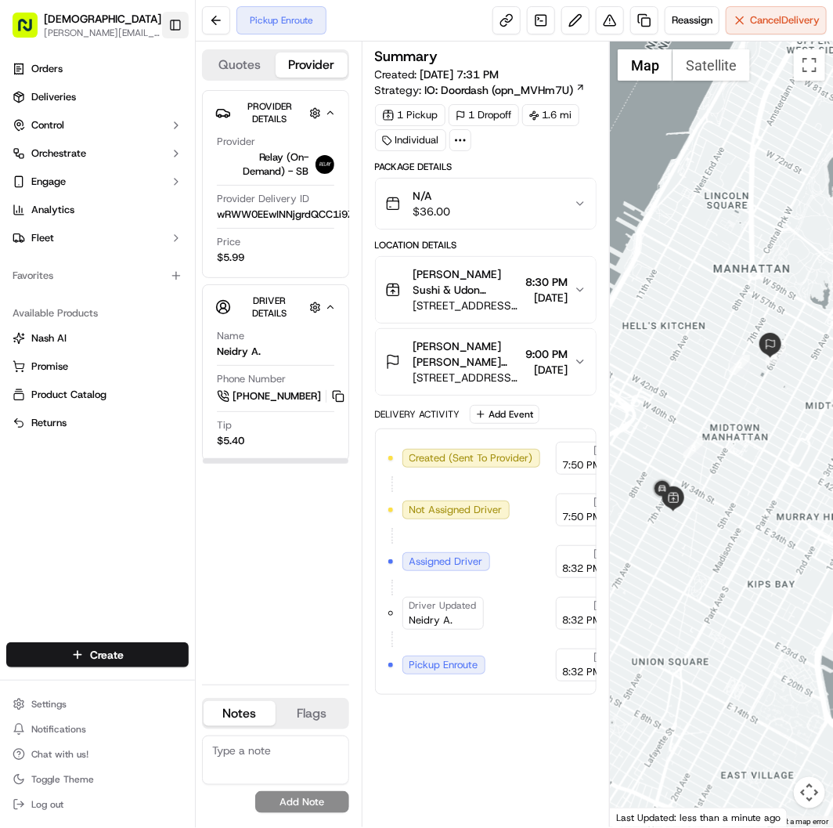
click at [175, 14] on button "Toggle Sidebar" at bounding box center [175, 25] width 27 height 27
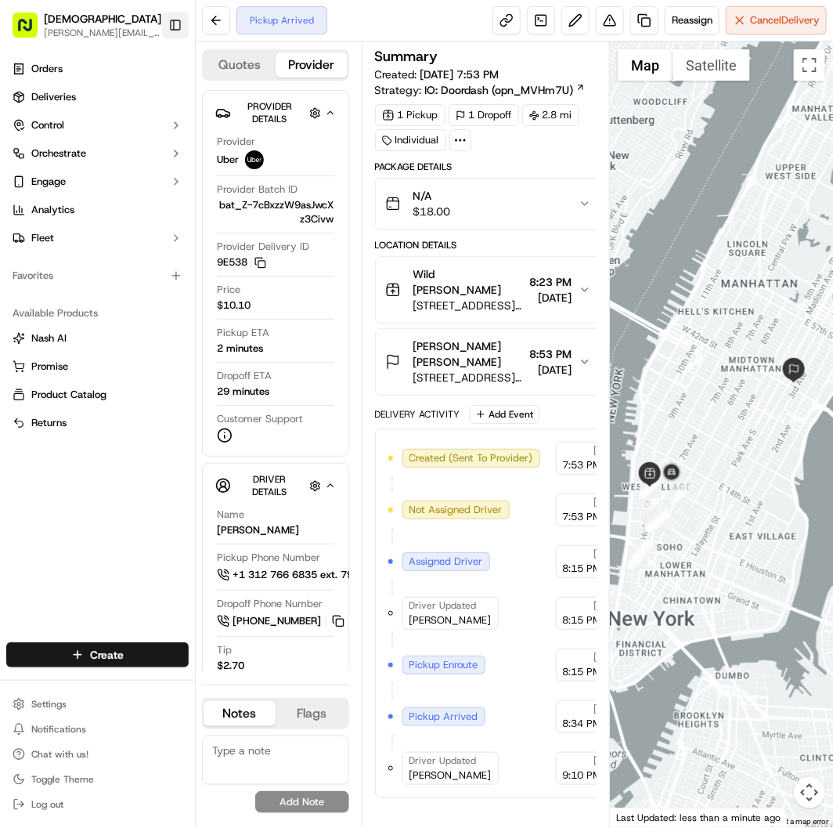
click at [175, 23] on button "Toggle Sidebar" at bounding box center [175, 25] width 27 height 27
